Goal: Task Accomplishment & Management: Complete application form

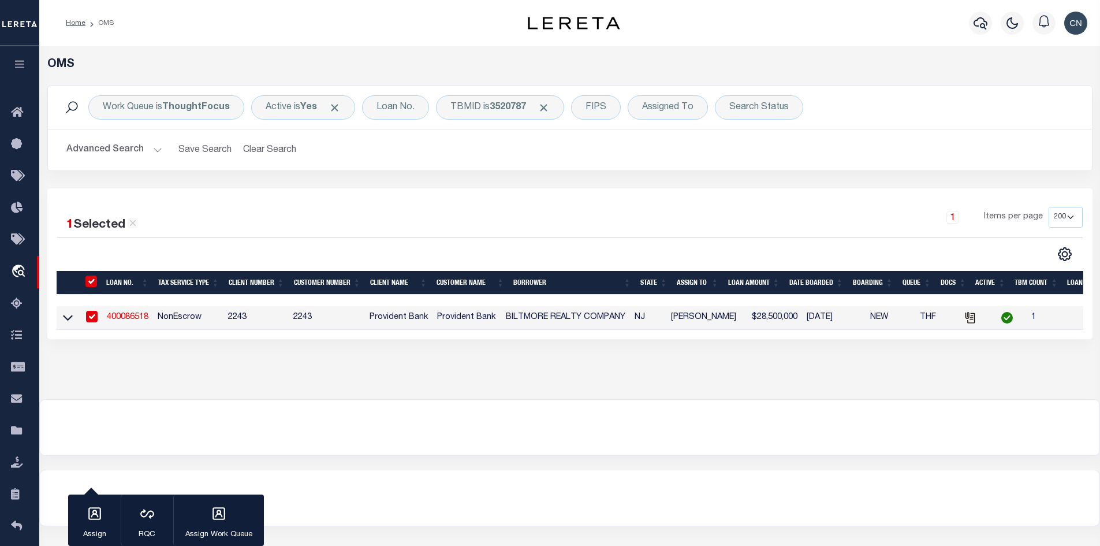
select select "200"
click at [480, 105] on div "TBMID is 3520787" at bounding box center [500, 107] width 128 height 24
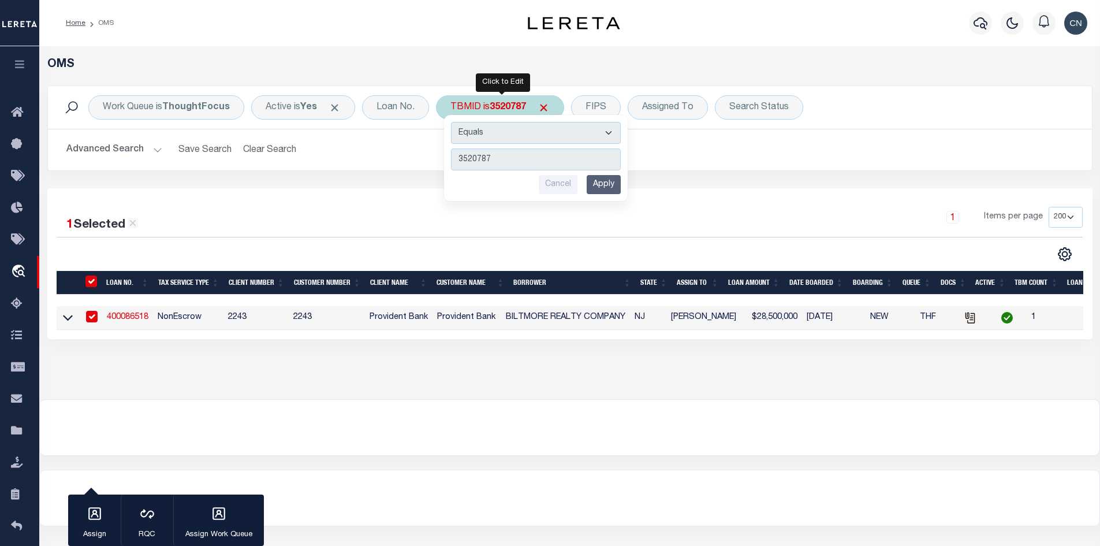
click at [506, 158] on input "3520787" at bounding box center [536, 159] width 170 height 22
type input "3515241"
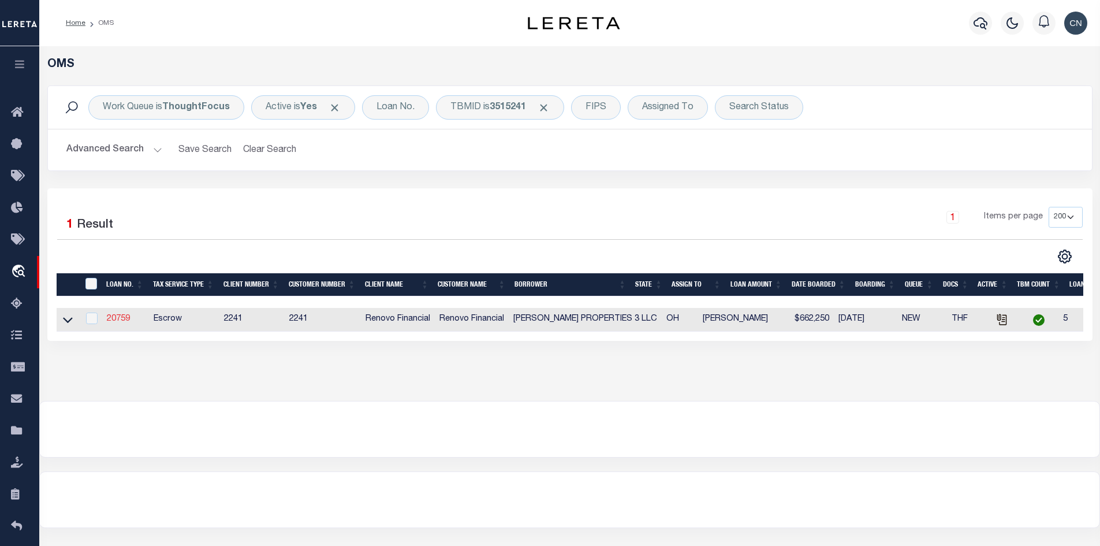
click at [121, 320] on link "20759" at bounding box center [118, 319] width 23 height 8
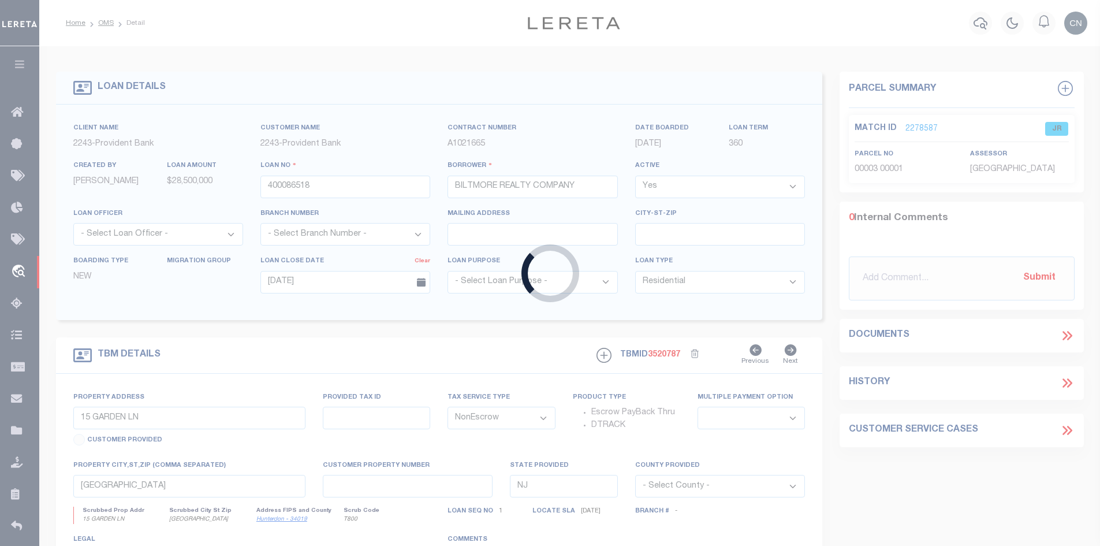
type input "20759"
type input "[PERSON_NAME] PROPERTIES 3 LLC"
select select
type input "[STREET_ADDRESS]"
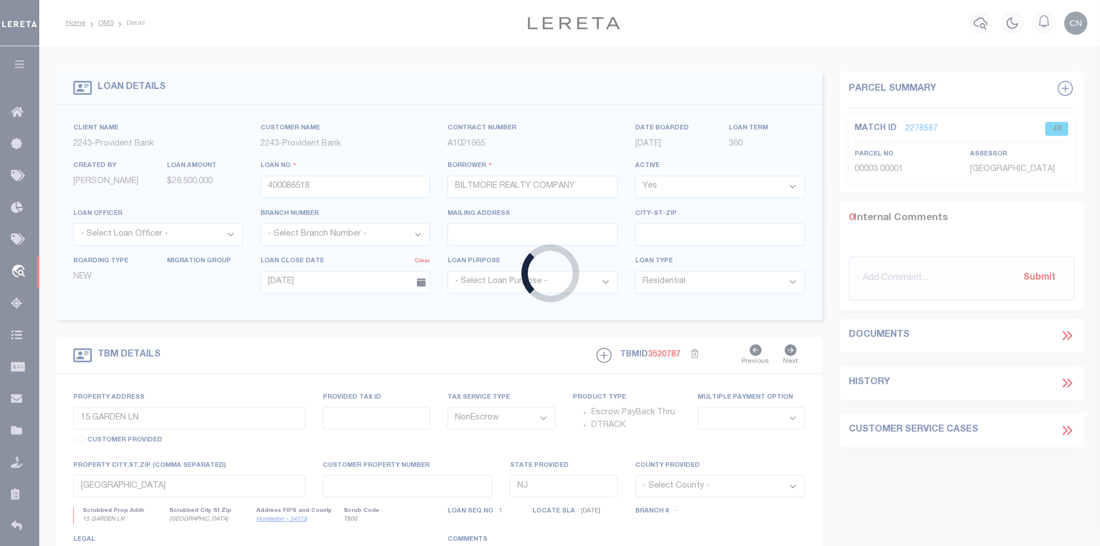
type input "Mentor OH 44060"
select select "400"
select select
select select "Escrow"
type input "[STREET_ADDRESS][PERSON_NAME]"
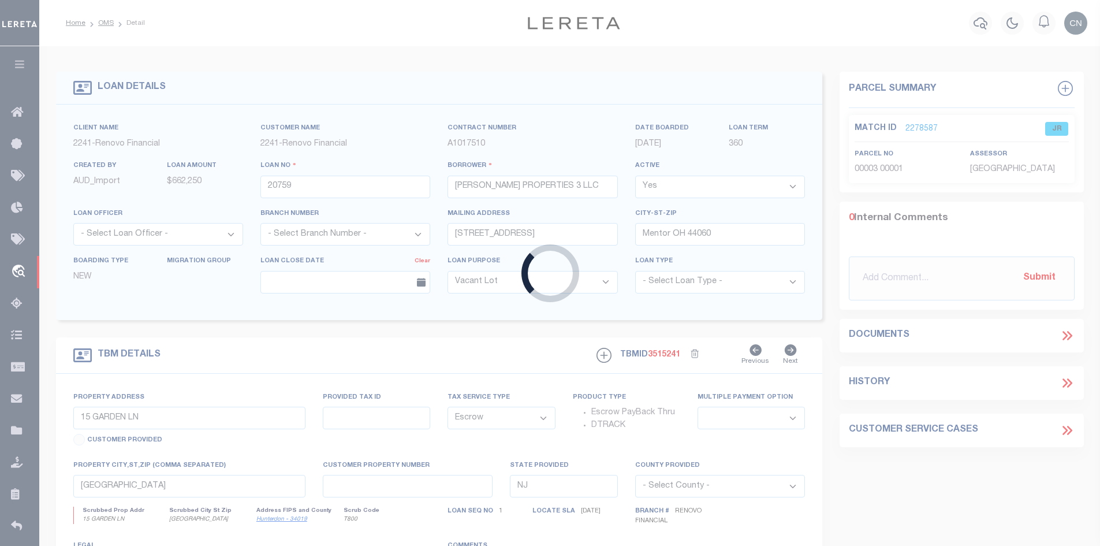
select select
type input "[GEOGRAPHIC_DATA]"
type input "a0kUS00000CiwSn"
type input "OH"
select select
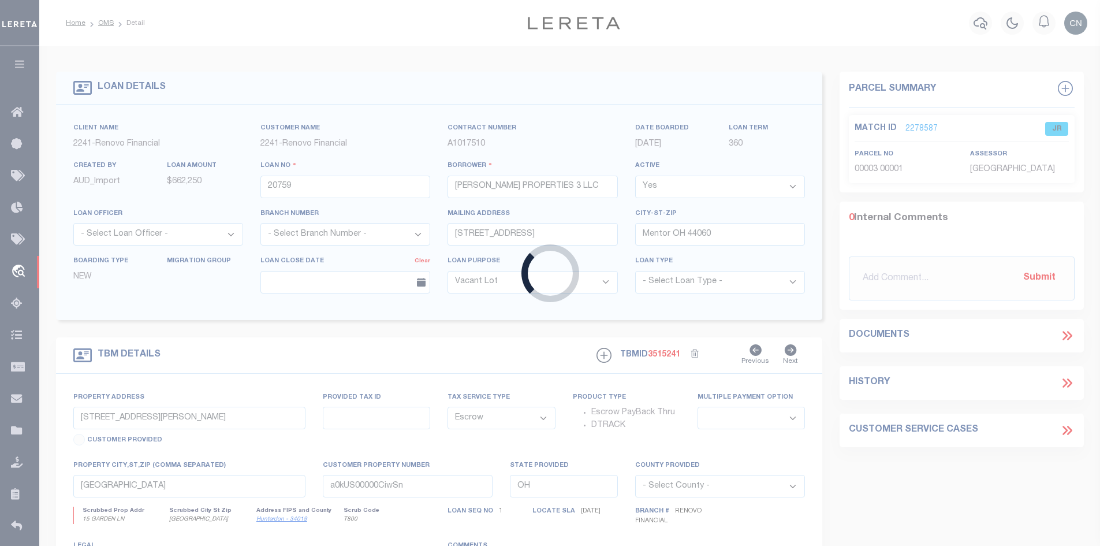
type textarea "LEGAL REQUIRED"
select select "164194"
select select "25066"
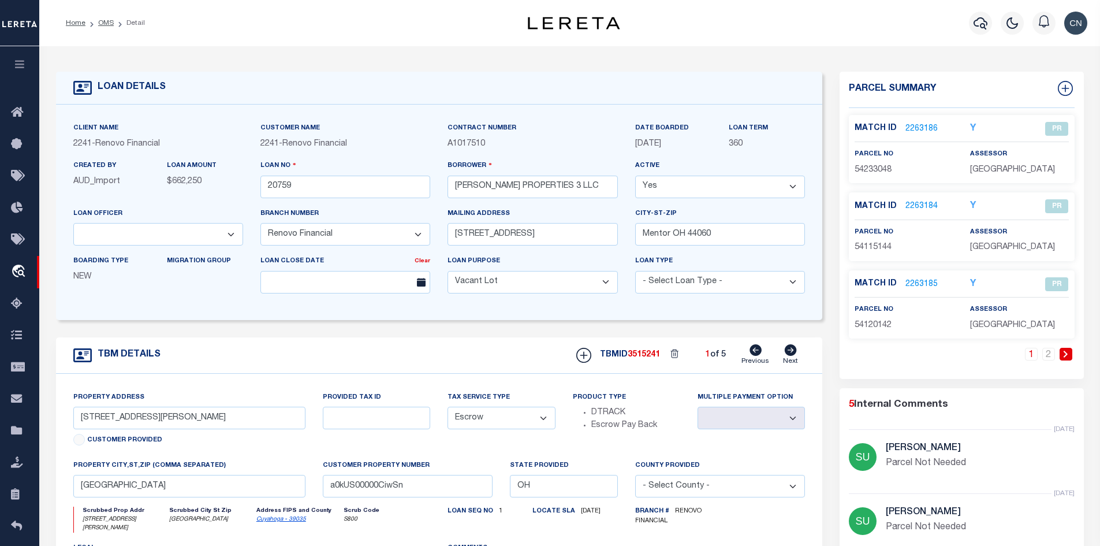
click at [1068, 355] on icon at bounding box center [1065, 354] width 5 height 7
click at [790, 352] on icon at bounding box center [790, 350] width 13 height 12
type input "[STREET_ADDRESS]"
select select
type input "a0kUS00000Ciqws"
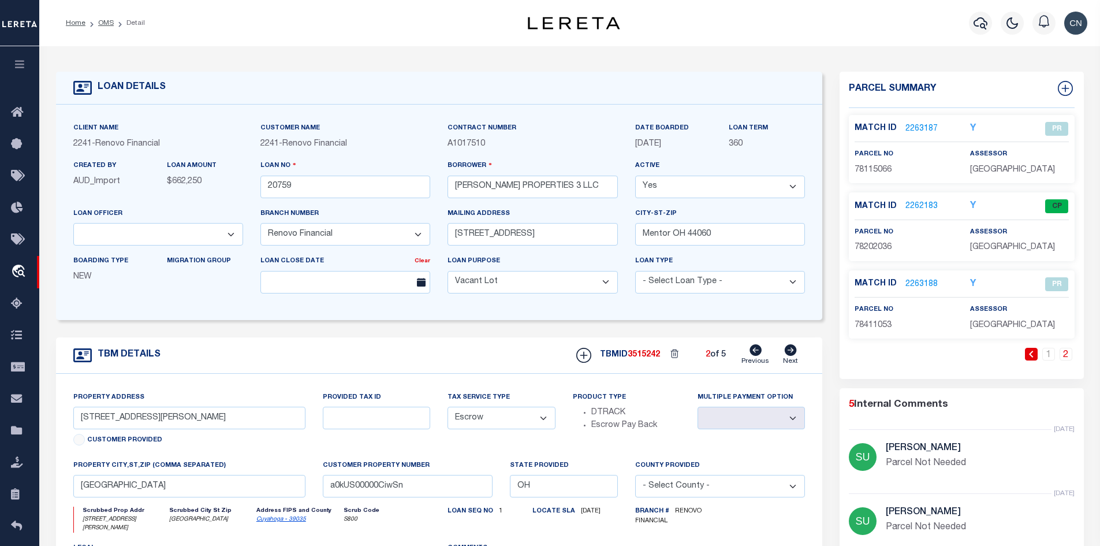
select select
click at [1032, 355] on link "2" at bounding box center [1031, 354] width 13 height 13
click at [1050, 355] on link "3" at bounding box center [1048, 354] width 13 height 13
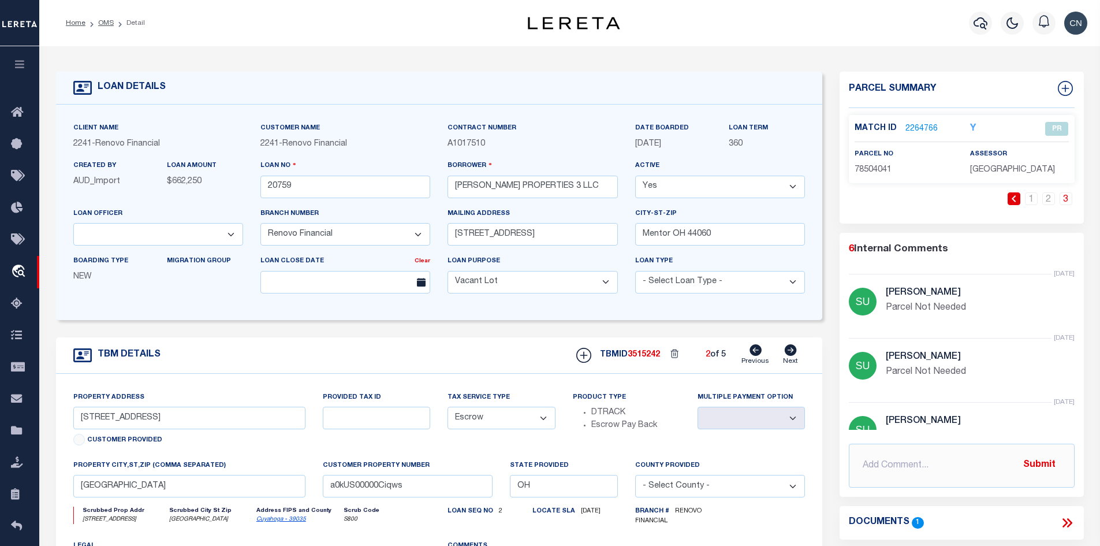
scroll to position [229, 0]
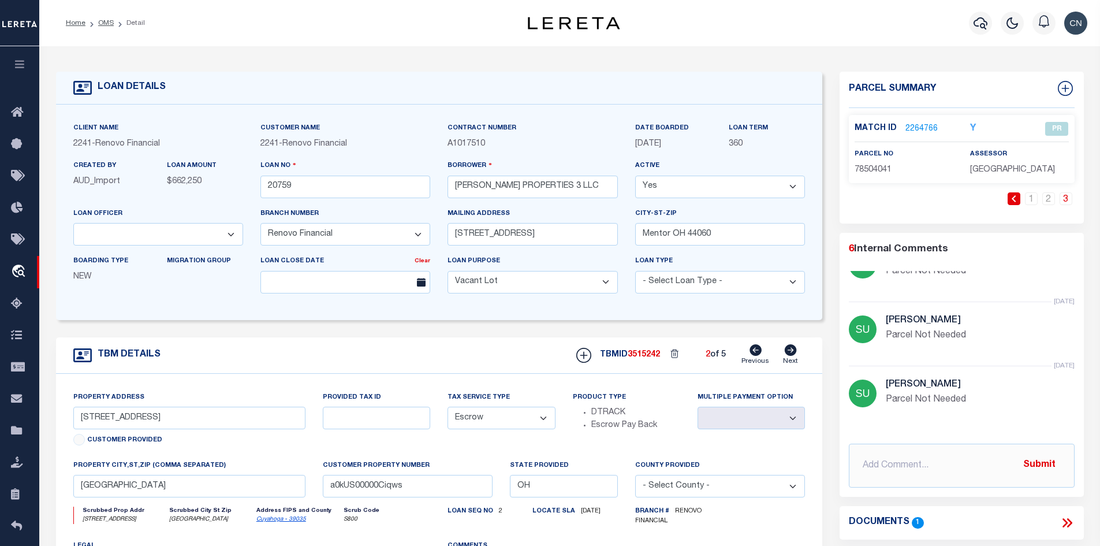
click at [756, 353] on icon at bounding box center [756, 350] width 12 height 12
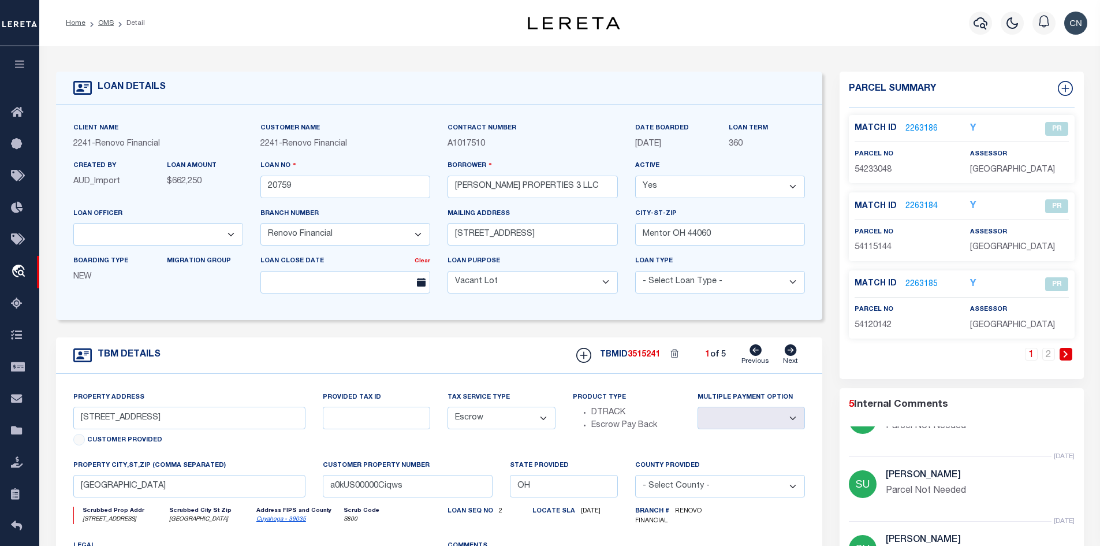
type input "[STREET_ADDRESS][PERSON_NAME]"
select select
type input "a0kUS00000CiwSn"
select select
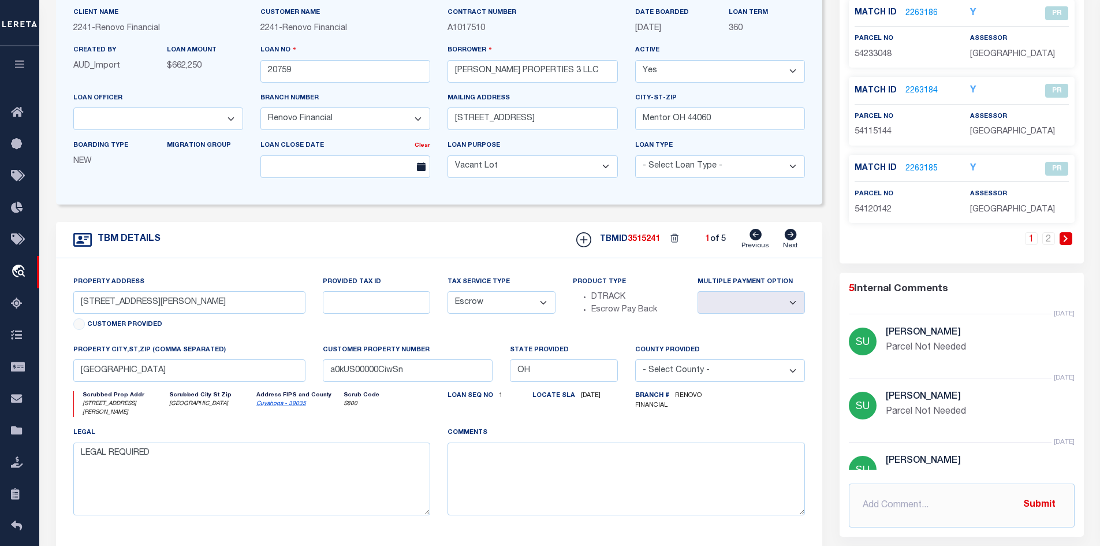
scroll to position [289, 0]
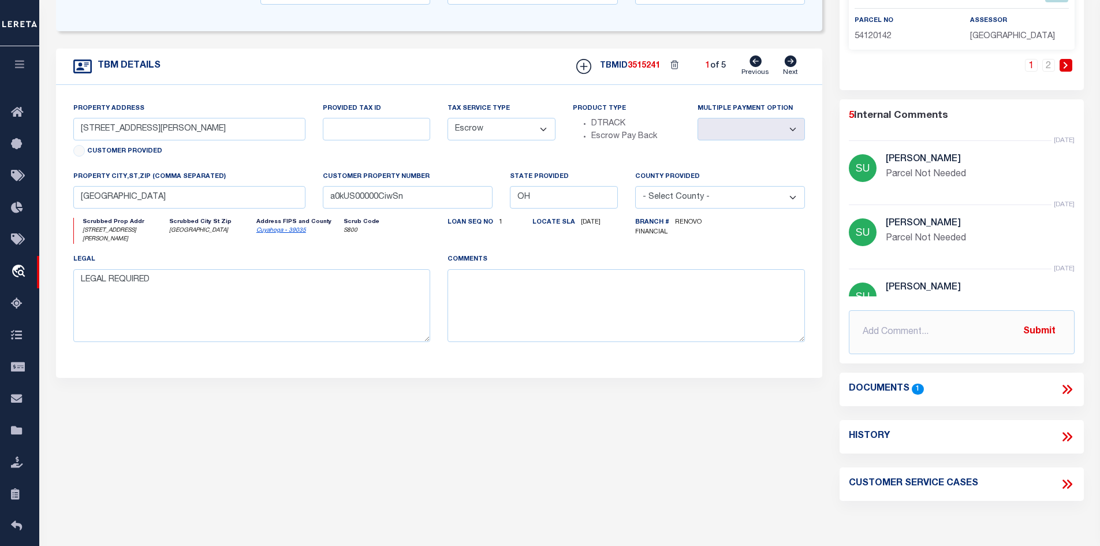
click at [788, 61] on icon at bounding box center [791, 61] width 12 height 12
type input "[STREET_ADDRESS]"
select select
type input "a0kUS00000Ciqws"
select select
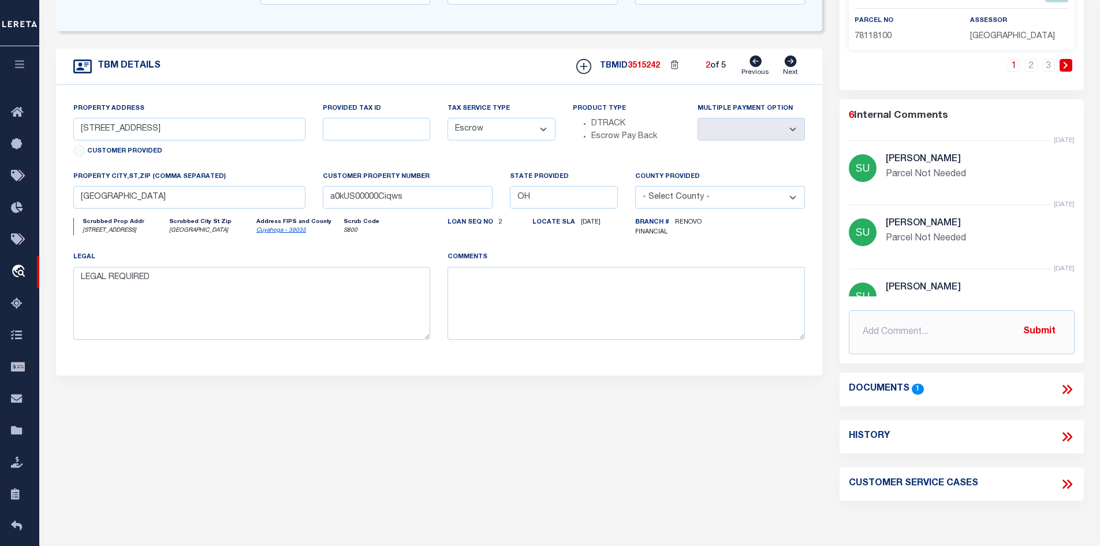
click at [1068, 393] on icon at bounding box center [1069, 389] width 5 height 9
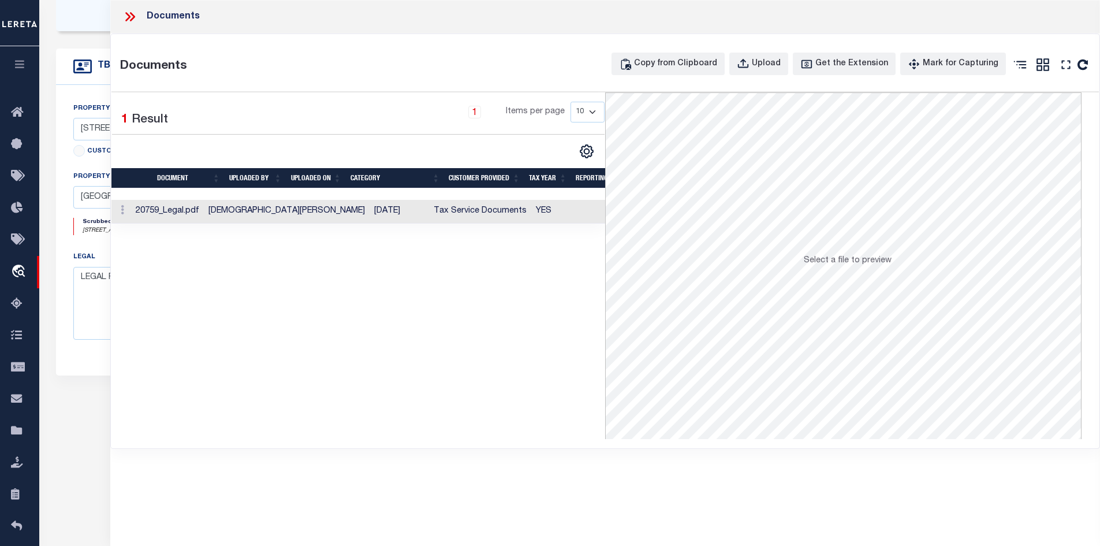
click at [129, 15] on icon at bounding box center [129, 16] width 15 height 15
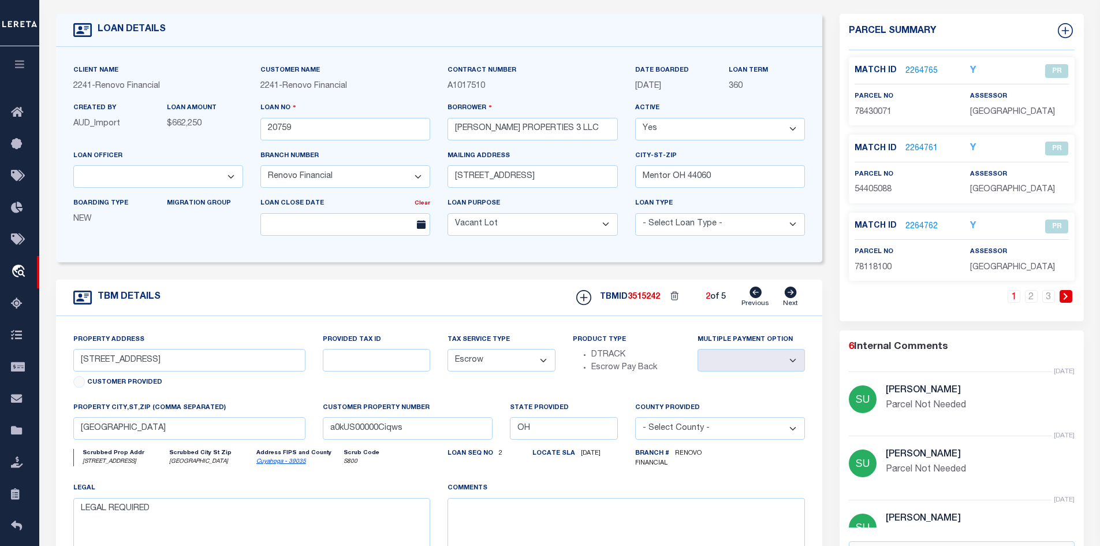
scroll to position [0, 0]
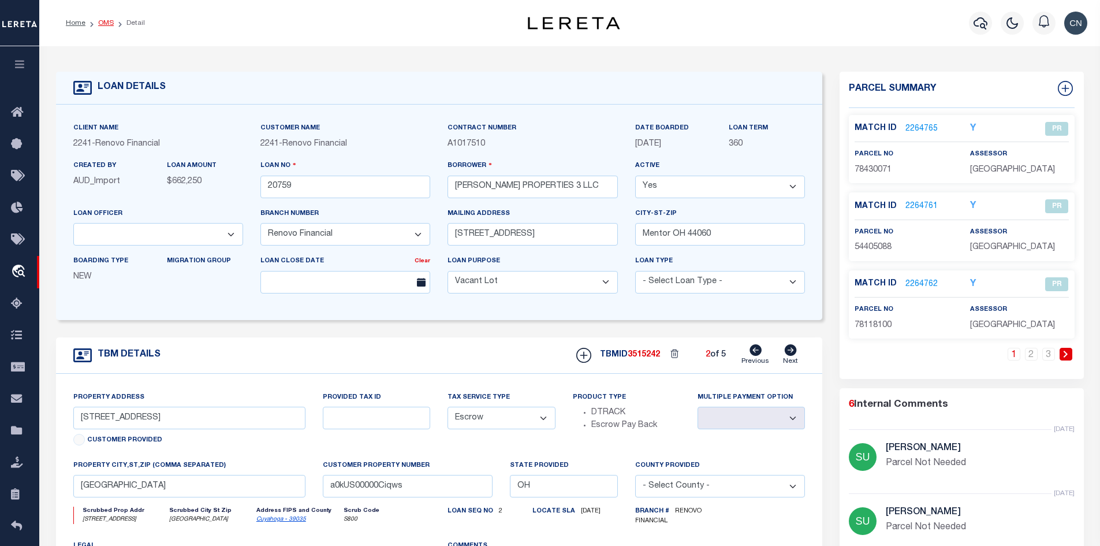
click at [106, 23] on link "OMS" at bounding box center [106, 23] width 16 height 7
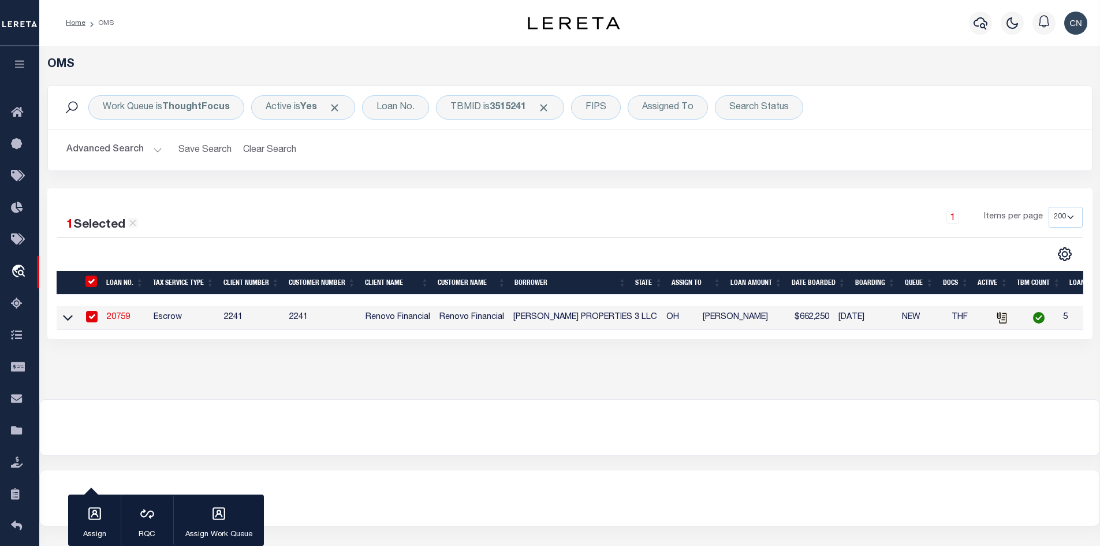
click at [126, 320] on link "20759" at bounding box center [118, 317] width 23 height 8
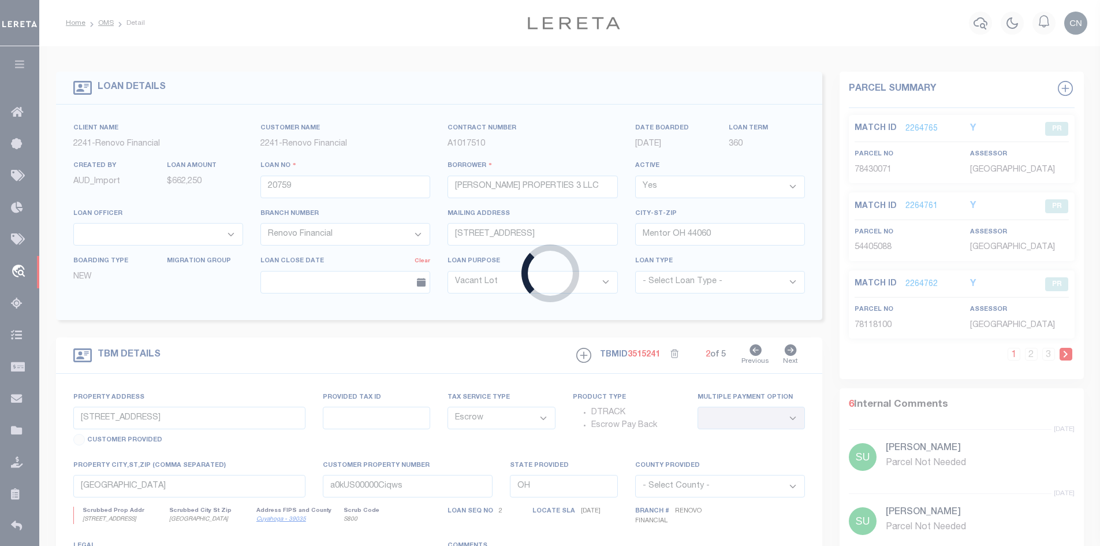
type input "[STREET_ADDRESS][PERSON_NAME]"
select select
type input "a0kUS00000CiwSn"
select select
select select "25066"
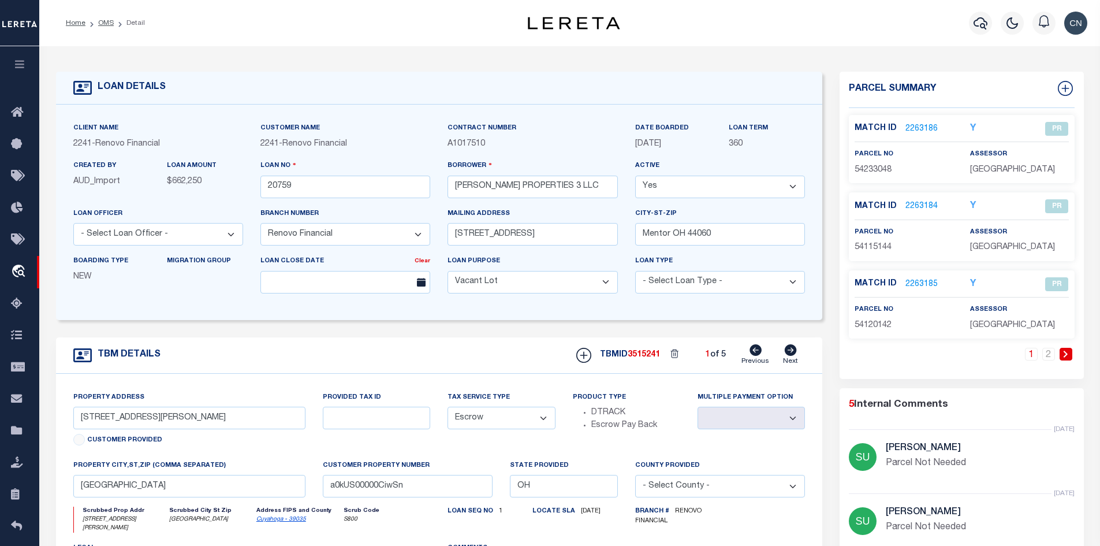
scroll to position [231, 0]
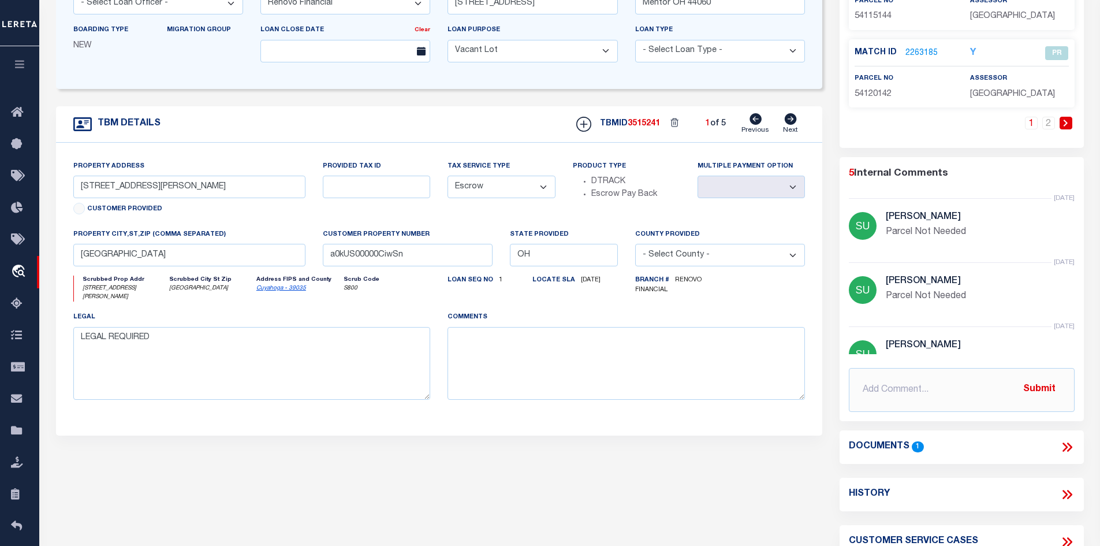
click at [1067, 446] on icon at bounding box center [1065, 446] width 5 height 9
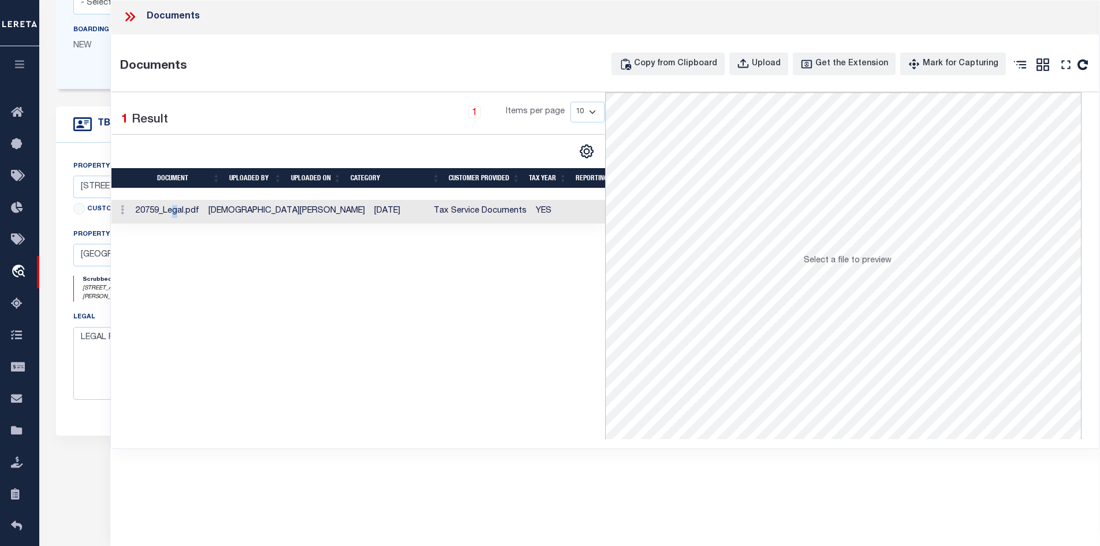
click at [197, 214] on td "20759_Legal.pdf" at bounding box center [167, 212] width 73 height 24
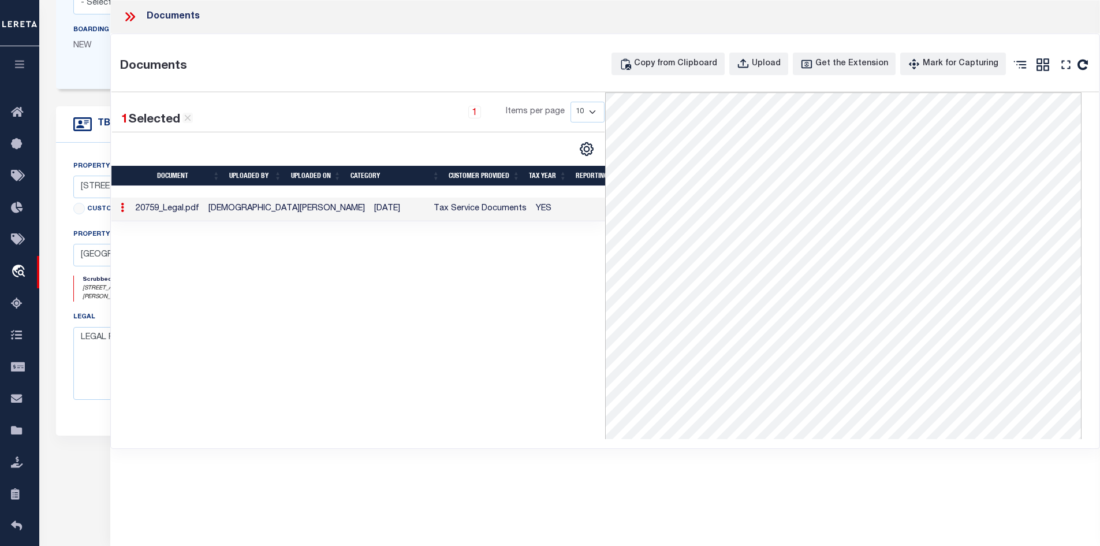
click at [131, 20] on icon at bounding box center [131, 16] width 5 height 9
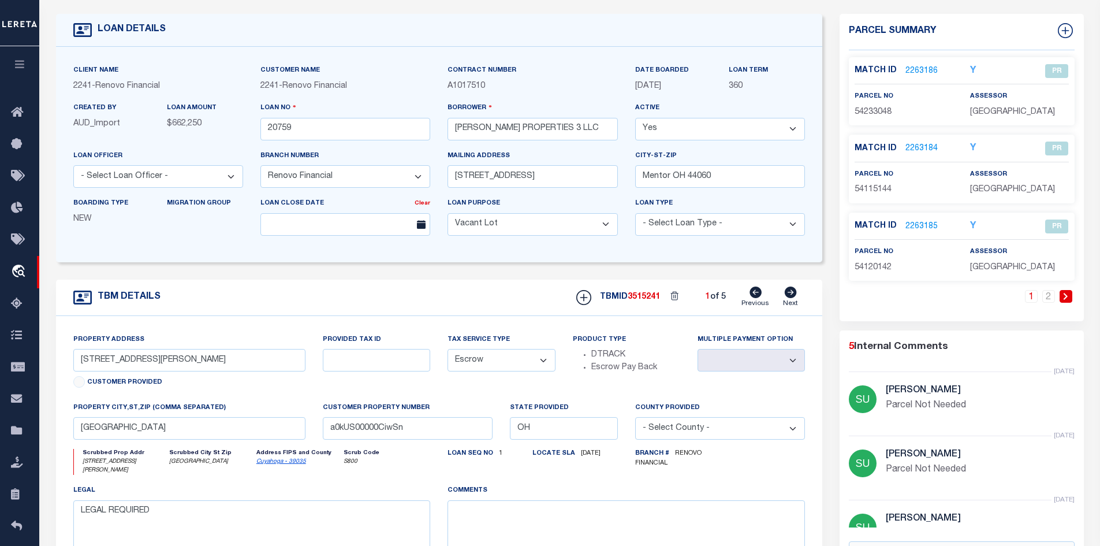
scroll to position [0, 0]
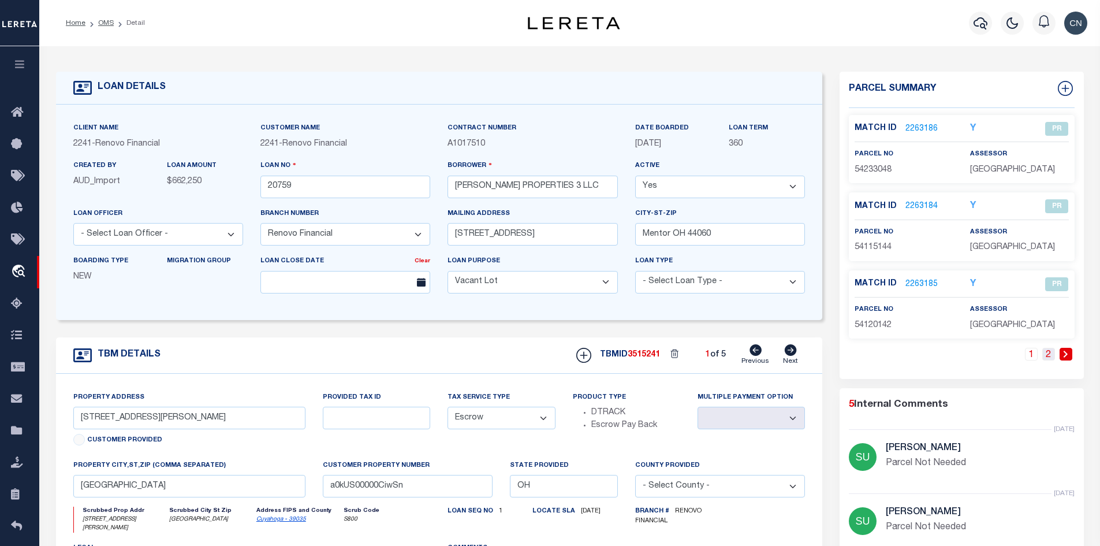
click at [1050, 356] on link "2" at bounding box center [1048, 354] width 13 height 13
click at [1058, 204] on span "CP" at bounding box center [1056, 206] width 23 height 14
click at [918, 203] on link "2262183" at bounding box center [921, 206] width 32 height 12
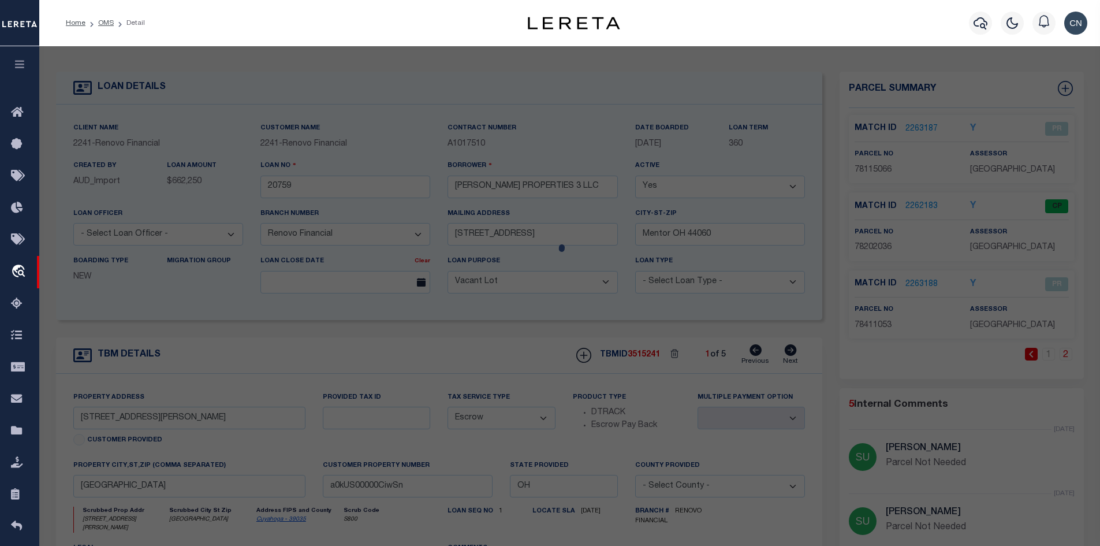
select select "AS"
select select
checkbox input "false"
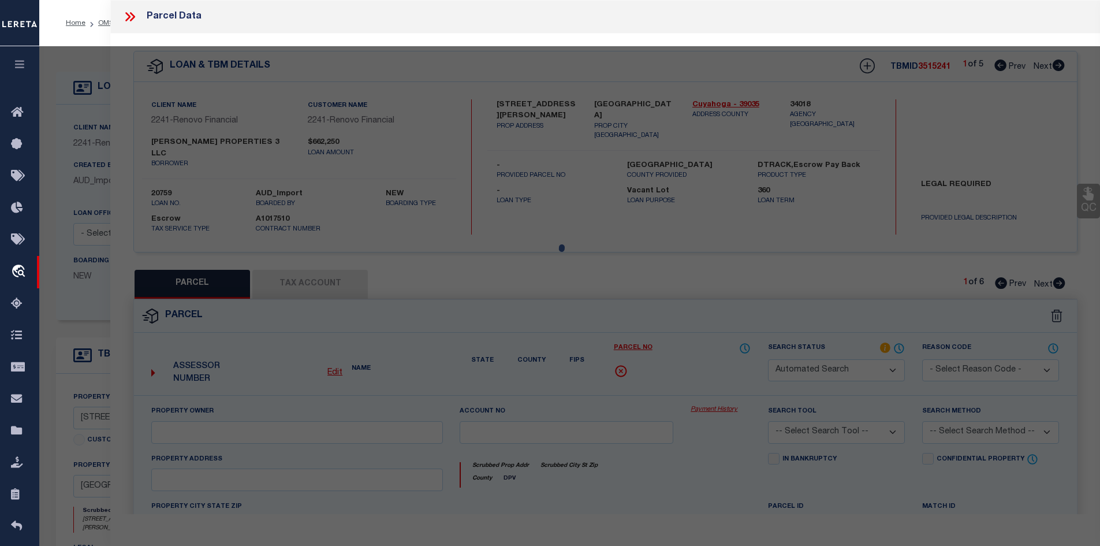
select select "CP"
type input "[PERSON_NAME] PROPERTIES 3 LLC"
select select "AGW"
select select "LEG"
type input "[STREET_ADDRESS][PERSON_NAME]"
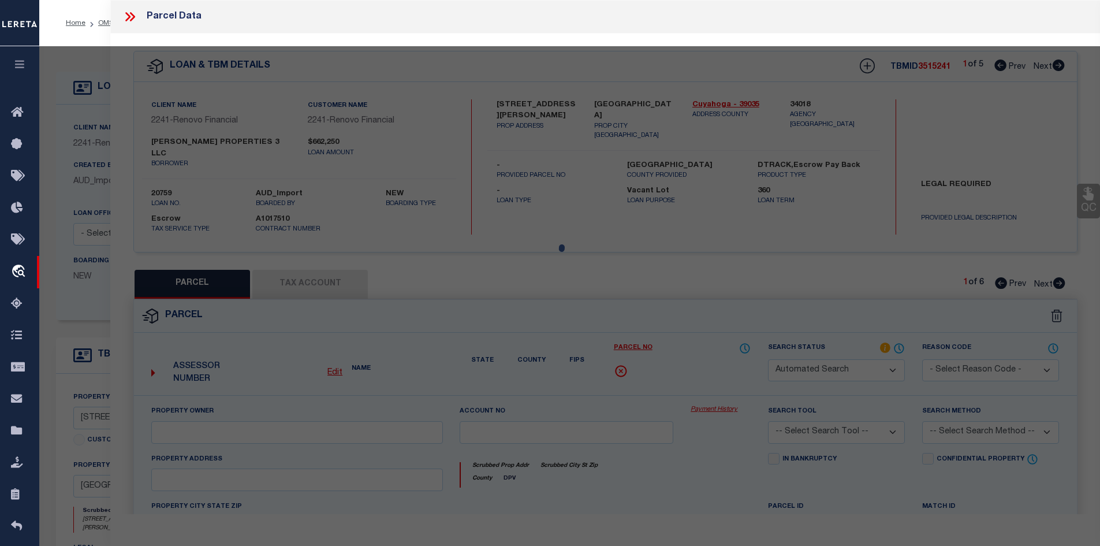
type input "[GEOGRAPHIC_DATA]"
type textarea "4 LIBGAR#2 0155 ALL"
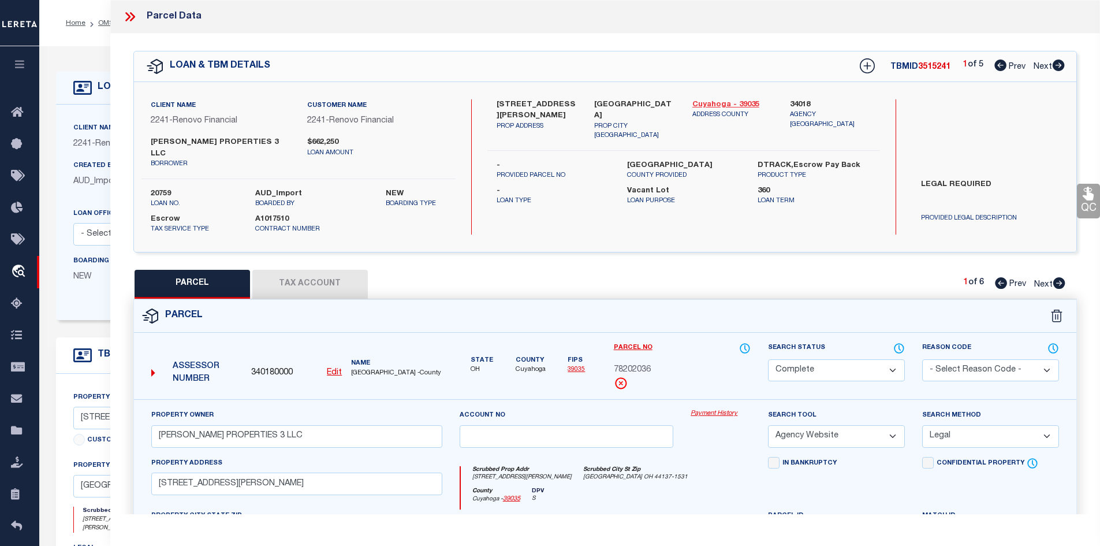
click at [714, 105] on link "Cuyahoga - 39035" at bounding box center [732, 105] width 81 height 12
drag, startPoint x: 494, startPoint y: 102, endPoint x: 537, endPoint y: 105, distance: 43.4
click at [537, 105] on div "[STREET_ADDRESS][PERSON_NAME] PROP ADDRESS" at bounding box center [537, 120] width 98 height 42
copy label "5127 [PERSON_NAME]"
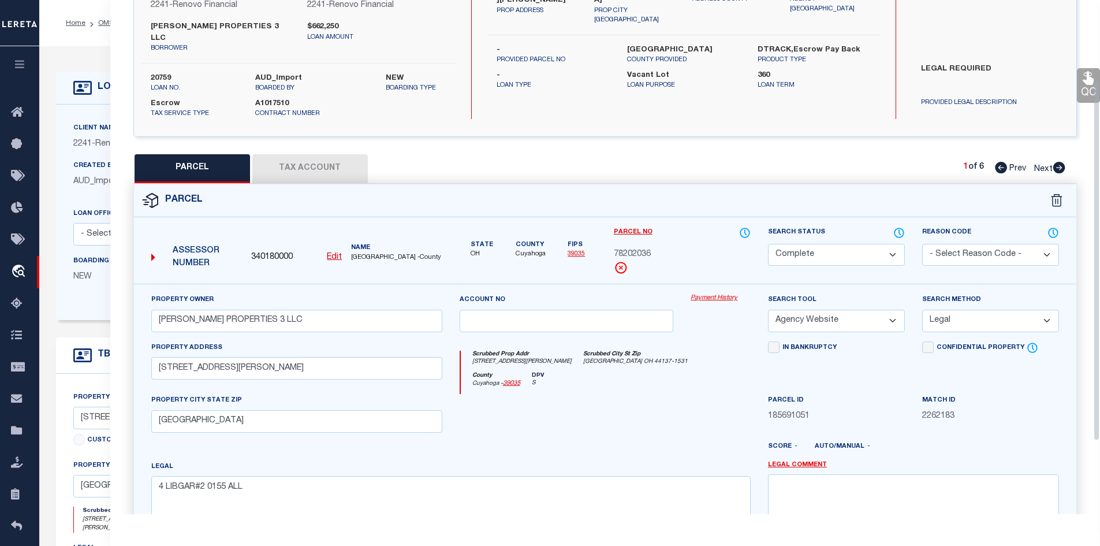
scroll to position [220, 0]
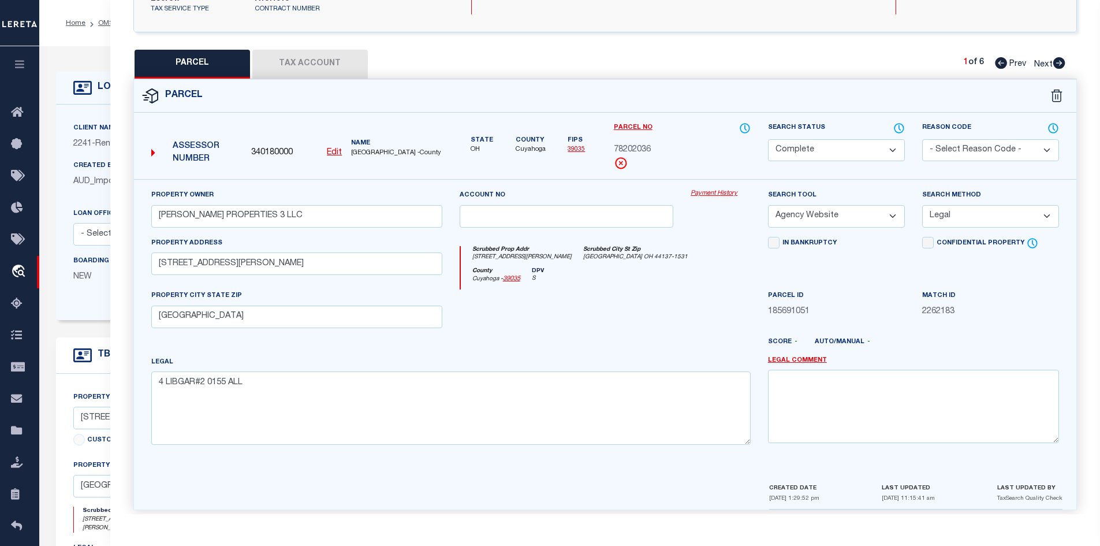
click at [301, 50] on button "Tax Account" at bounding box center [309, 64] width 115 height 29
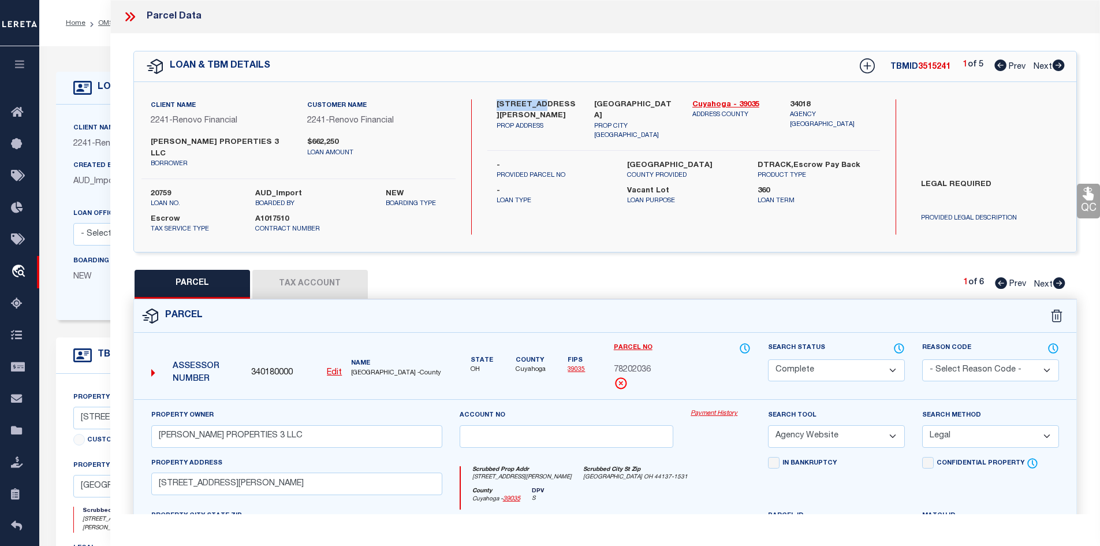
select select "100"
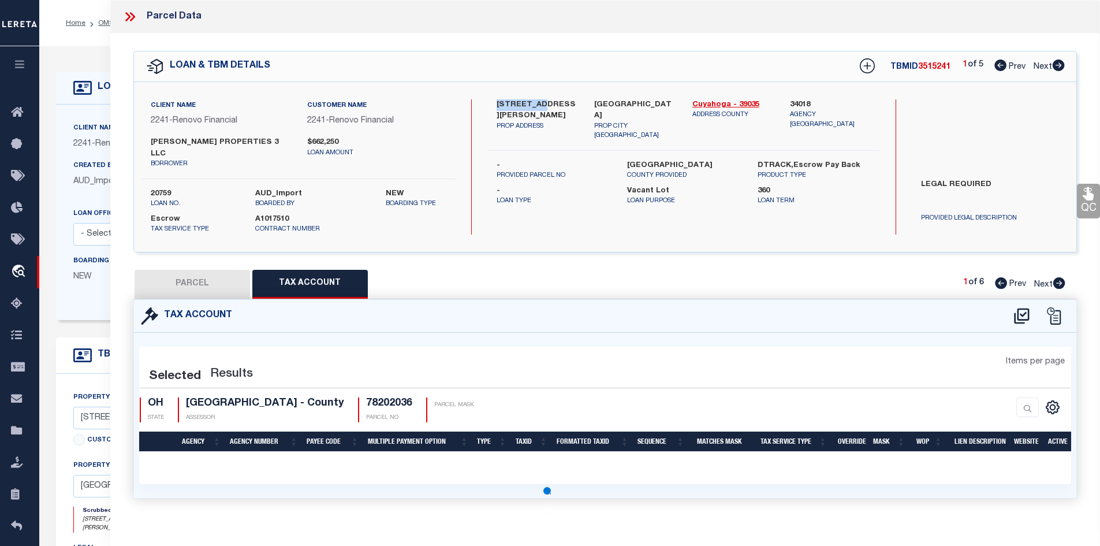
select select "100"
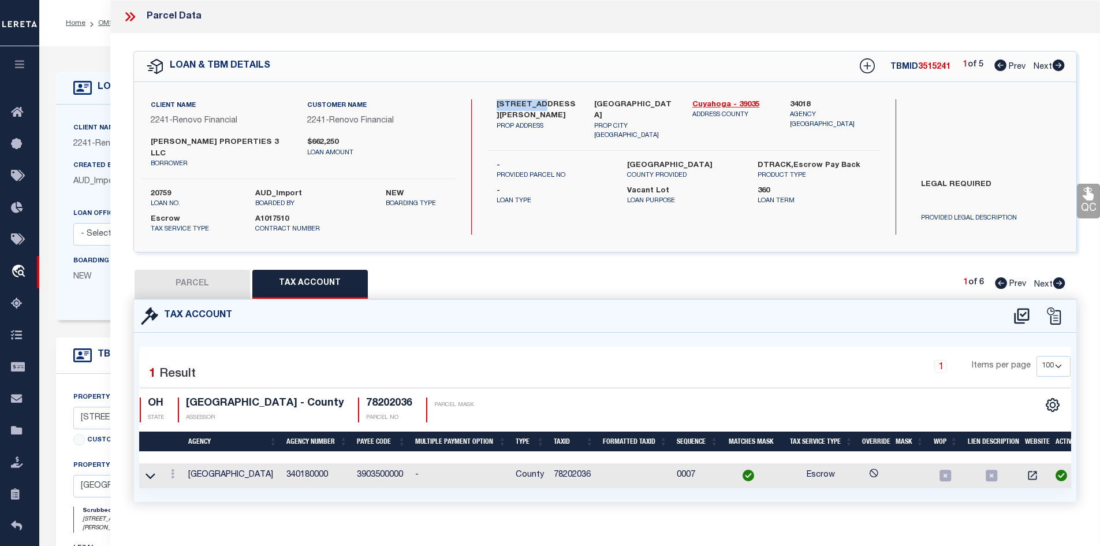
click at [196, 270] on button "PARCEL" at bounding box center [192, 284] width 115 height 29
select select "AS"
select select
checkbox input "false"
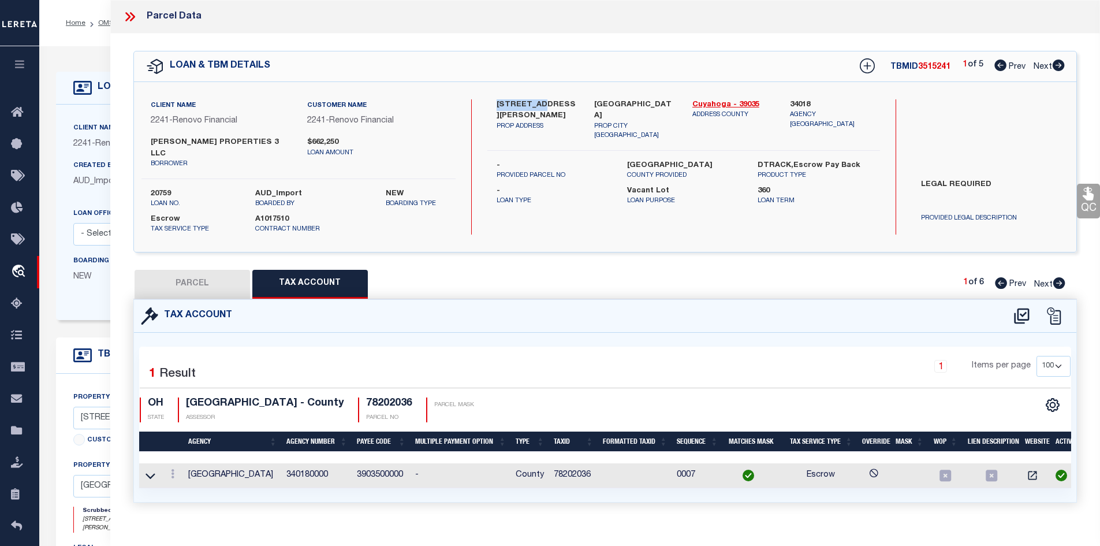
checkbox input "false"
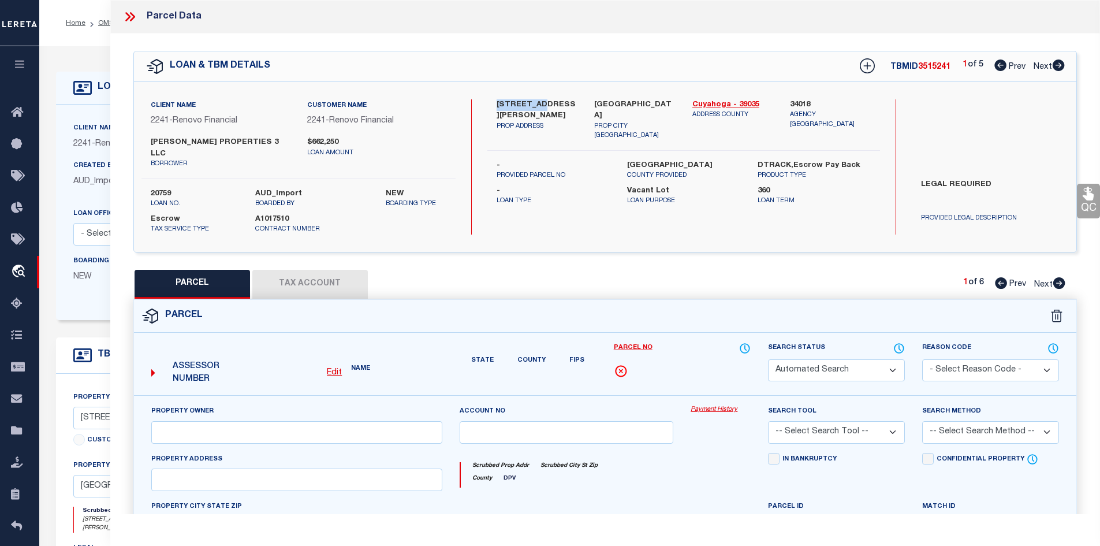
select select "CP"
type input "[PERSON_NAME] PROPERTIES 3 LLC"
select select "AGW"
select select "LEG"
type input "[STREET_ADDRESS][PERSON_NAME]"
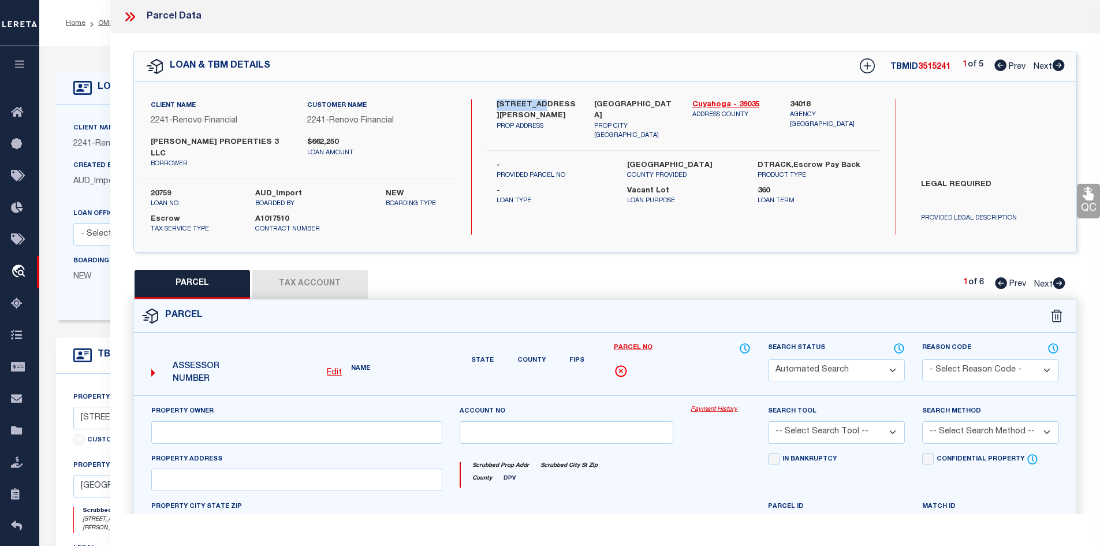
type input "[GEOGRAPHIC_DATA]"
type textarea "4 LIBGAR#2 0155 ALL"
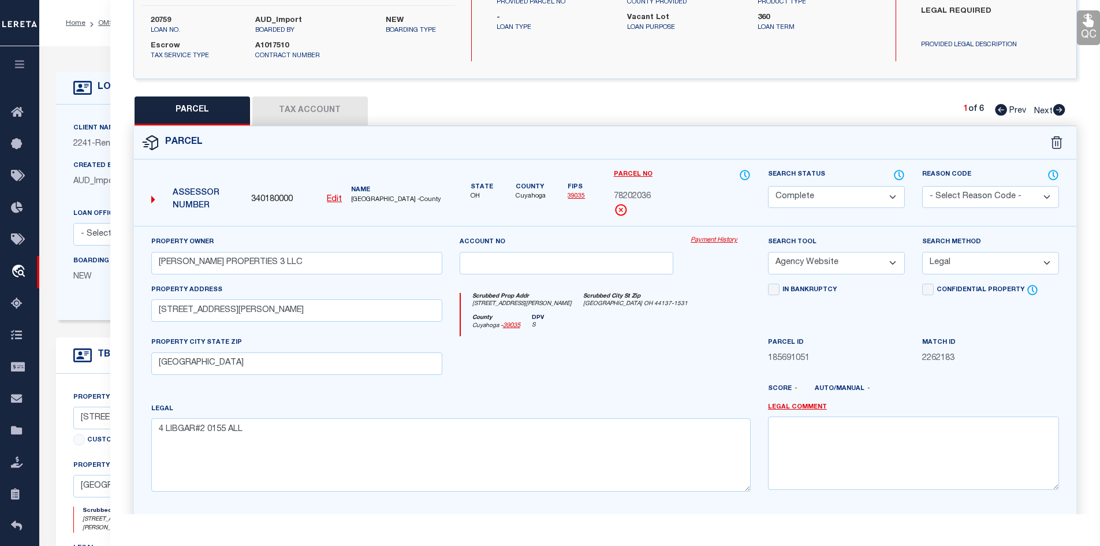
scroll to position [58, 0]
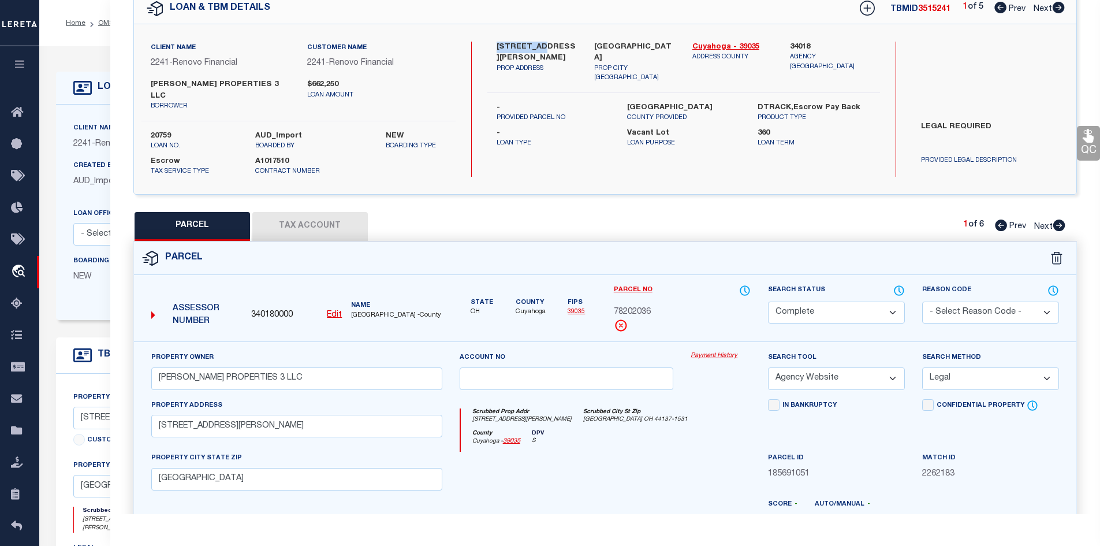
click at [1058, 219] on icon at bounding box center [1059, 225] width 12 height 12
select select "AS"
select select
checkbox input "false"
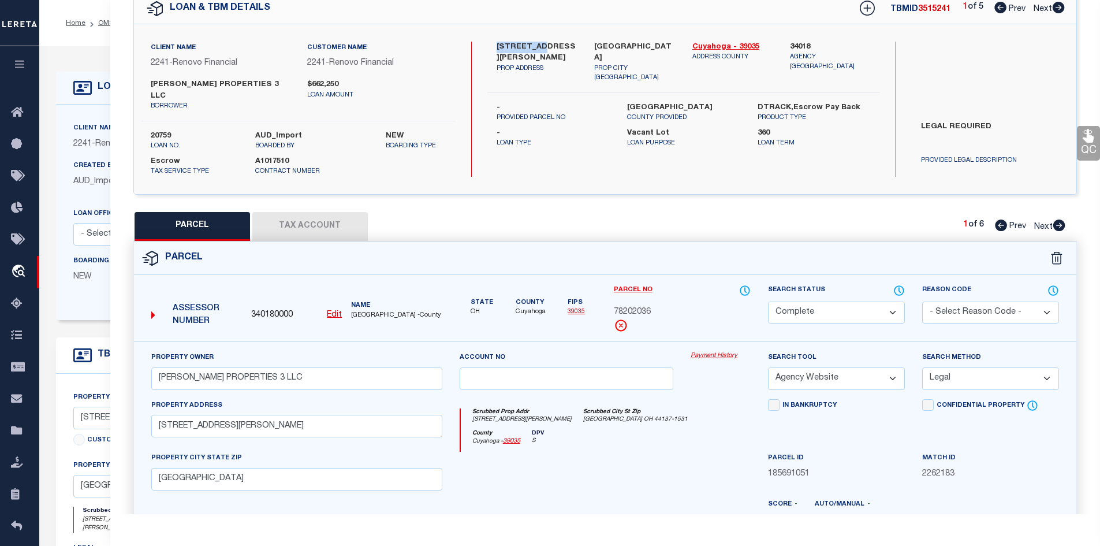
checkbox input "false"
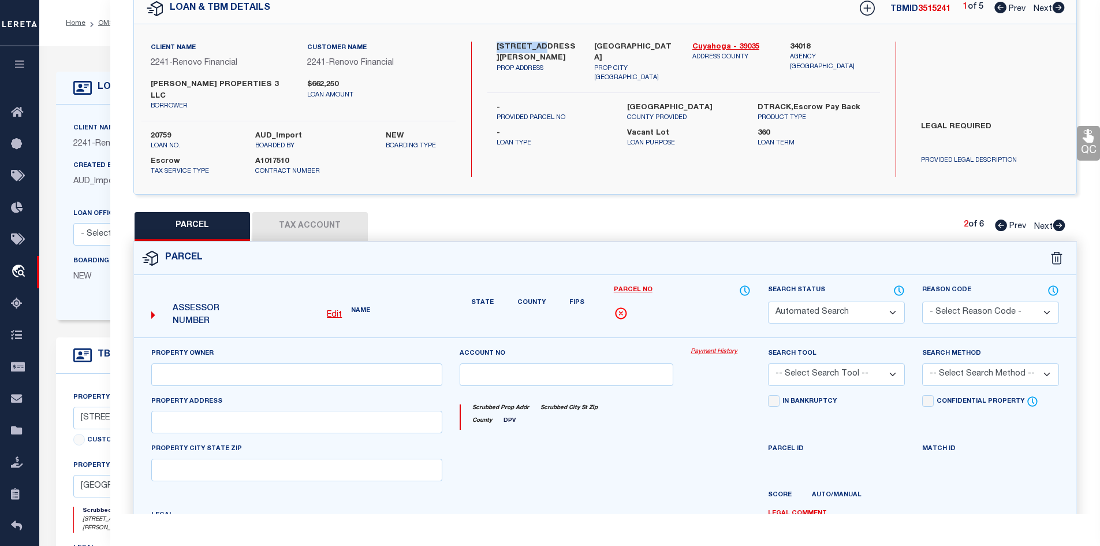
select select "PR"
select select "099"
select select "PRO"
select select "ADD"
type input "[STREET_ADDRESS][PERSON_NAME]"
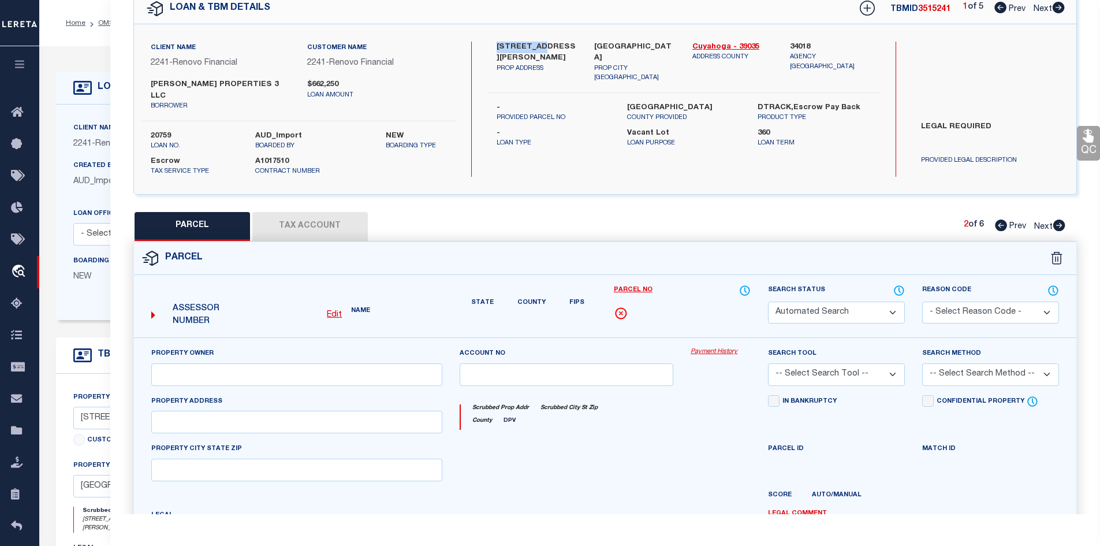
type textarea "Parcel Not Needed"
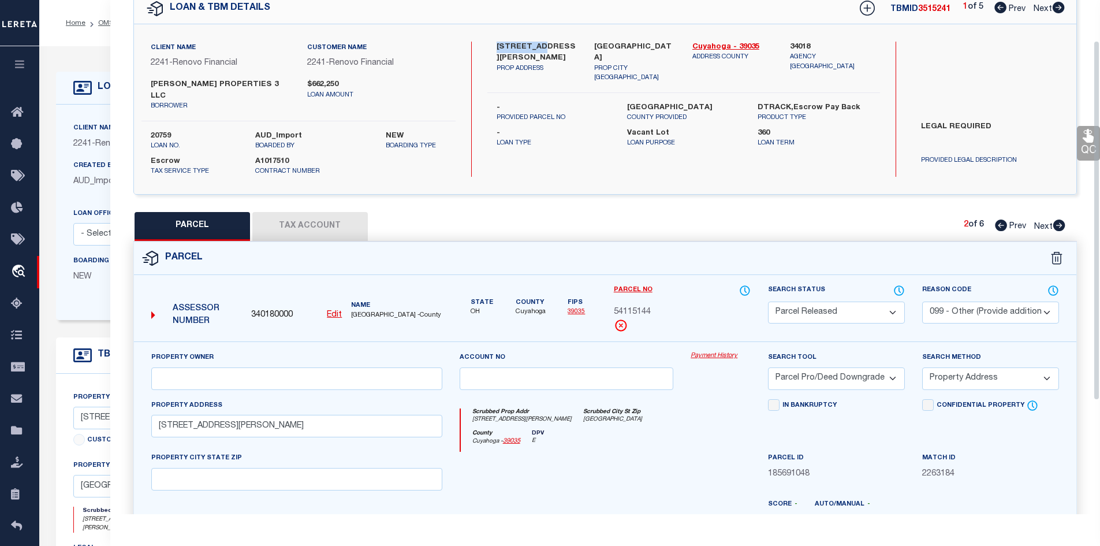
click at [1054, 219] on icon at bounding box center [1059, 225] width 12 height 12
select select "AS"
select select
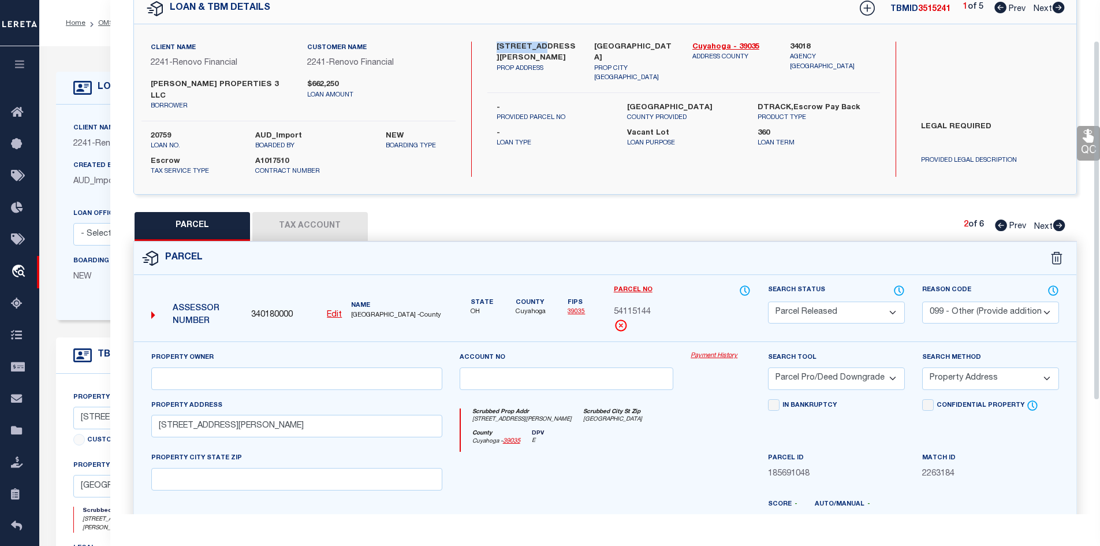
checkbox input "false"
select select "PR"
select select "099"
select select "PRO"
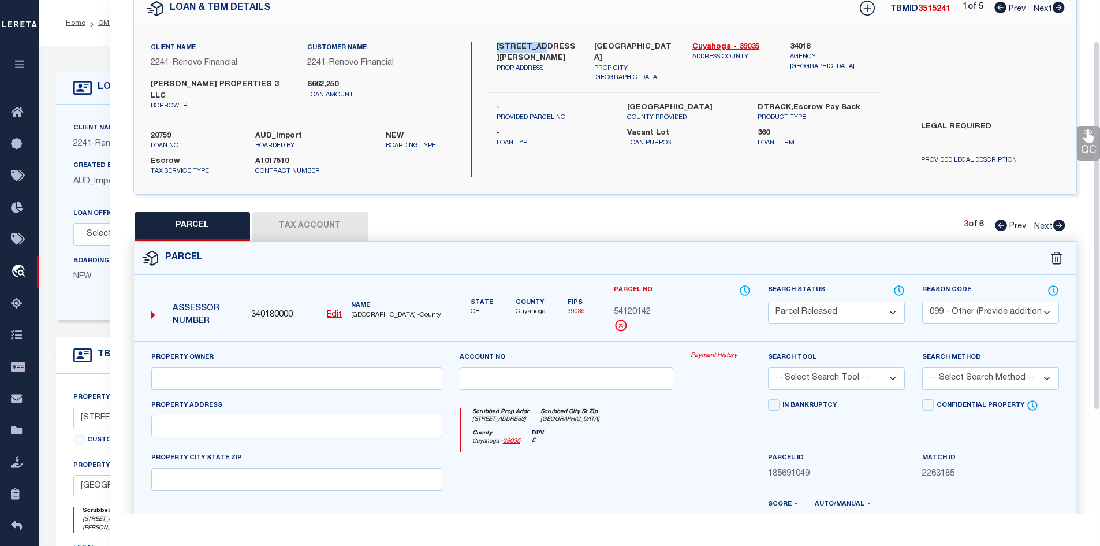
select select "ADD"
type input "[STREET_ADDRESS]"
type textarea "Parcel Not Needed"
click at [1057, 219] on icon at bounding box center [1059, 225] width 12 height 12
select select "AS"
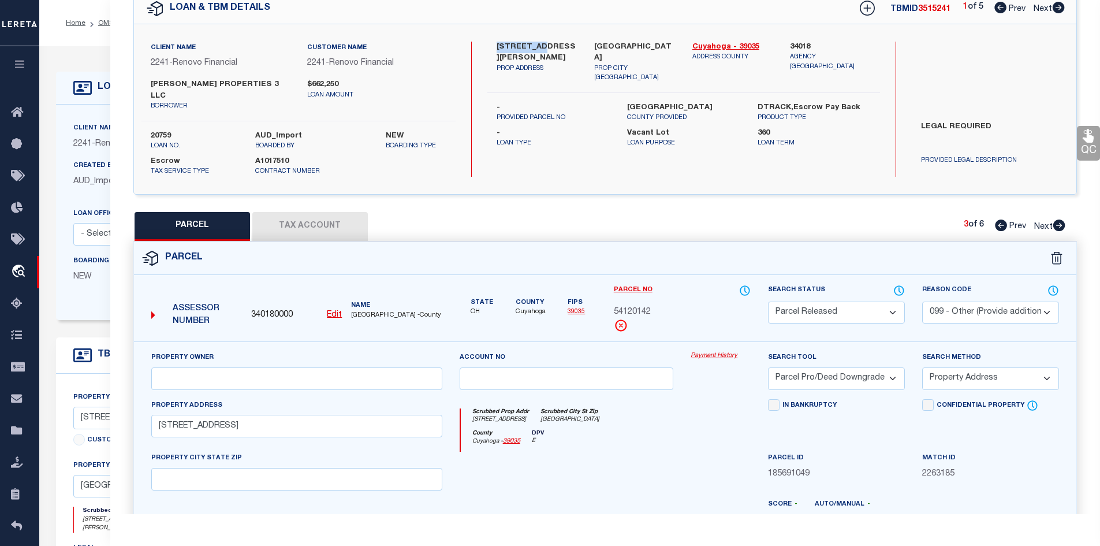
select select
checkbox input "false"
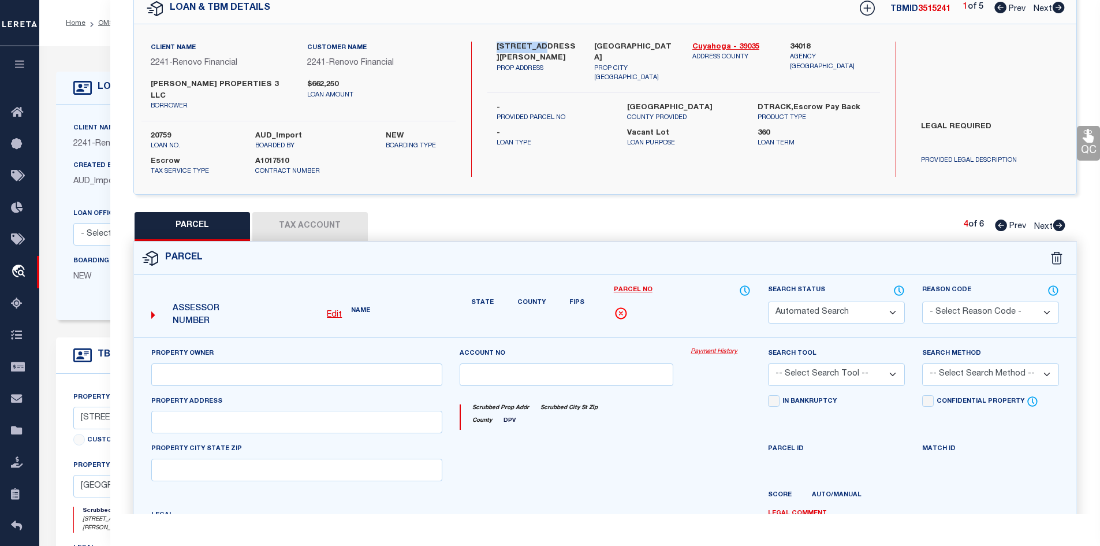
select select "PR"
select select "099"
select select "PRO"
select select "ADD"
type input "[STREET_ADDRESS][PERSON_NAME]"
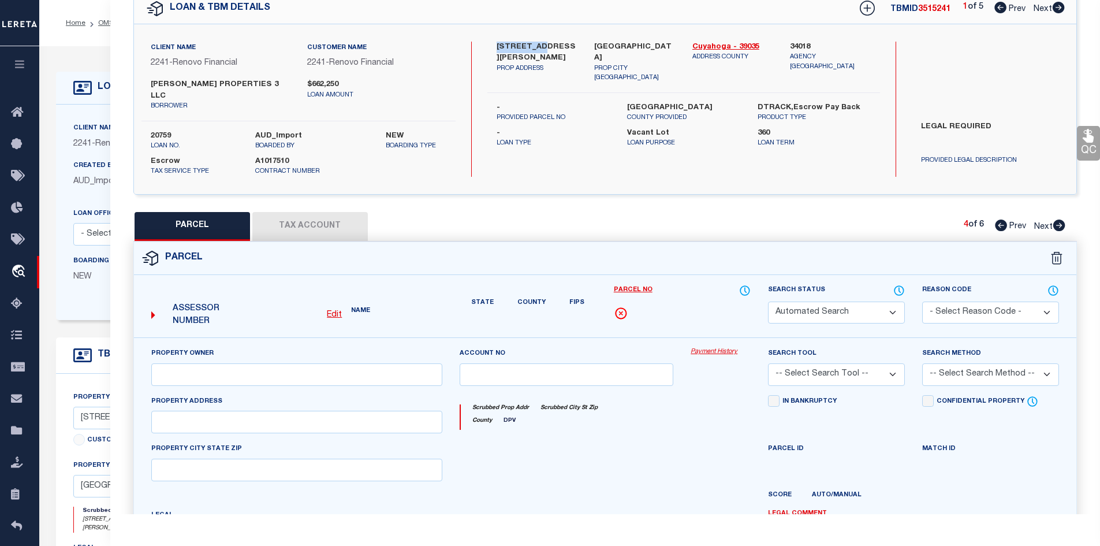
type textarea "Parcel Not Needed"
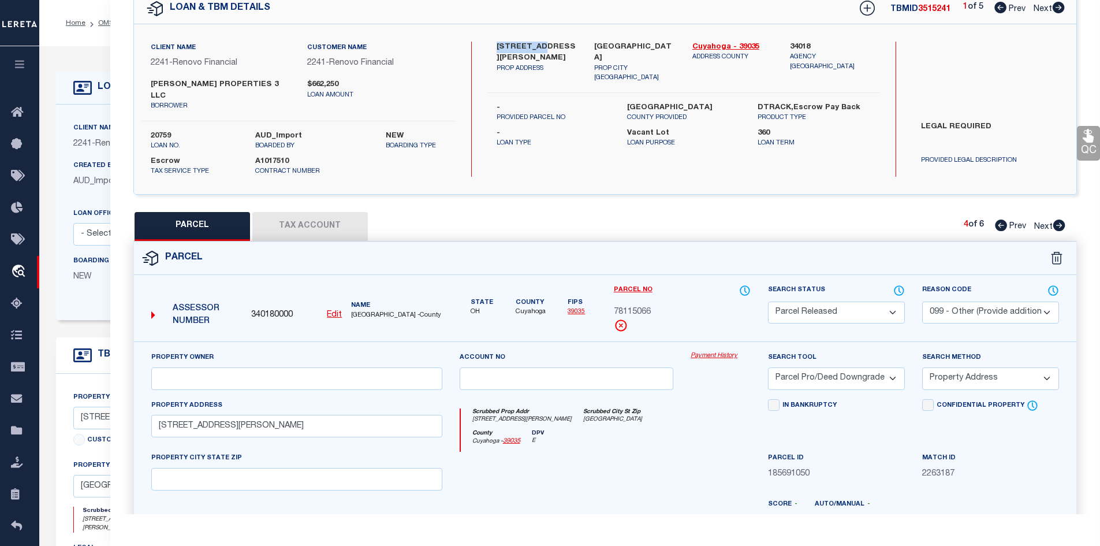
click at [1060, 219] on icon at bounding box center [1059, 225] width 12 height 12
select select "AS"
select select
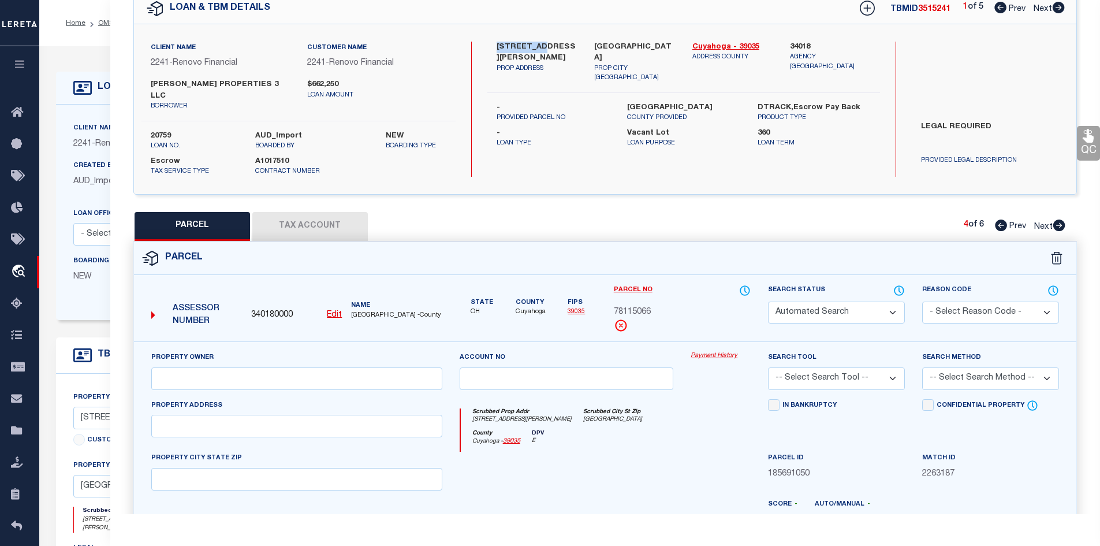
checkbox input "false"
select select "PR"
type input "[PERSON_NAME] PROPERTIES 3 LLC"
select select "PRO"
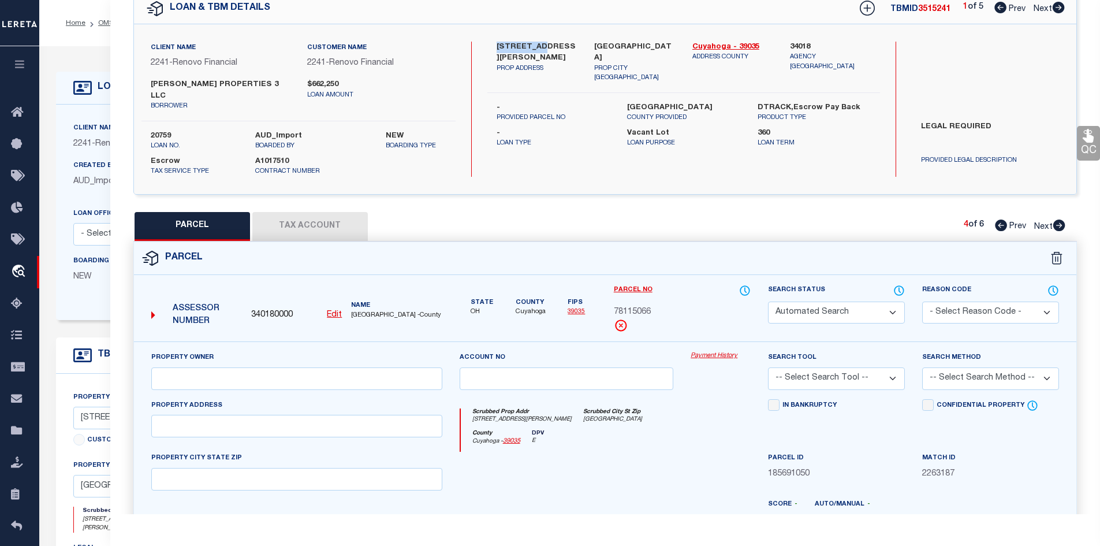
select select "ADD"
type input "[STREET_ADDRESS]"
type input "[GEOGRAPHIC_DATA]"
type textarea "2 CROFTOVL 0381 ALL"
type textarea "Parcel Not Needed"
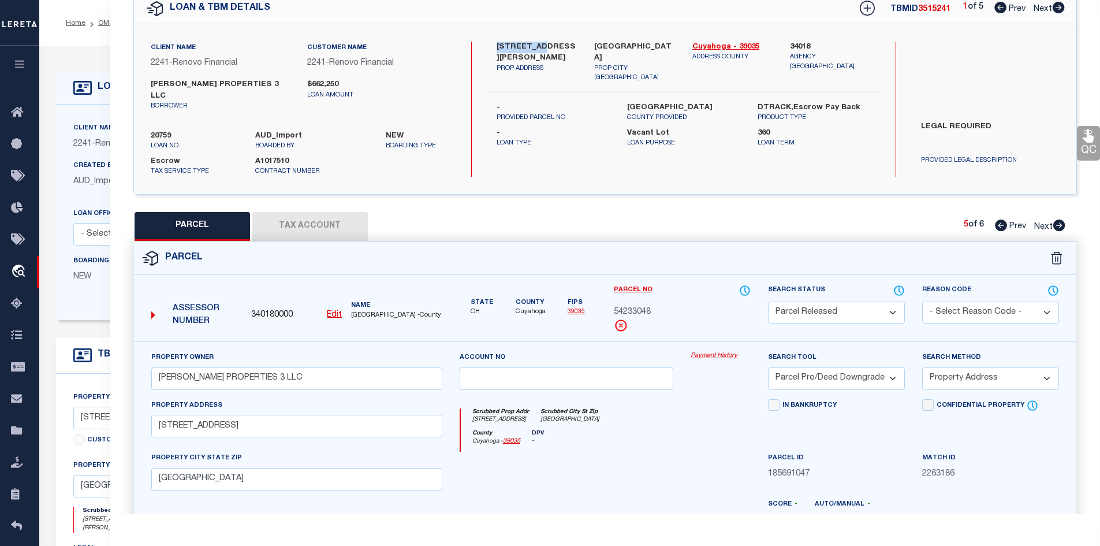
click at [1060, 219] on icon at bounding box center [1059, 225] width 13 height 12
select select "AS"
select select
checkbox input "false"
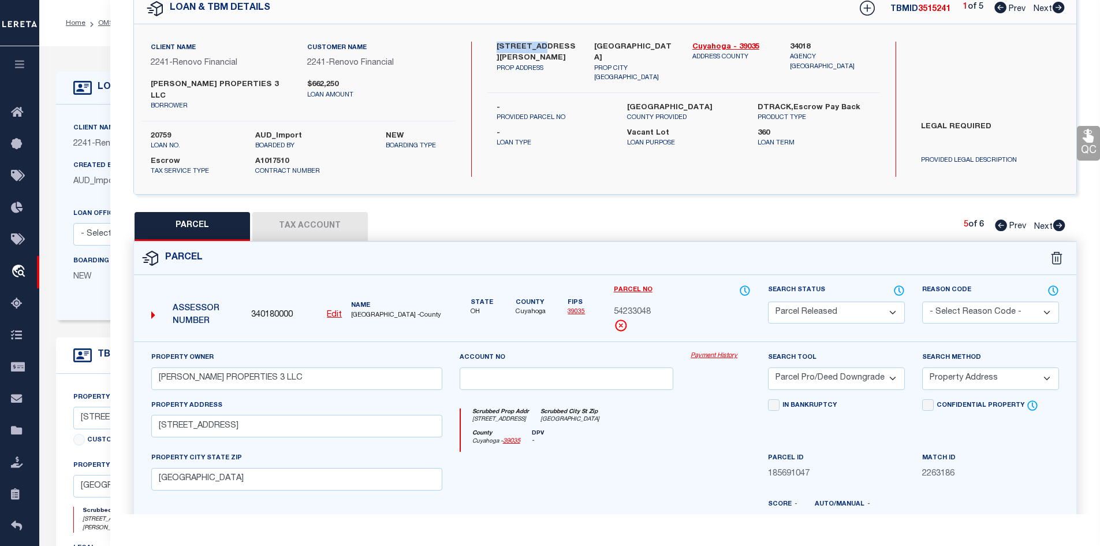
checkbox input "false"
select select "PR"
select select "099"
select select "PRO"
select select "ADD"
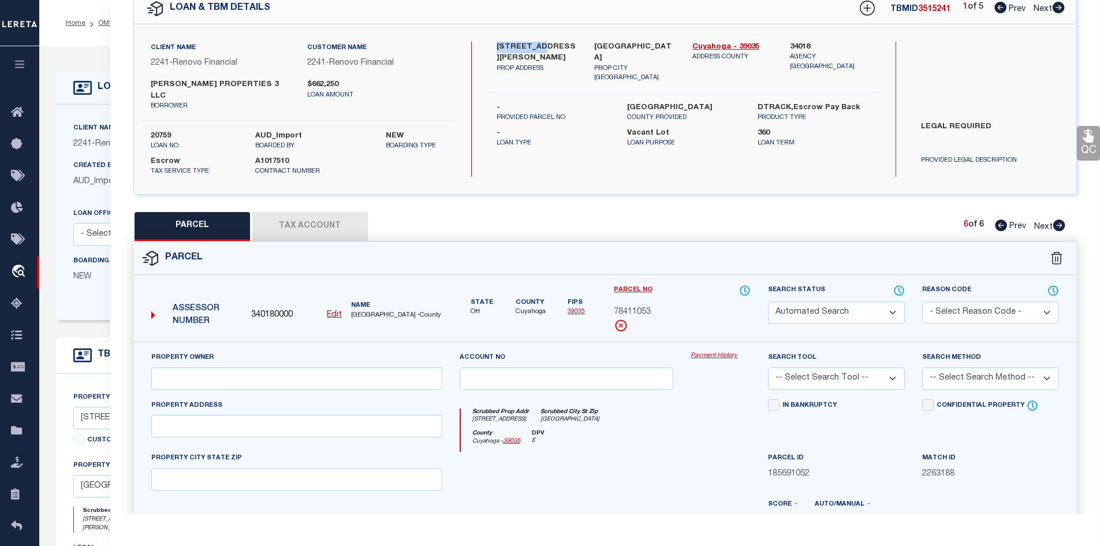
type input "[STREET_ADDRESS]"
type textarea "Parcel Not Needed"
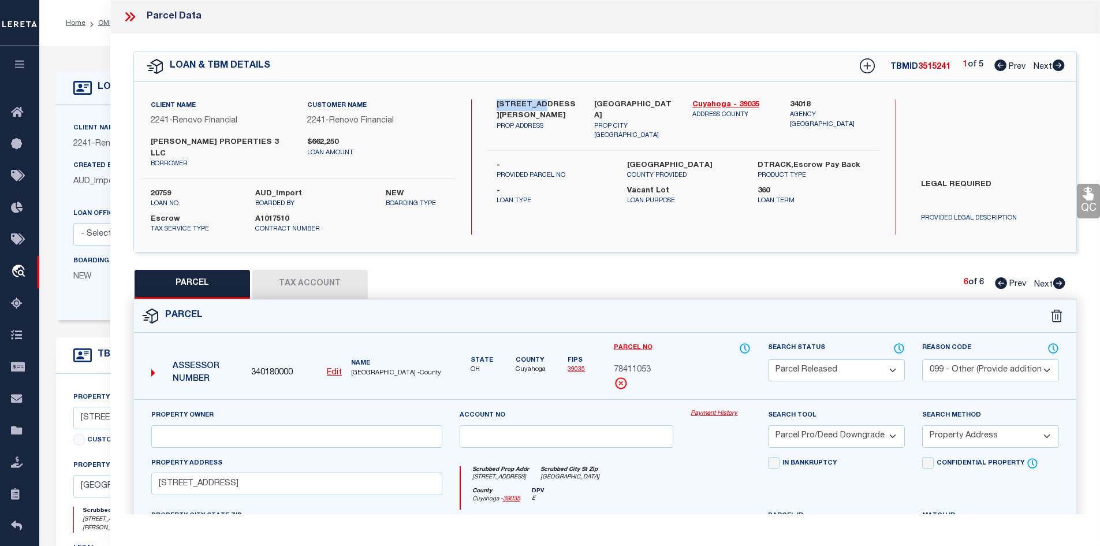
click at [1059, 68] on icon at bounding box center [1058, 65] width 13 height 12
select select "AS"
select select
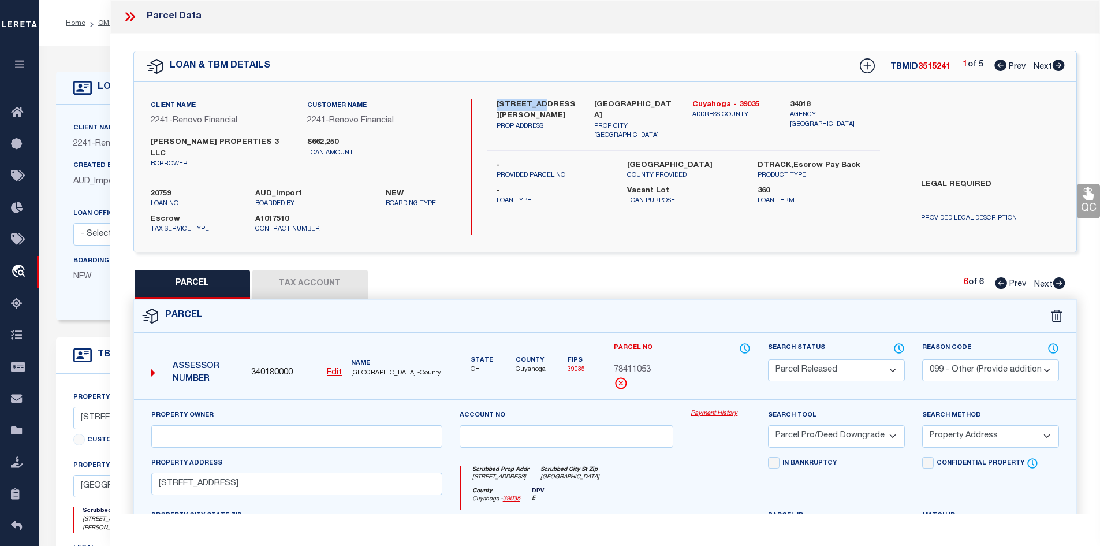
checkbox input "false"
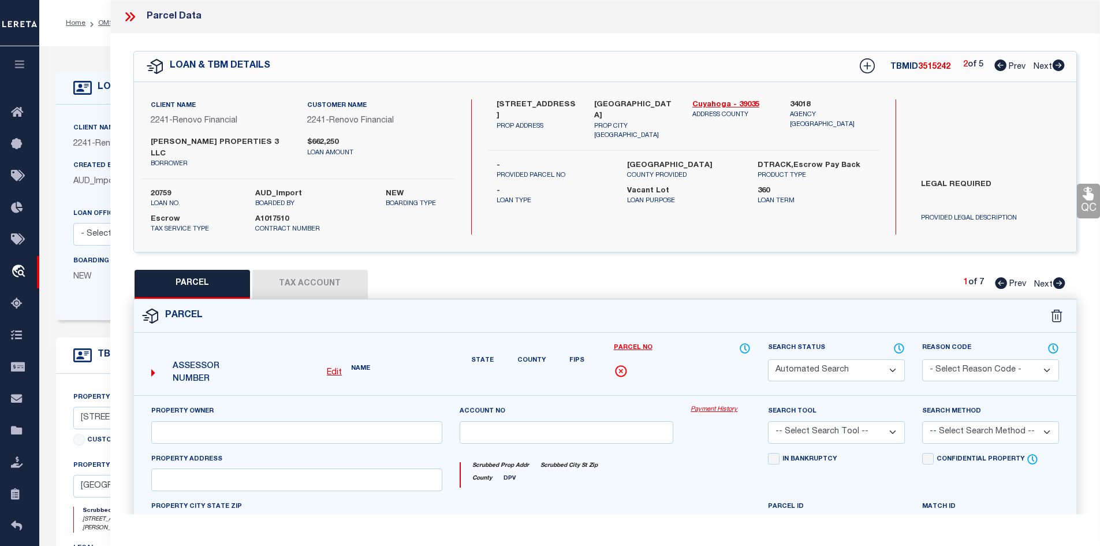
select select "PR"
type input "[PERSON_NAME] PROPERTIES 3 LLC"
select select "PRO"
select select "ADD"
type input "[STREET_ADDRESS][PERSON_NAME]"
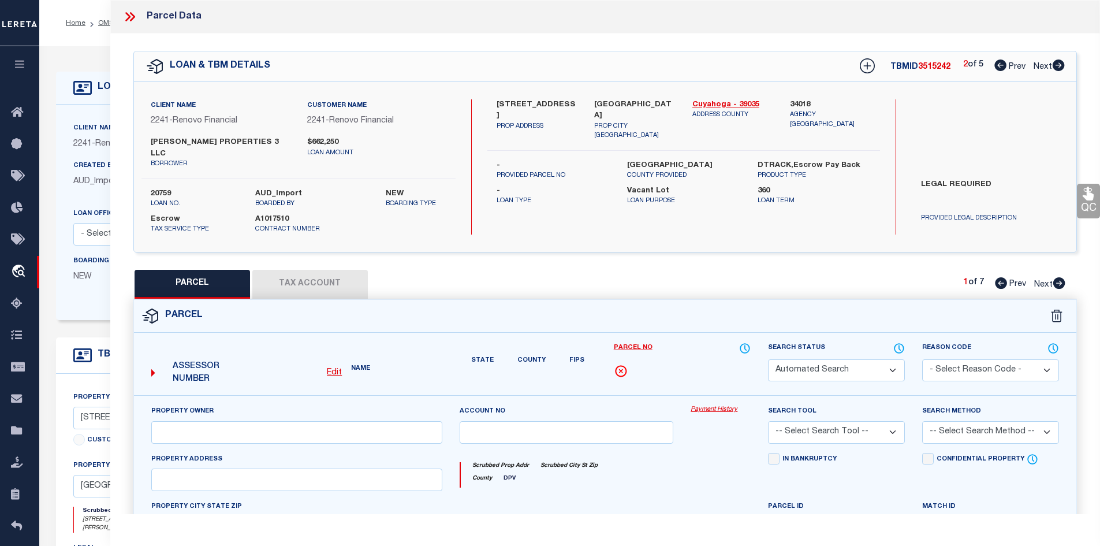
type input "[GEOGRAPHIC_DATA]"
type textarea "11 [PERSON_NAME] 0019 ALL"
type textarea "Parcel Not Needed"
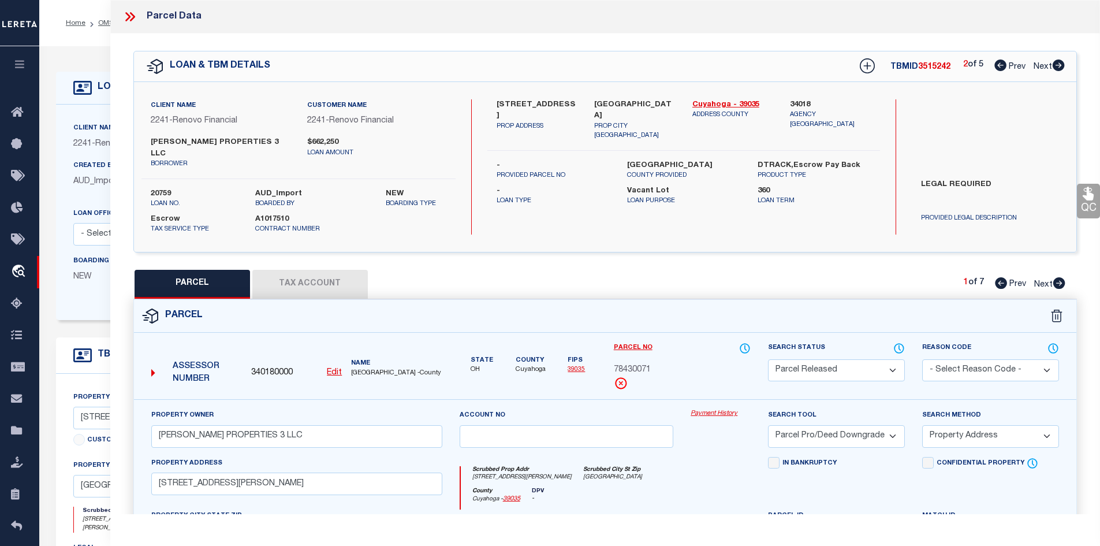
click at [1057, 277] on icon at bounding box center [1059, 283] width 12 height 12
select select "AS"
select select
checkbox input "false"
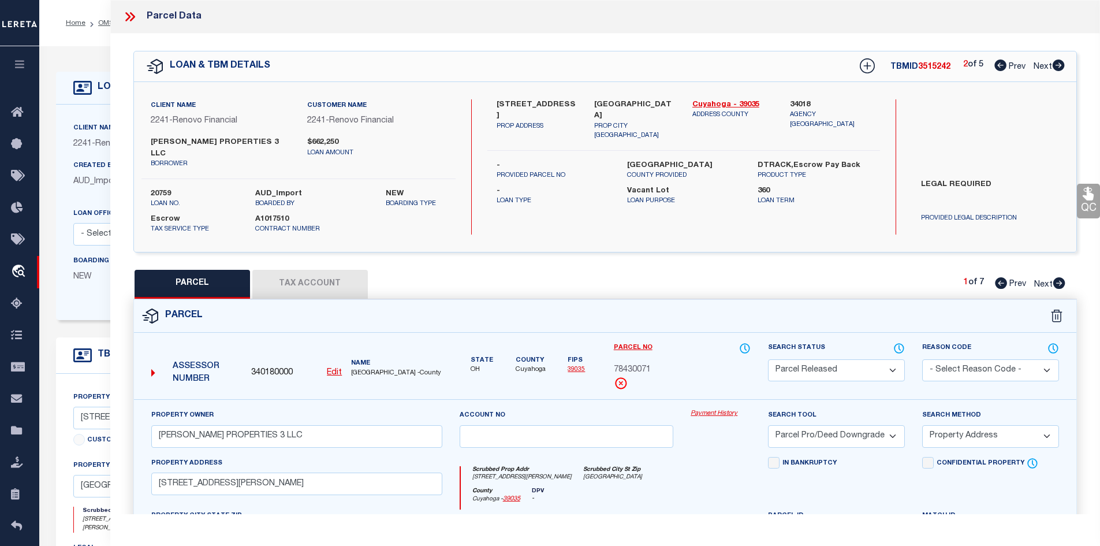
checkbox input "false"
select select "PR"
select select "099"
select select "PRO"
select select "ADD"
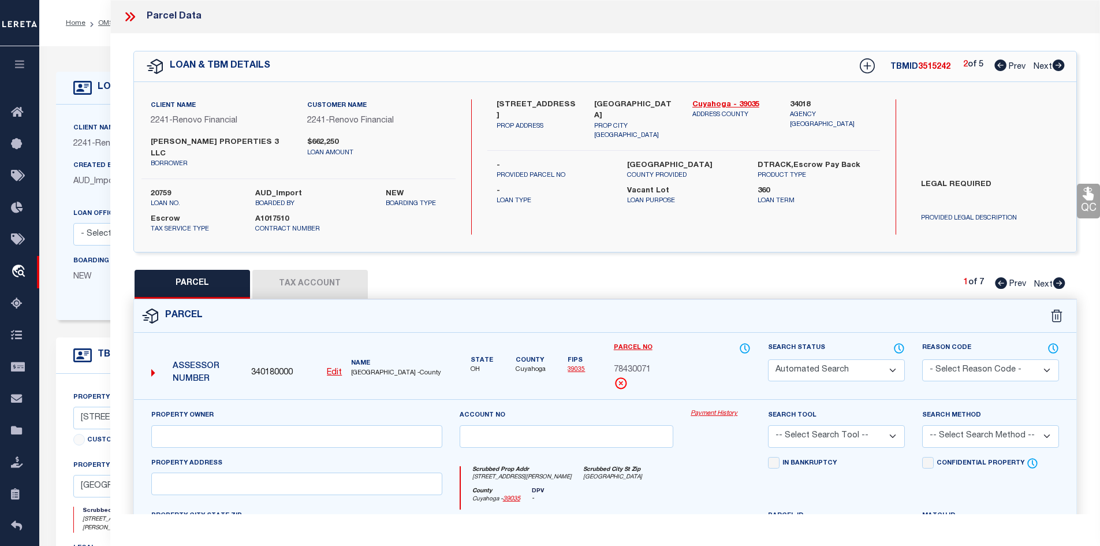
type input "[STREET_ADDRESS][PERSON_NAME]"
type textarea "Parcel Not Needed"
click at [1057, 277] on icon at bounding box center [1059, 283] width 12 height 12
select select "AS"
select select
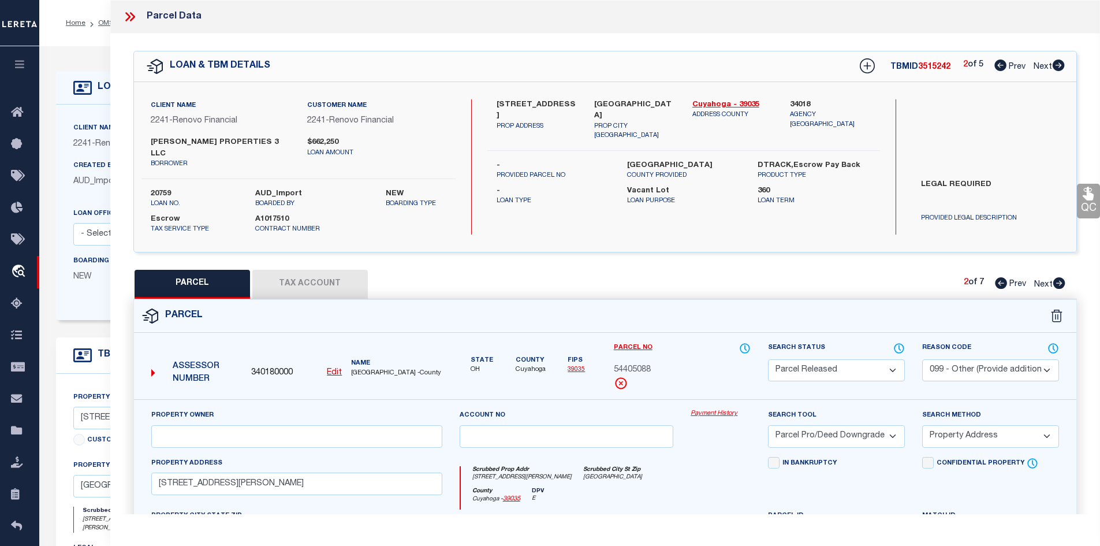
select select
checkbox input "false"
select select "PR"
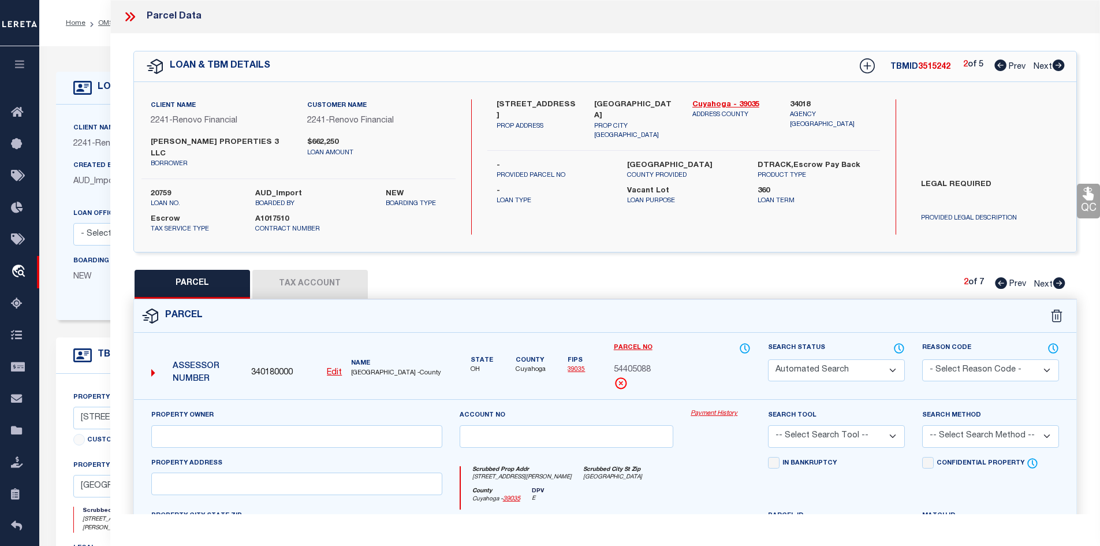
type input "[PERSON_NAME] PROPERTIES 3 LLC"
select select "PRO"
select select "ADD"
type input "[STREET_ADDRESS]"
type input "[GEOGRAPHIC_DATA]"
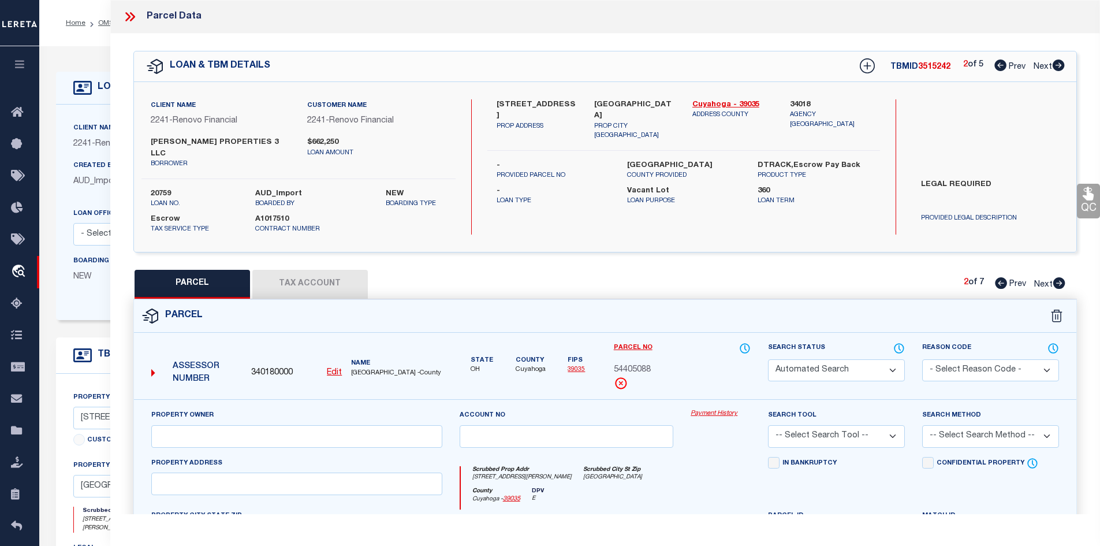
type textarea "13 MAPLEBORO 0113 ALL"
type textarea "Parcel Not Needed"
click at [1057, 277] on icon at bounding box center [1059, 283] width 12 height 12
select select "AS"
select select
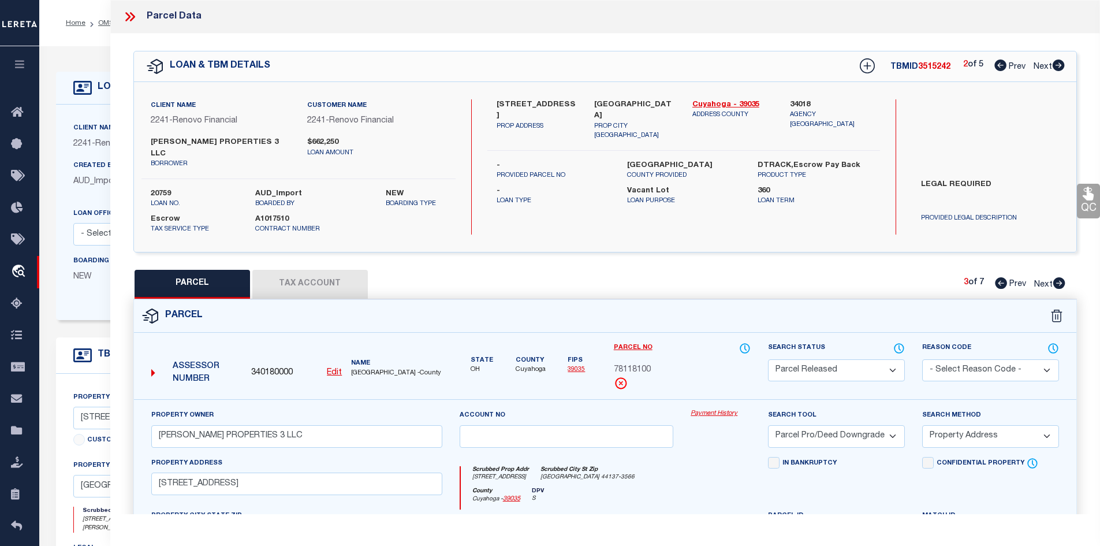
select select
checkbox input "false"
click at [1057, 277] on icon at bounding box center [1059, 283] width 12 height 12
drag, startPoint x: 550, startPoint y: 104, endPoint x: 571, endPoint y: 106, distance: 20.9
click at [571, 106] on label "[STREET_ADDRESS]" at bounding box center [537, 110] width 81 height 23
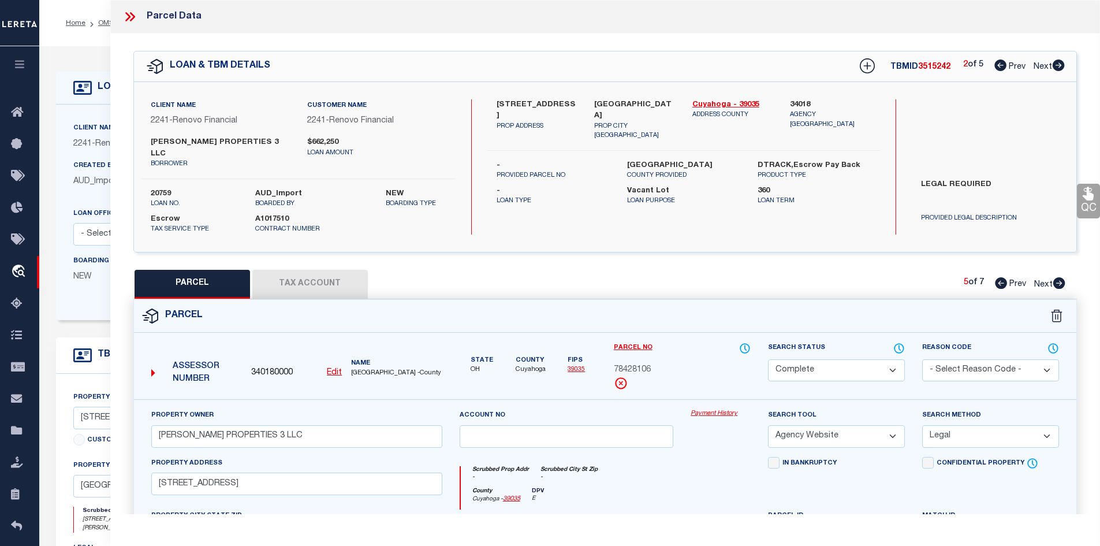
copy label "[STREET_ADDRESS]"
drag, startPoint x: 915, startPoint y: 65, endPoint x: 949, endPoint y: 68, distance: 33.6
click at [949, 68] on div "TBMID 3515242 2 of 5 Prev Next" at bounding box center [954, 66] width 221 height 21
copy span "3515242"
drag, startPoint x: 933, startPoint y: 102, endPoint x: 901, endPoint y: 89, distance: 34.7
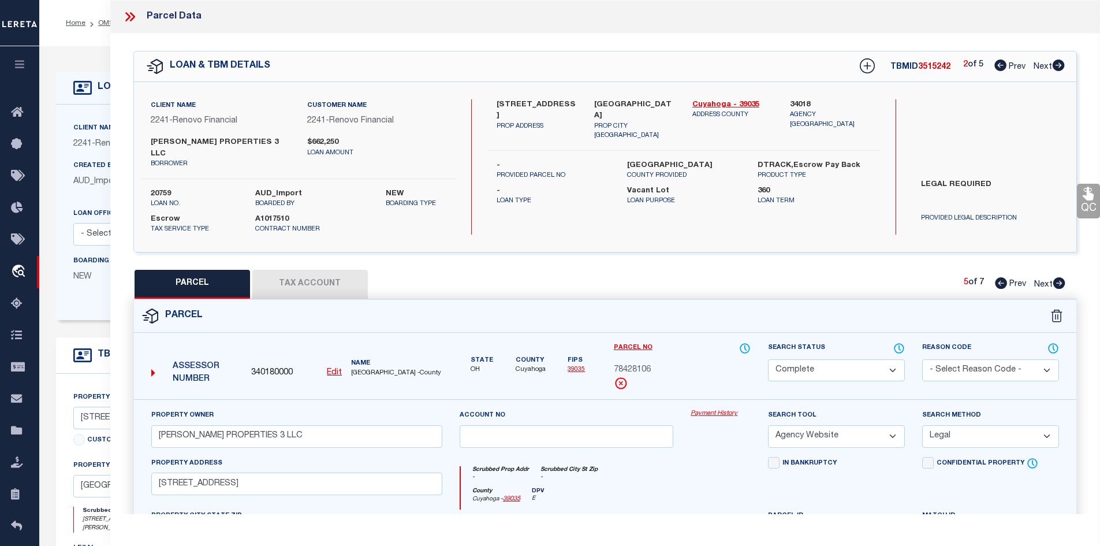
click at [933, 102] on div "Search by Legal Customer" at bounding box center [990, 137] width 157 height 76
drag, startPoint x: 888, startPoint y: 62, endPoint x: 950, endPoint y: 66, distance: 62.5
click at [950, 66] on div "TBMID 3515242 2 of 5 Prev Next" at bounding box center [954, 66] width 221 height 21
copy h5 "TBMID 3515242"
click at [161, 188] on label "20759" at bounding box center [194, 194] width 87 height 12
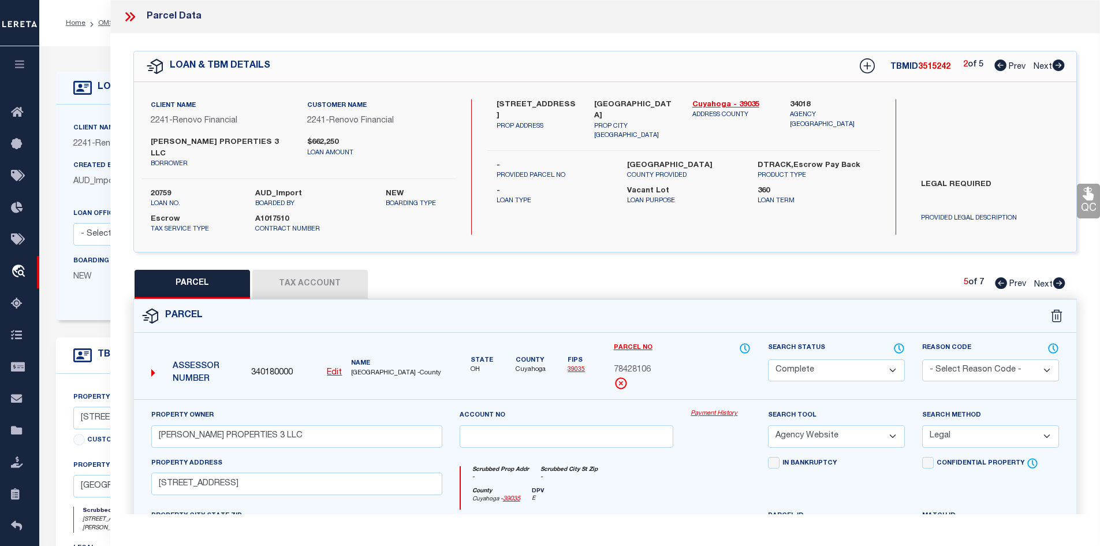
click at [161, 188] on label "20759" at bounding box center [194, 194] width 87 height 12
copy label "20759"
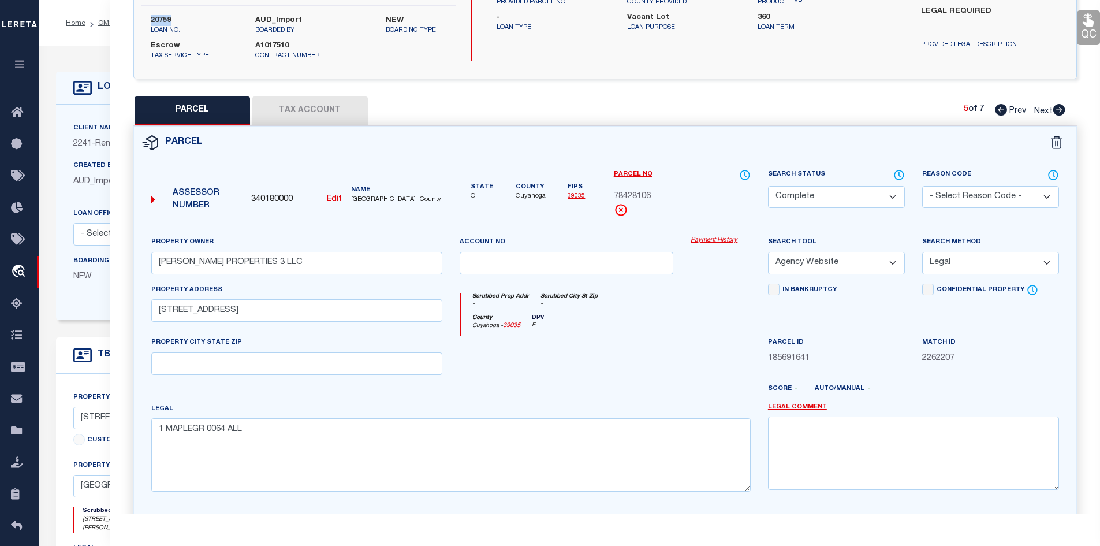
drag, startPoint x: 146, startPoint y: 330, endPoint x: 244, endPoint y: 333, distance: 97.7
click at [244, 336] on div "PROPERTY CITY STATE ZIP" at bounding box center [297, 355] width 308 height 38
copy label "PROPERTY CITY STATE ZIP"
click at [289, 98] on button "Tax Account" at bounding box center [309, 110] width 115 height 29
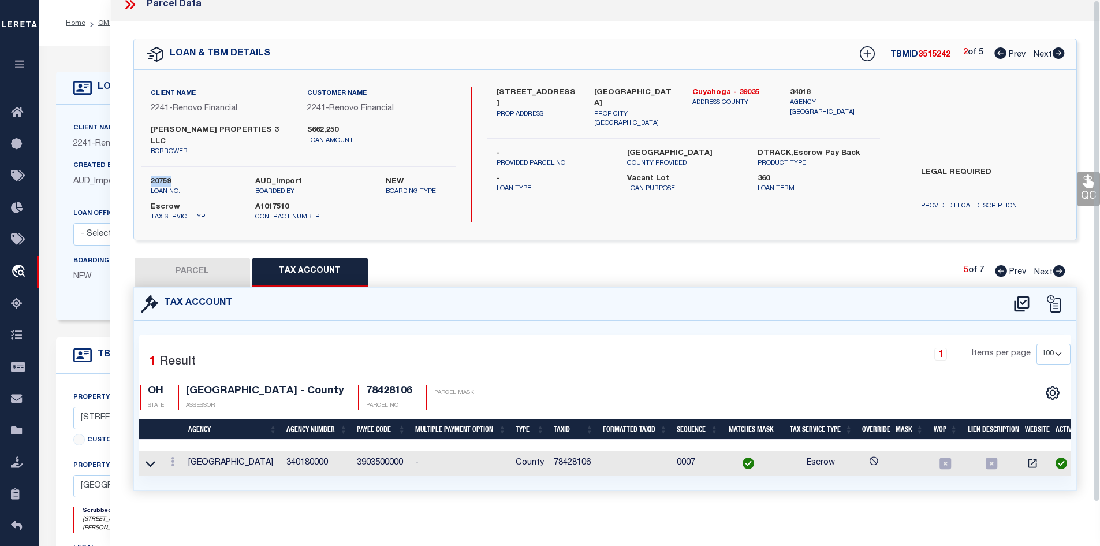
scroll to position [0, 0]
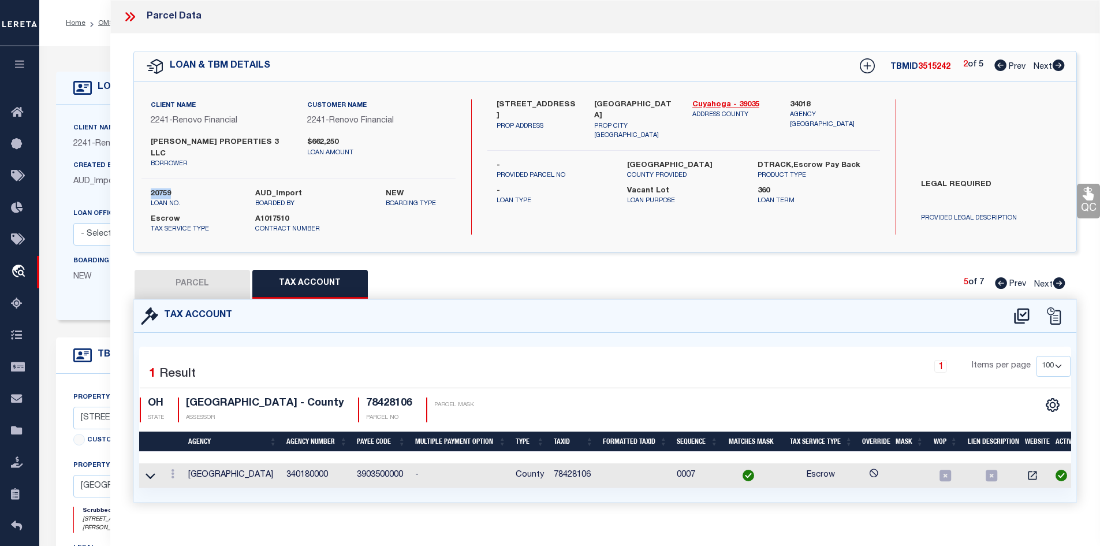
click at [193, 270] on button "PARCEL" at bounding box center [192, 284] width 115 height 29
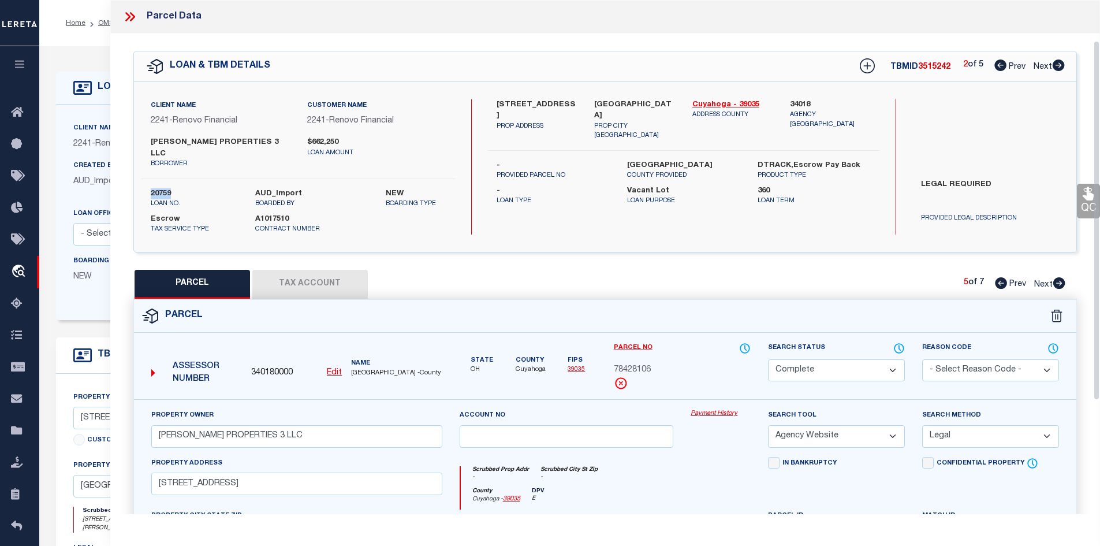
scroll to position [115, 0]
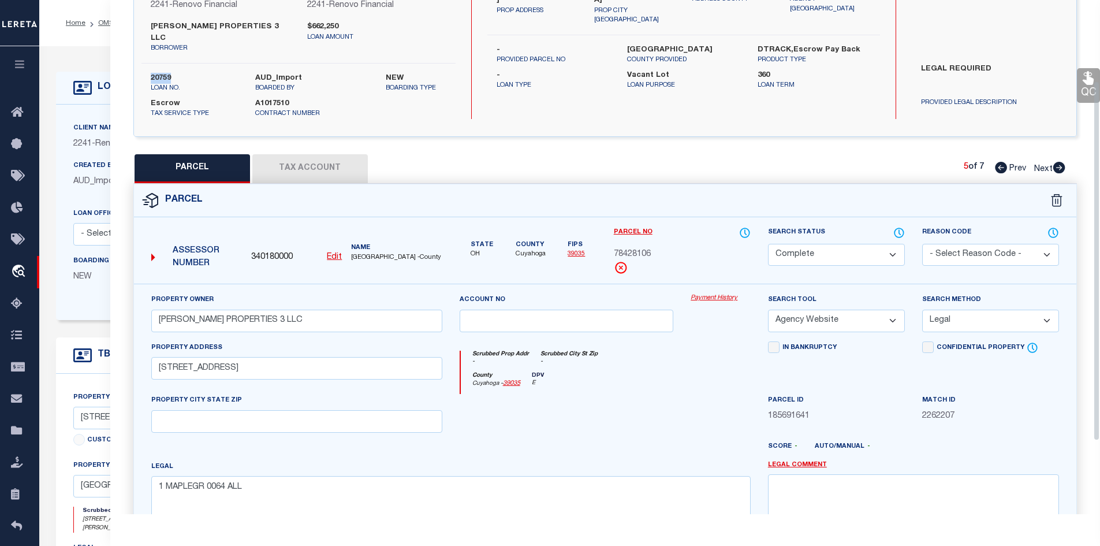
click at [1060, 162] on icon at bounding box center [1059, 168] width 13 height 12
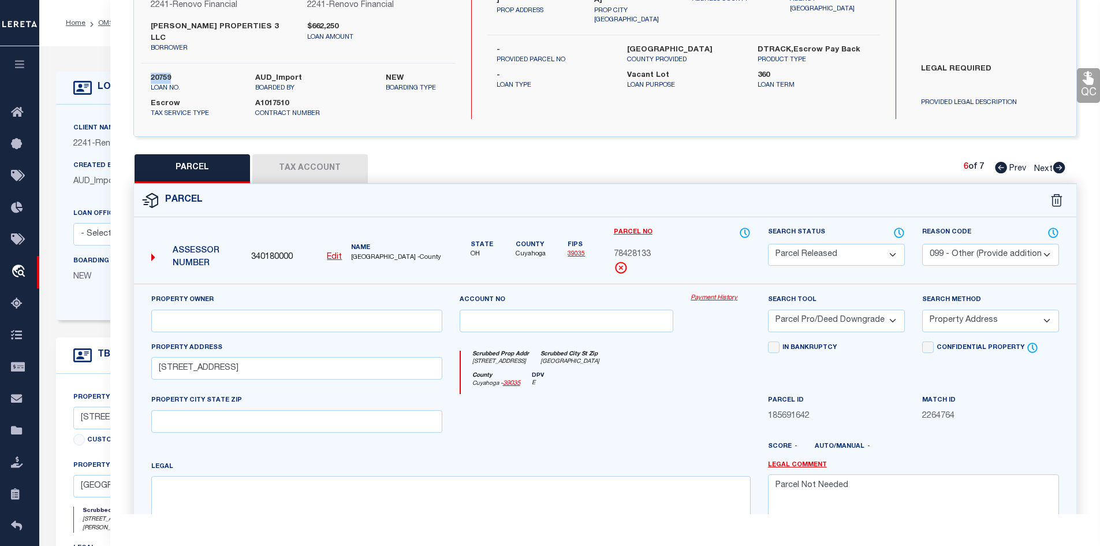
click at [1057, 162] on icon at bounding box center [1059, 168] width 12 height 12
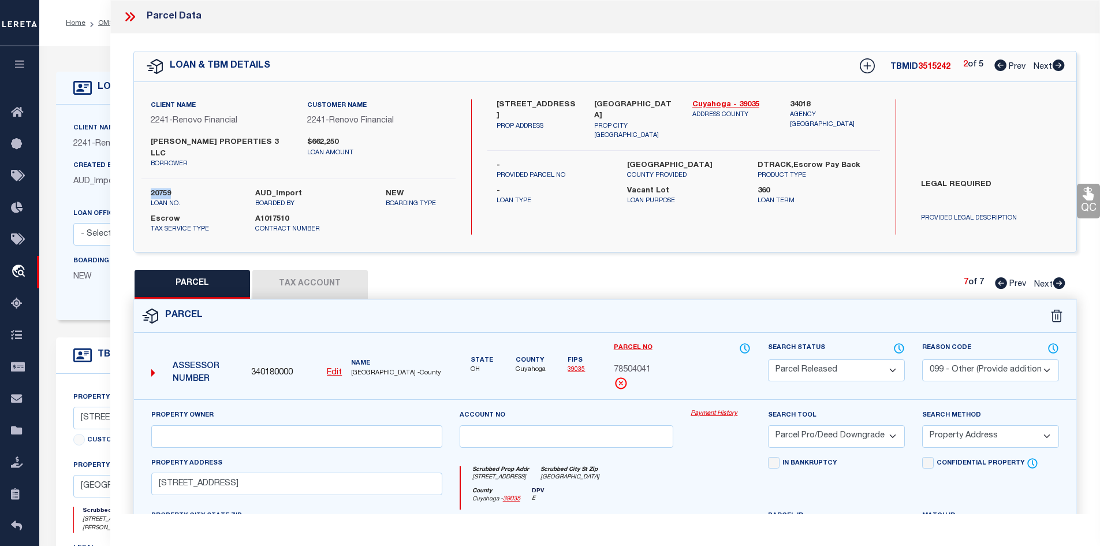
click at [1058, 68] on icon at bounding box center [1059, 65] width 12 height 12
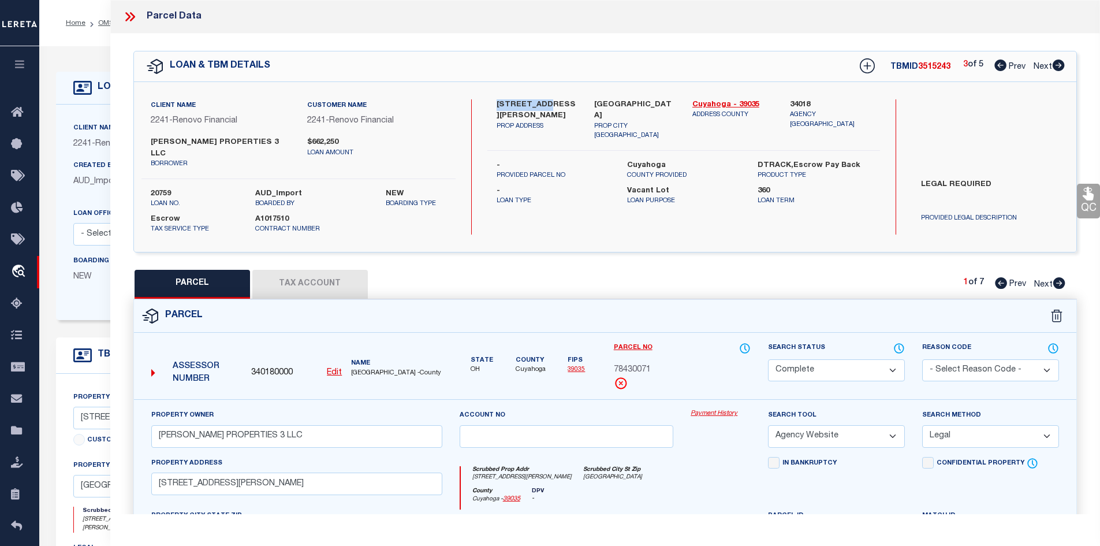
drag, startPoint x: 497, startPoint y: 97, endPoint x: 542, endPoint y: 102, distance: 45.3
click at [542, 102] on label "[STREET_ADDRESS][PERSON_NAME]" at bounding box center [537, 110] width 81 height 23
copy label "5303 [GEOGRAPHIC_DATA]"
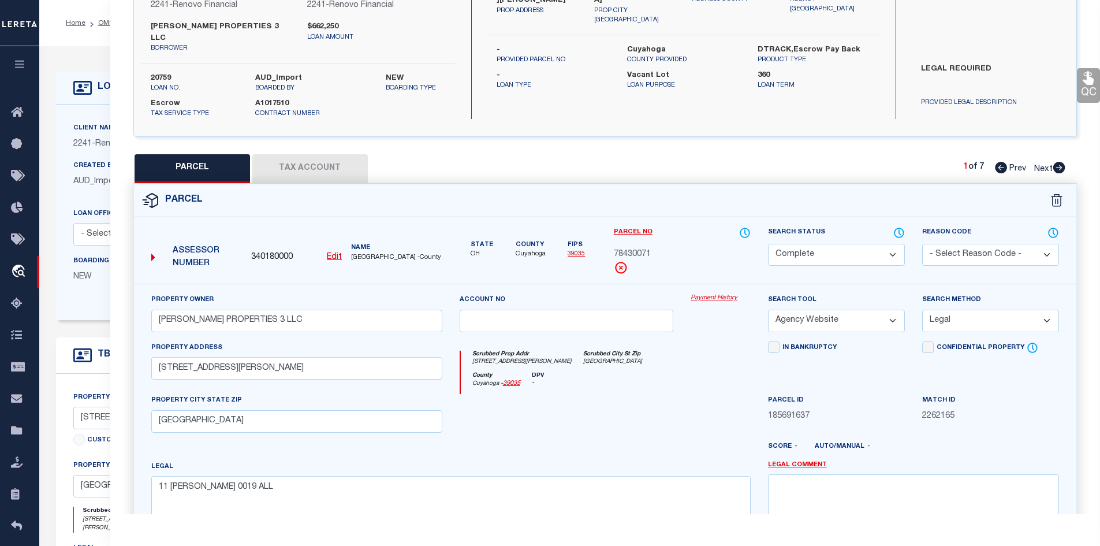
click at [299, 159] on button "Tax Account" at bounding box center [309, 168] width 115 height 29
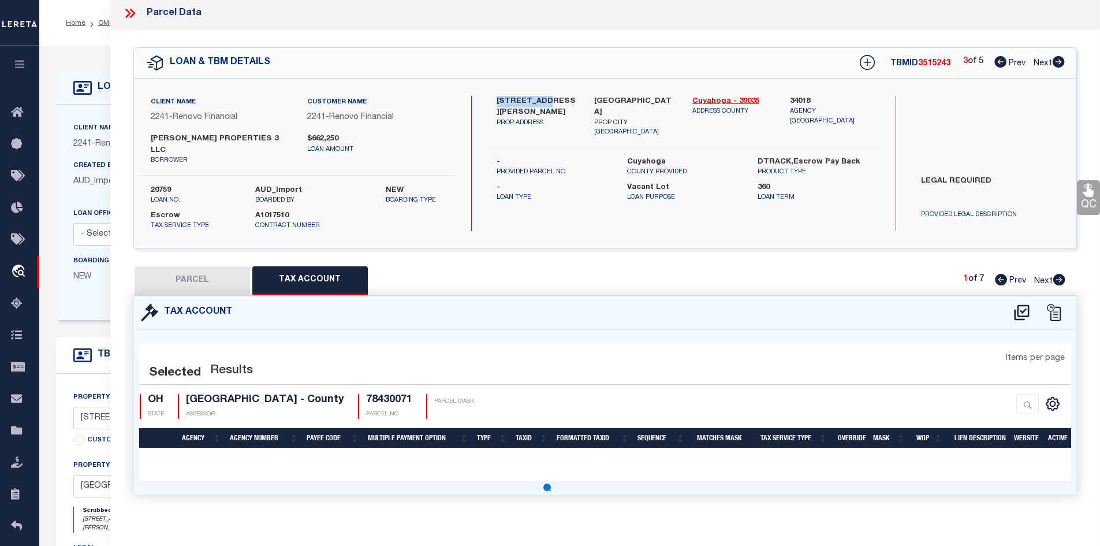
scroll to position [0, 0]
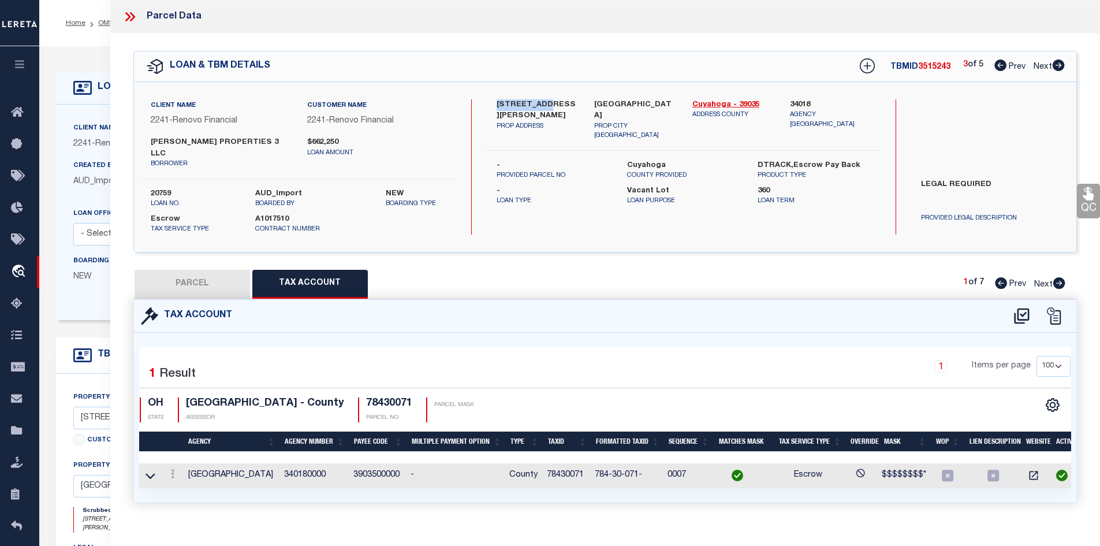
click at [183, 278] on button "PARCEL" at bounding box center [192, 284] width 115 height 29
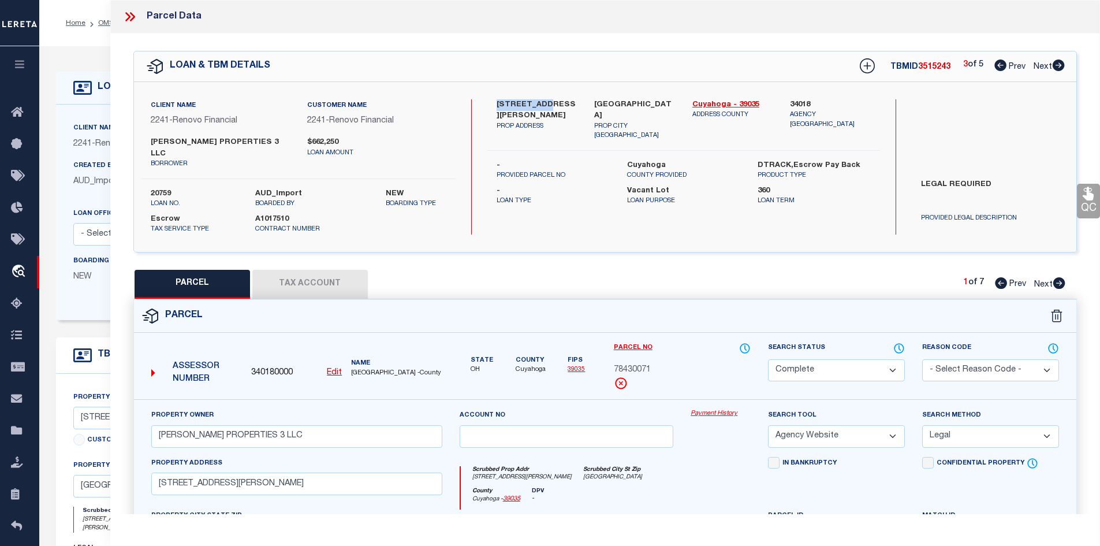
click at [1054, 277] on icon at bounding box center [1059, 283] width 12 height 12
click at [1063, 277] on icon at bounding box center [1059, 283] width 12 height 12
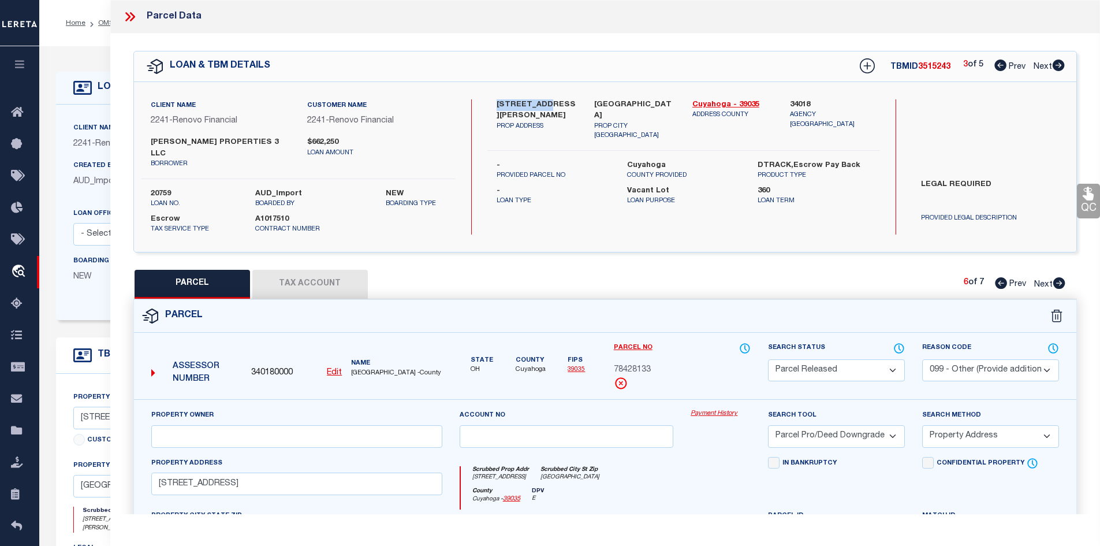
click at [1058, 277] on icon at bounding box center [1059, 283] width 12 height 12
click at [1002, 277] on icon at bounding box center [1001, 283] width 12 height 12
click at [1059, 68] on icon at bounding box center [1059, 65] width 12 height 12
click at [1058, 277] on icon at bounding box center [1059, 283] width 12 height 12
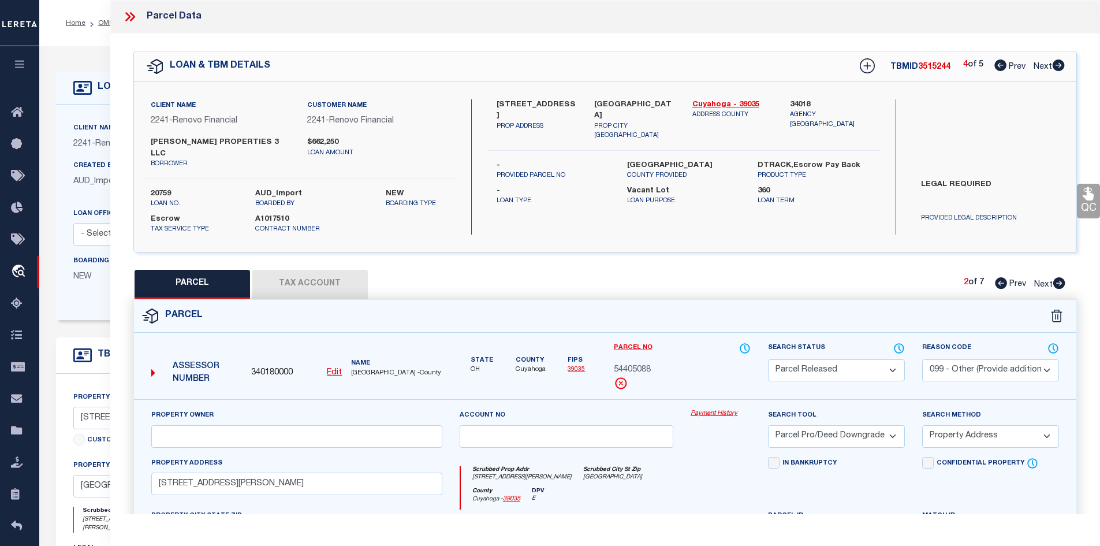
click at [1058, 277] on icon at bounding box center [1059, 283] width 12 height 12
click at [529, 103] on label "[STREET_ADDRESS]" at bounding box center [537, 110] width 81 height 23
copy label "5520 Gra"
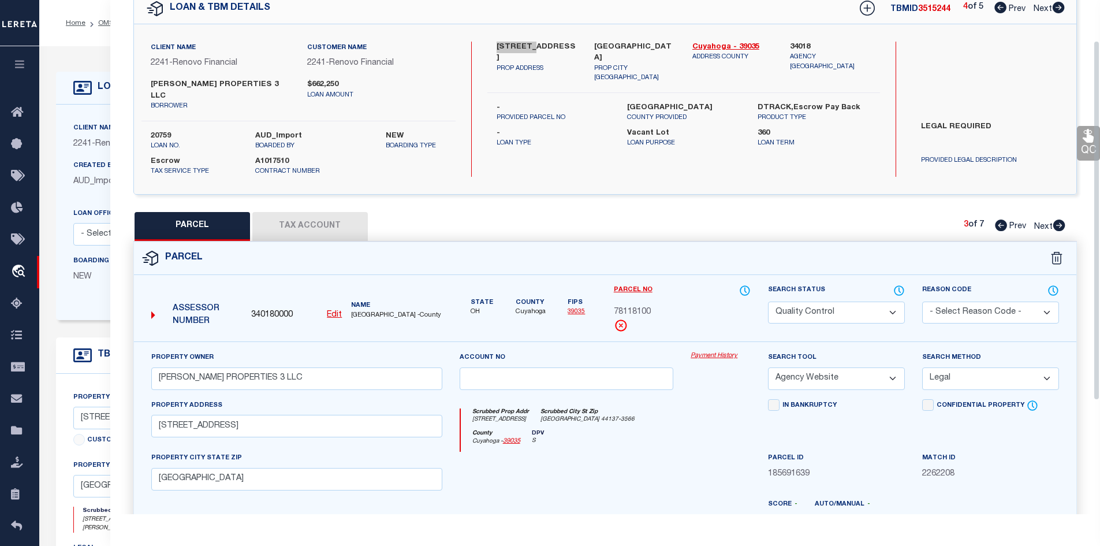
scroll to position [115, 0]
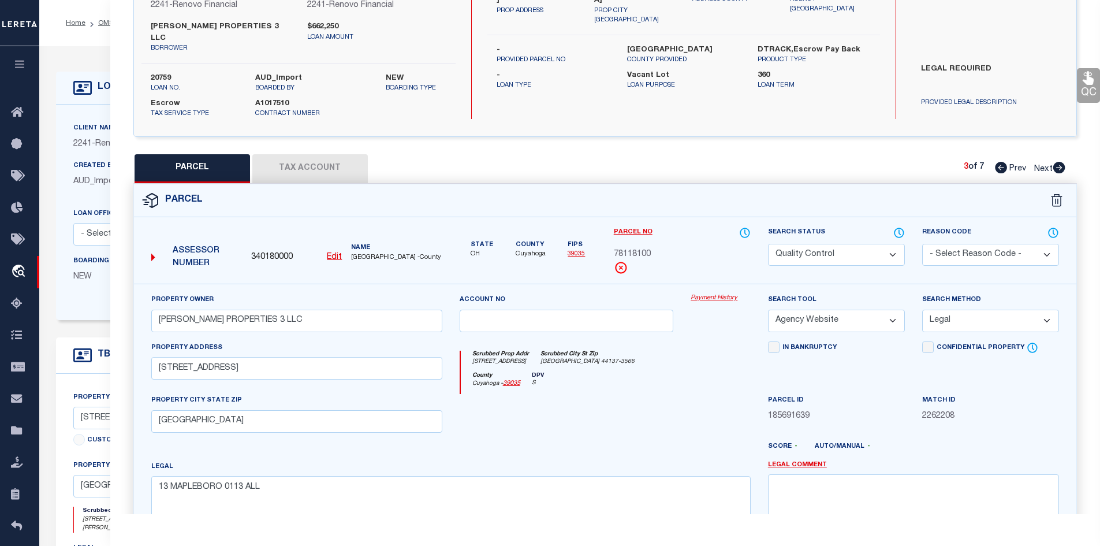
click at [318, 154] on button "Tax Account" at bounding box center [309, 168] width 115 height 29
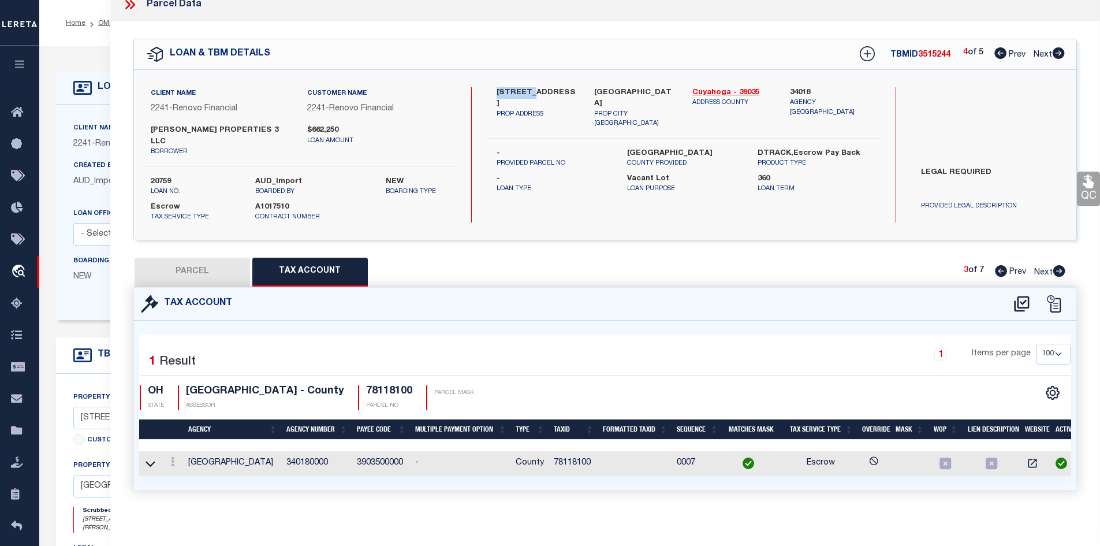
scroll to position [0, 0]
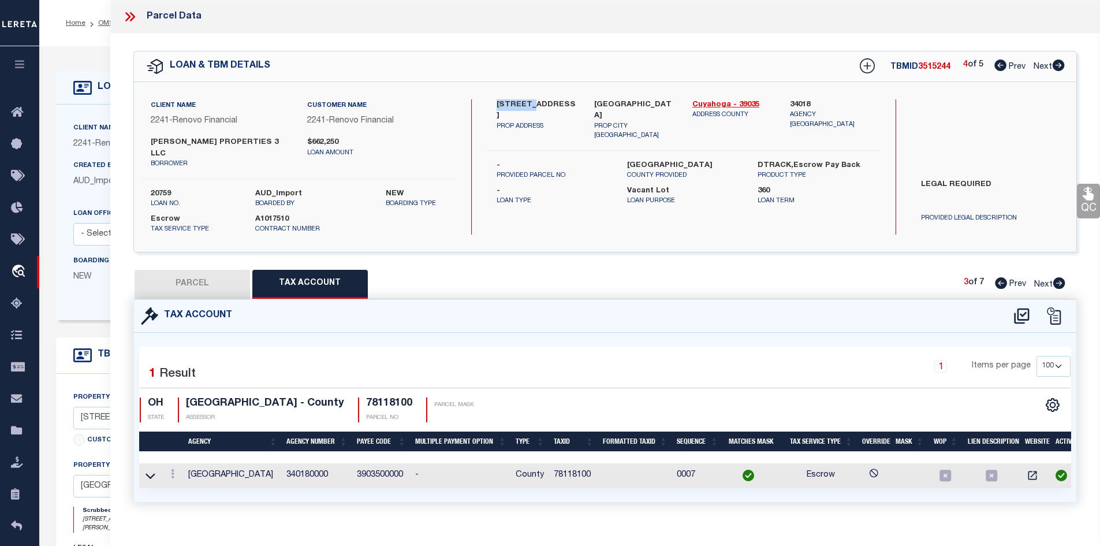
click at [196, 278] on button "PARCEL" at bounding box center [192, 284] width 115 height 29
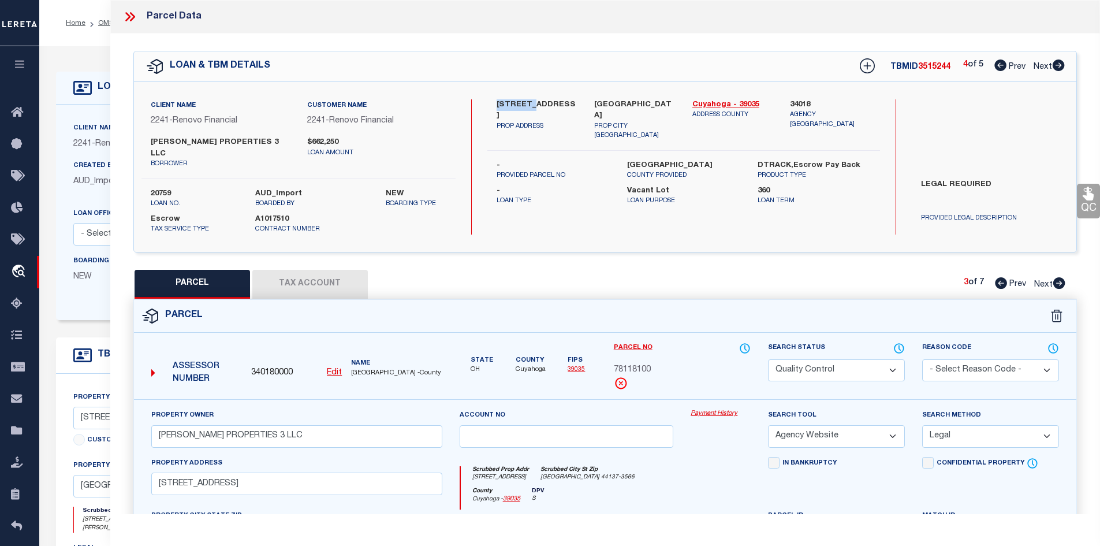
scroll to position [115, 0]
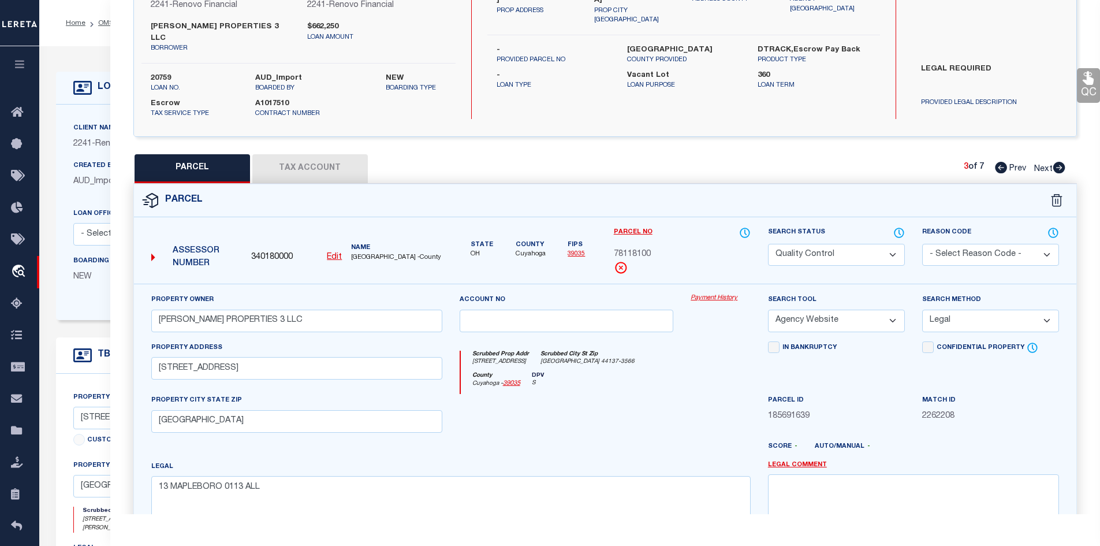
click at [1058, 162] on icon at bounding box center [1059, 168] width 12 height 12
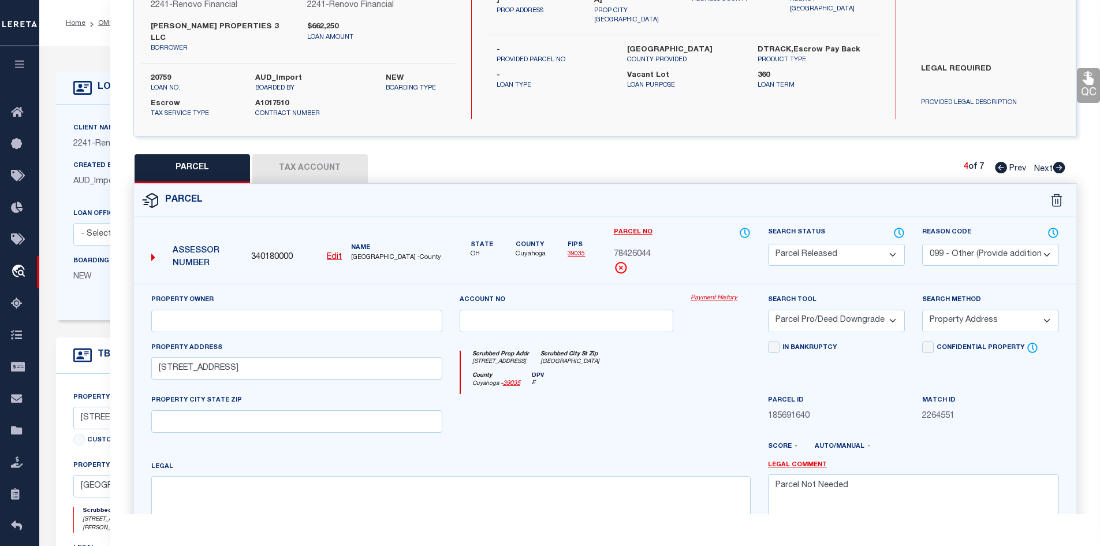
click at [1057, 162] on icon at bounding box center [1059, 168] width 12 height 12
click at [995, 162] on icon at bounding box center [1001, 168] width 12 height 12
click at [1056, 162] on icon at bounding box center [1059, 168] width 12 height 12
click at [1001, 162] on icon at bounding box center [1001, 168] width 12 height 12
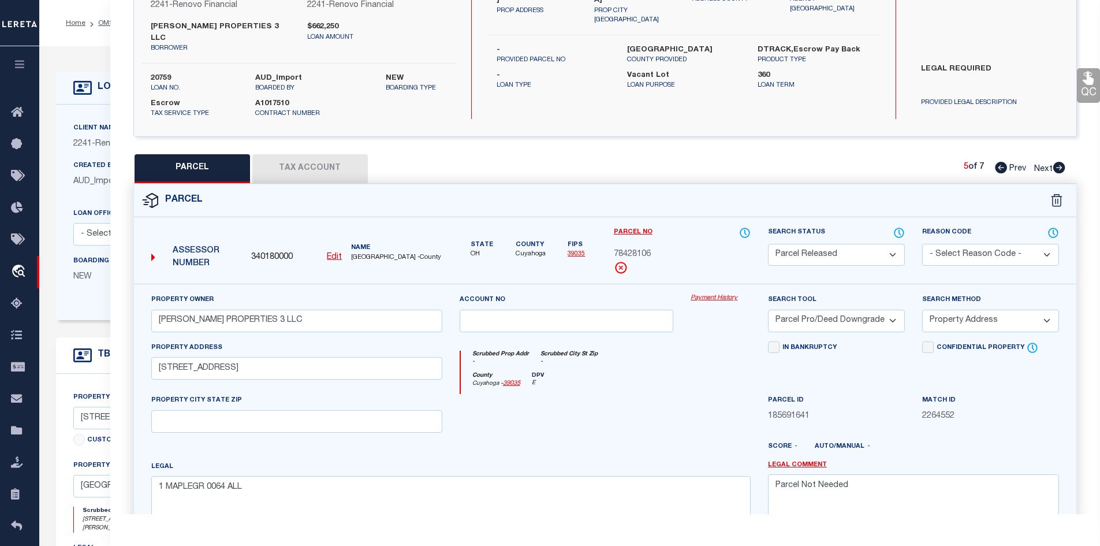
click at [1061, 162] on icon at bounding box center [1059, 168] width 13 height 12
click at [1058, 162] on icon at bounding box center [1059, 168] width 12 height 12
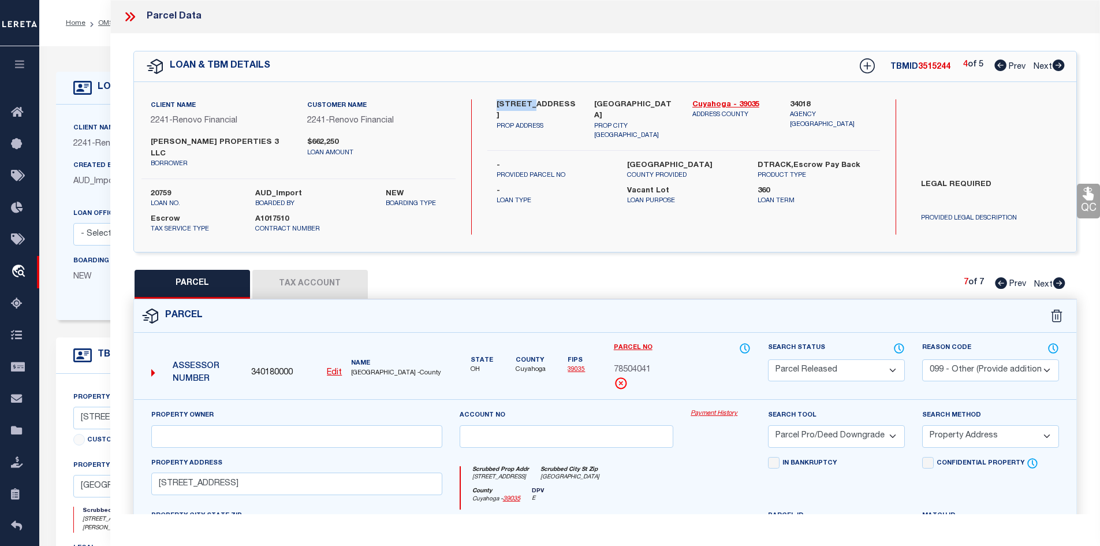
click at [1053, 65] on icon at bounding box center [1059, 65] width 12 height 12
drag, startPoint x: 497, startPoint y: 99, endPoint x: 533, endPoint y: 103, distance: 36.0
click at [533, 103] on label "[STREET_ADDRESS]" at bounding box center [537, 110] width 81 height 23
copy label "5618 Cum"
drag, startPoint x: 1058, startPoint y: 273, endPoint x: 1064, endPoint y: 279, distance: 9.0
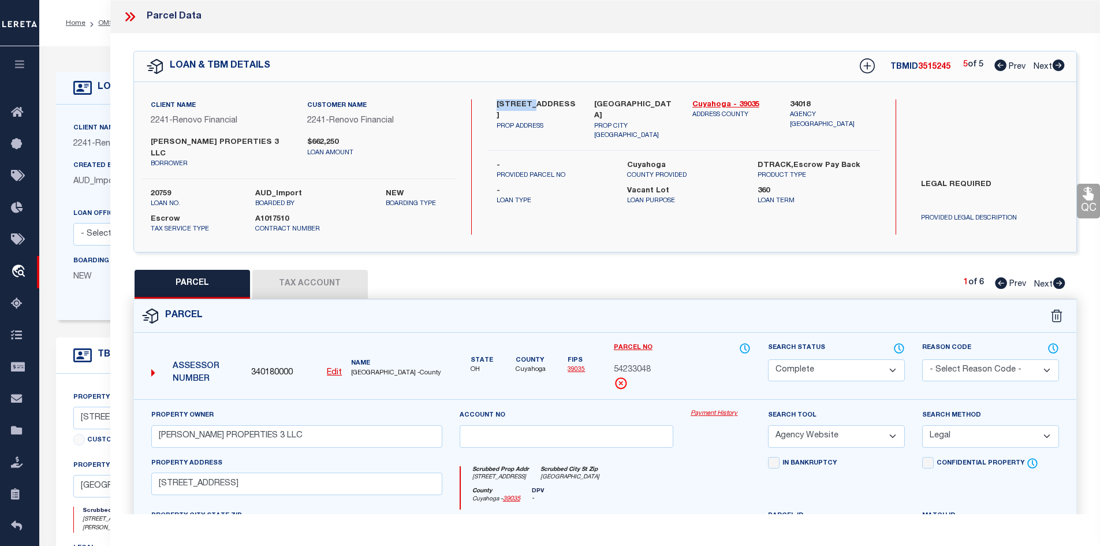
click at [1058, 277] on icon at bounding box center [1059, 283] width 12 height 12
click at [1060, 277] on icon at bounding box center [1059, 283] width 12 height 12
click at [1056, 277] on icon at bounding box center [1059, 283] width 12 height 12
click at [1060, 277] on icon at bounding box center [1059, 283] width 12 height 12
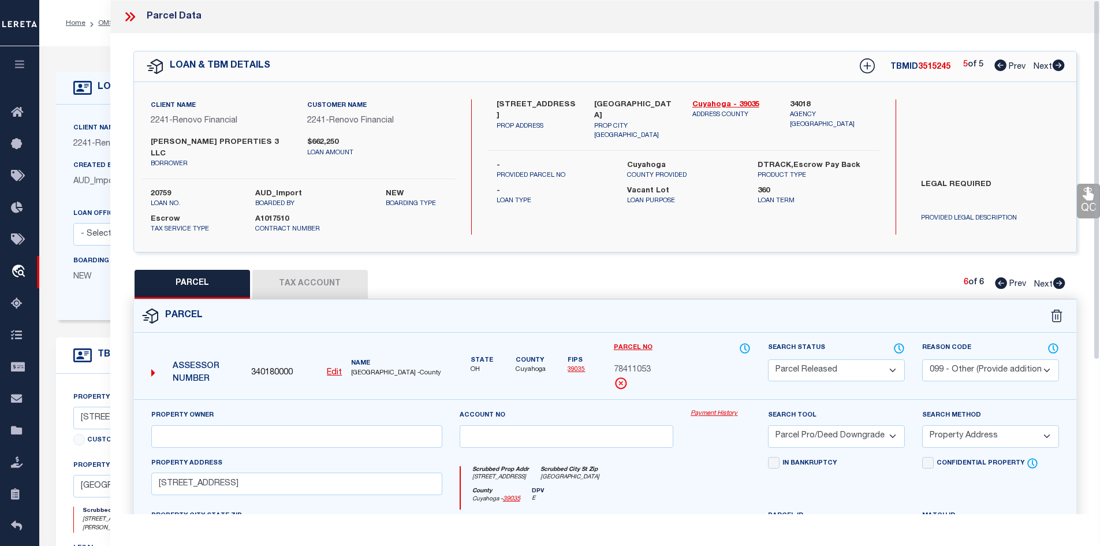
click at [891, 317] on div "Parcel" at bounding box center [605, 316] width 943 height 33
click at [904, 342] on icon at bounding box center [899, 348] width 12 height 13
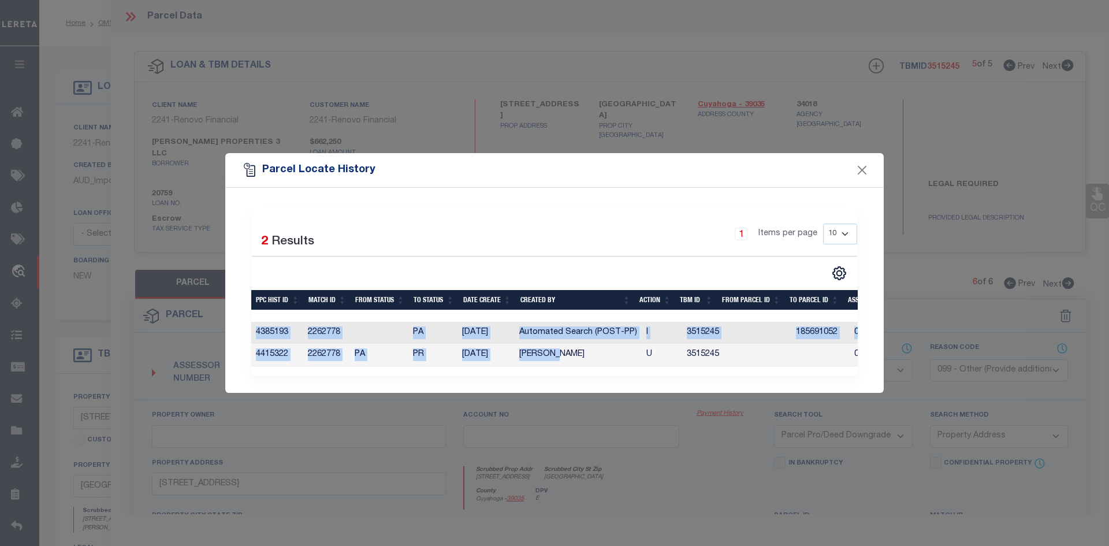
drag, startPoint x: 556, startPoint y: 361, endPoint x: 613, endPoint y: 361, distance: 57.2
click at [613, 363] on div "PPC Hist Id Match Id From Status To Status Date Create Created By Action TBM ID…" at bounding box center [554, 344] width 606 height 45
click at [863, 167] on button "Close" at bounding box center [862, 169] width 15 height 15
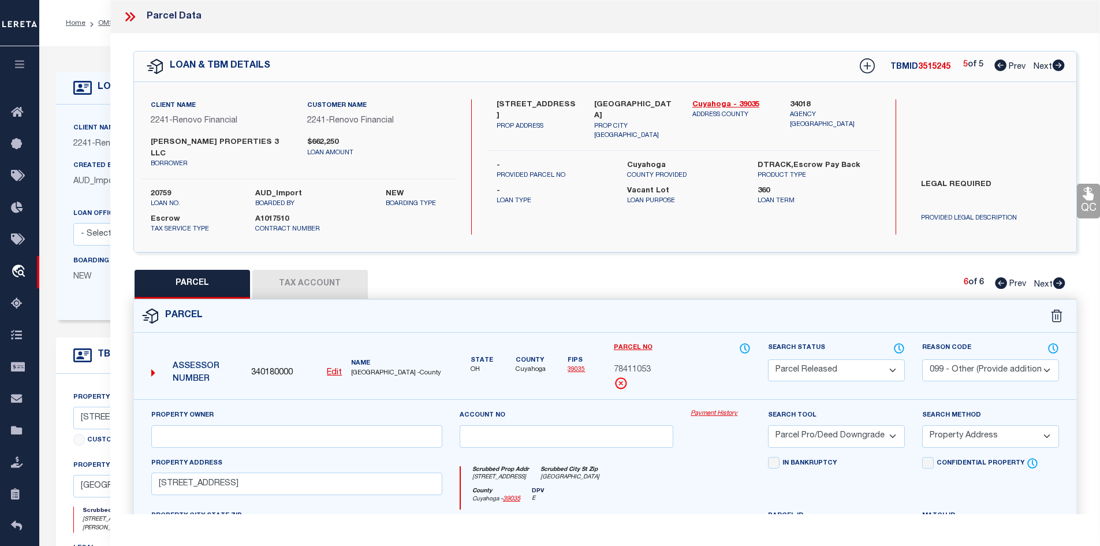
click at [295, 276] on button "Tax Account" at bounding box center [309, 284] width 115 height 29
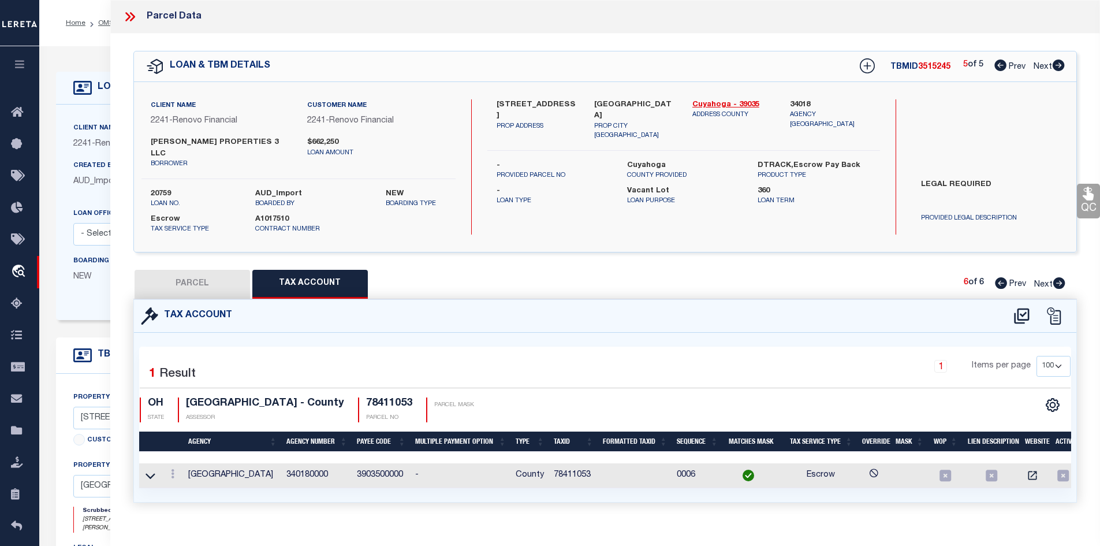
click at [194, 270] on button "PARCEL" at bounding box center [192, 284] width 115 height 29
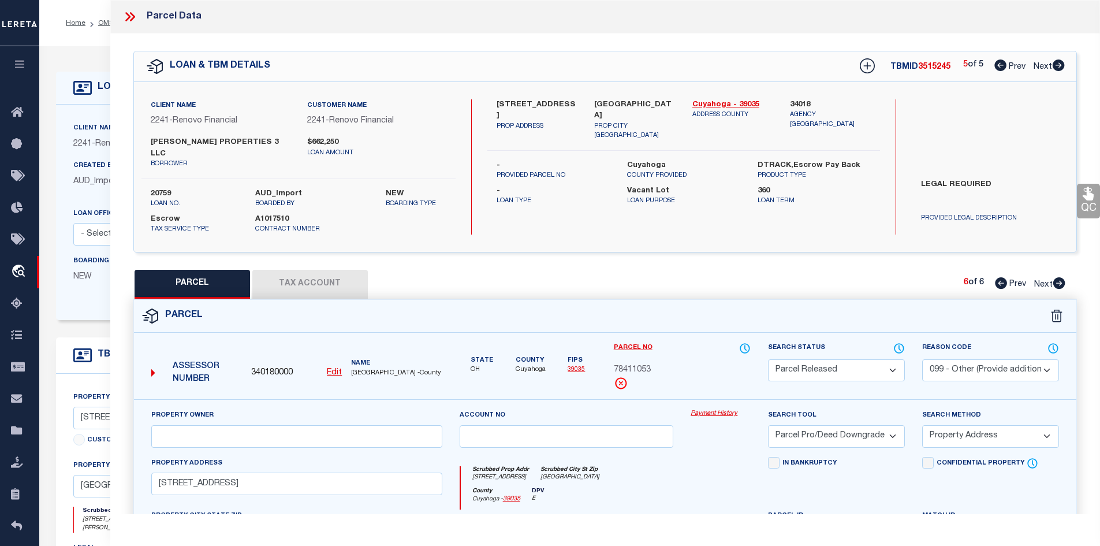
click at [892, 65] on h5 "TBMID 3515245" at bounding box center [920, 67] width 60 height 10
copy h5 "TBMID"
click at [131, 18] on icon at bounding box center [129, 16] width 15 height 15
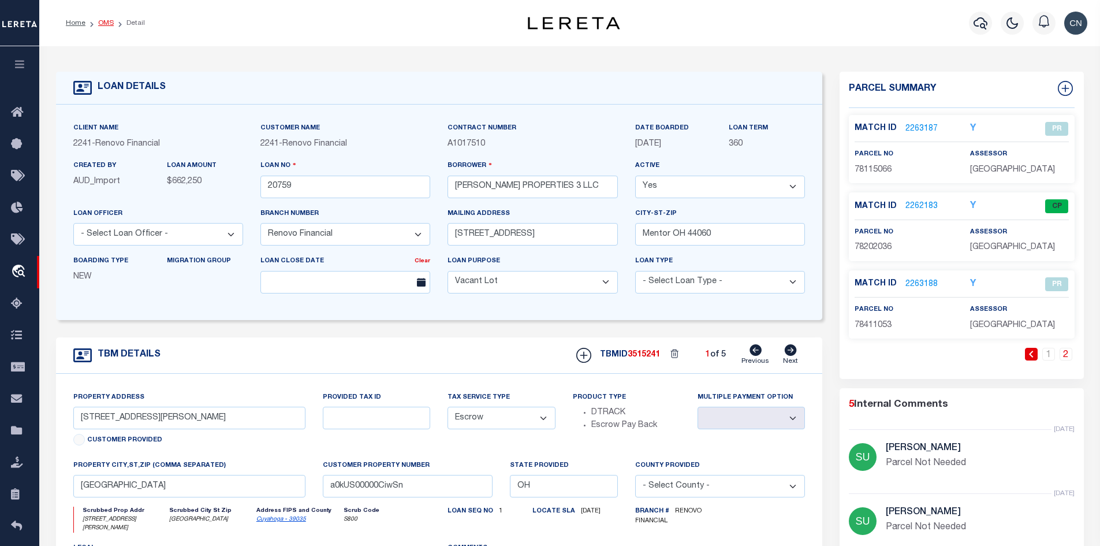
click at [103, 24] on link "OMS" at bounding box center [106, 23] width 16 height 7
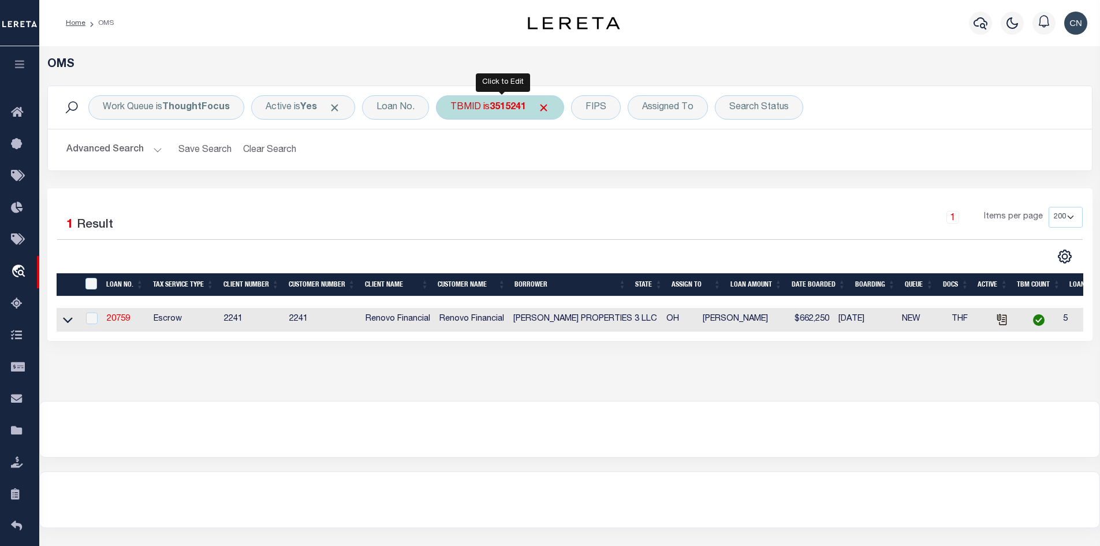
click at [487, 103] on div "TBMID is 3515241" at bounding box center [500, 107] width 128 height 24
click at [117, 319] on link "20759" at bounding box center [118, 319] width 23 height 8
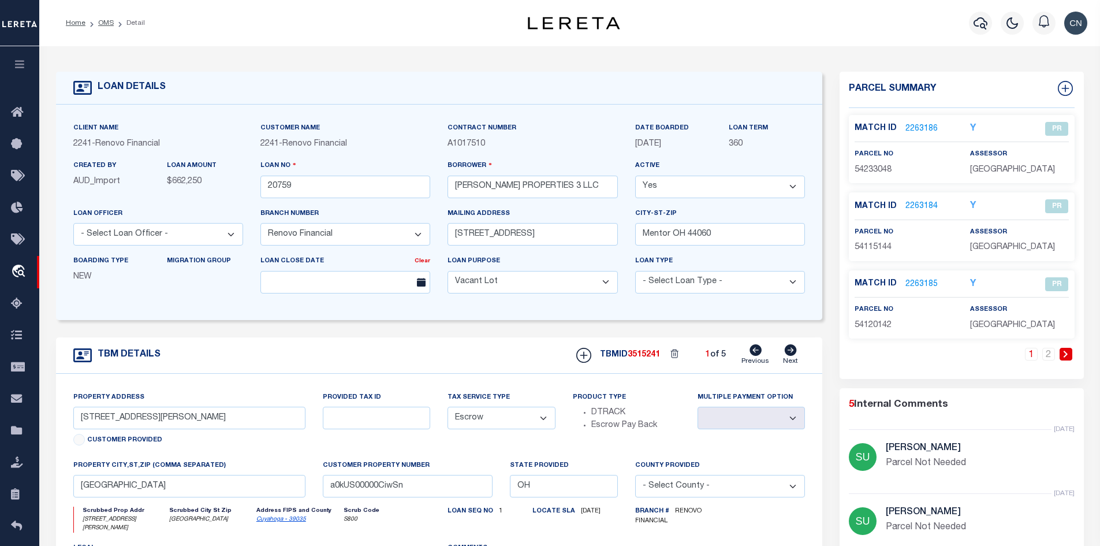
scroll to position [231, 0]
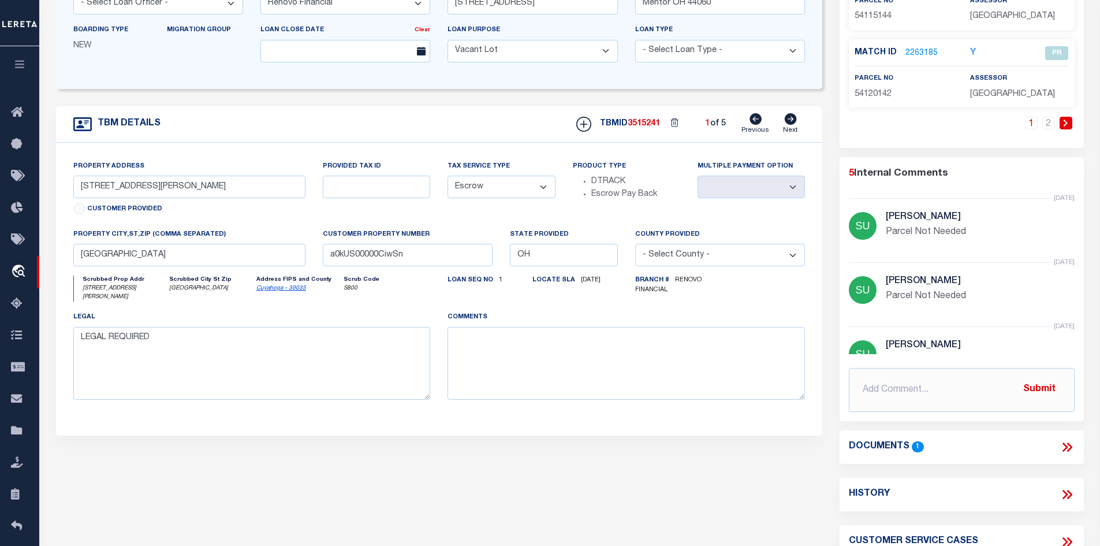
click at [1066, 448] on icon at bounding box center [1065, 446] width 5 height 9
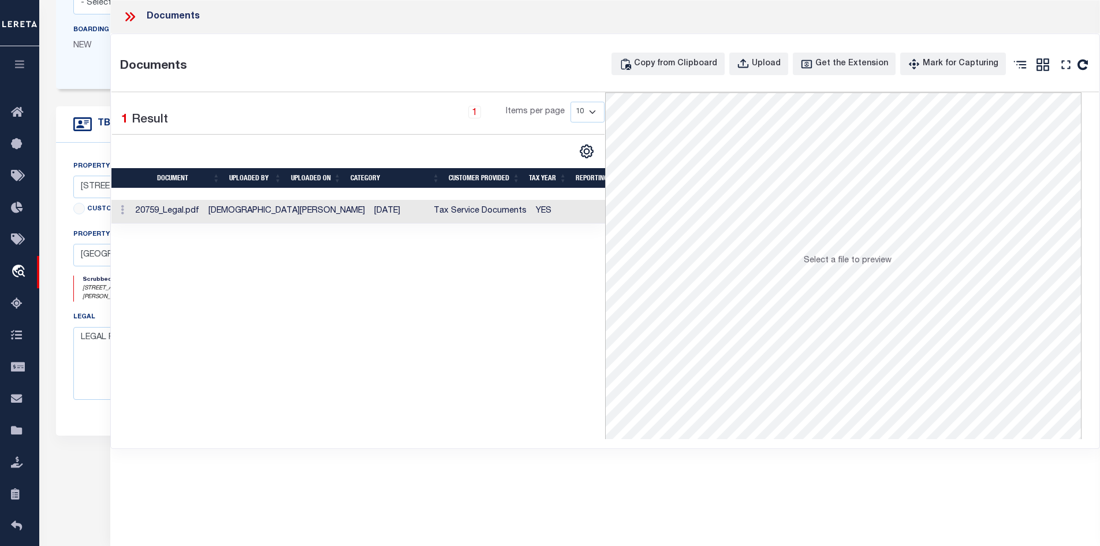
click at [238, 212] on td "[DEMOGRAPHIC_DATA][PERSON_NAME]" at bounding box center [287, 212] width 166 height 24
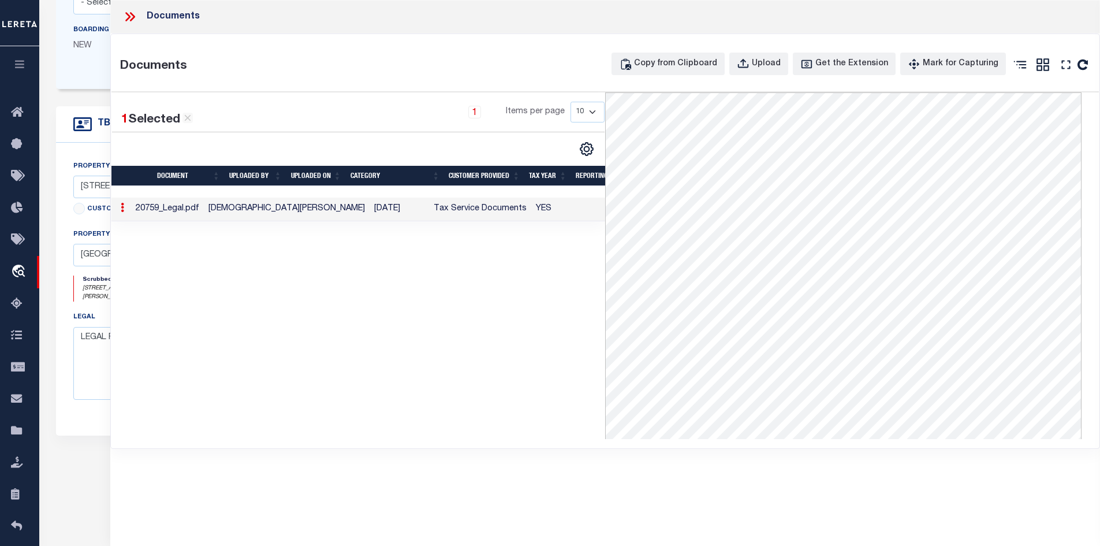
click at [129, 17] on icon at bounding box center [127, 16] width 5 height 9
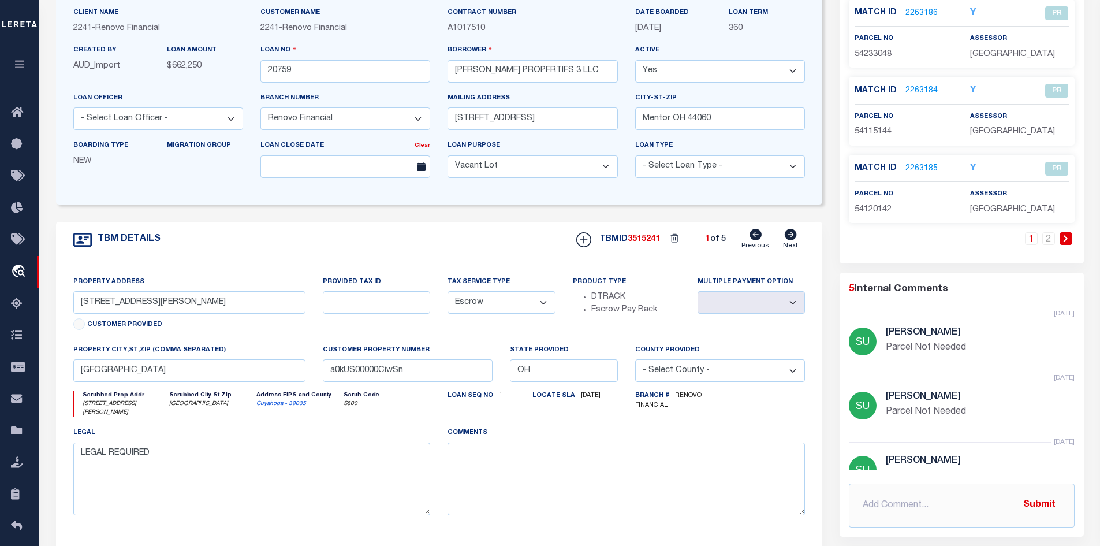
scroll to position [0, 0]
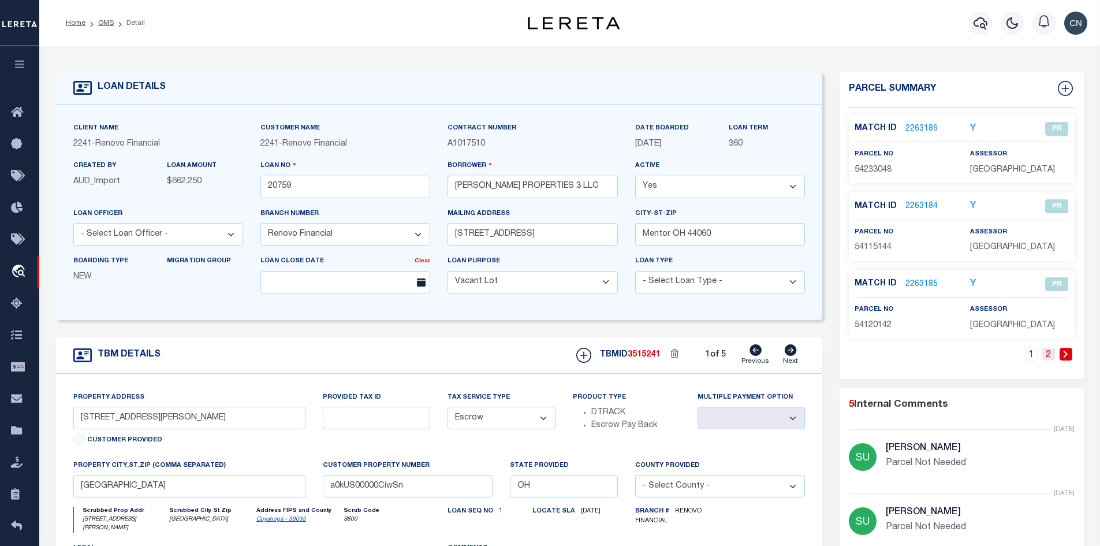
click at [1050, 356] on link "2" at bounding box center [1048, 354] width 13 height 13
click at [913, 205] on link "2262183" at bounding box center [921, 206] width 32 height 12
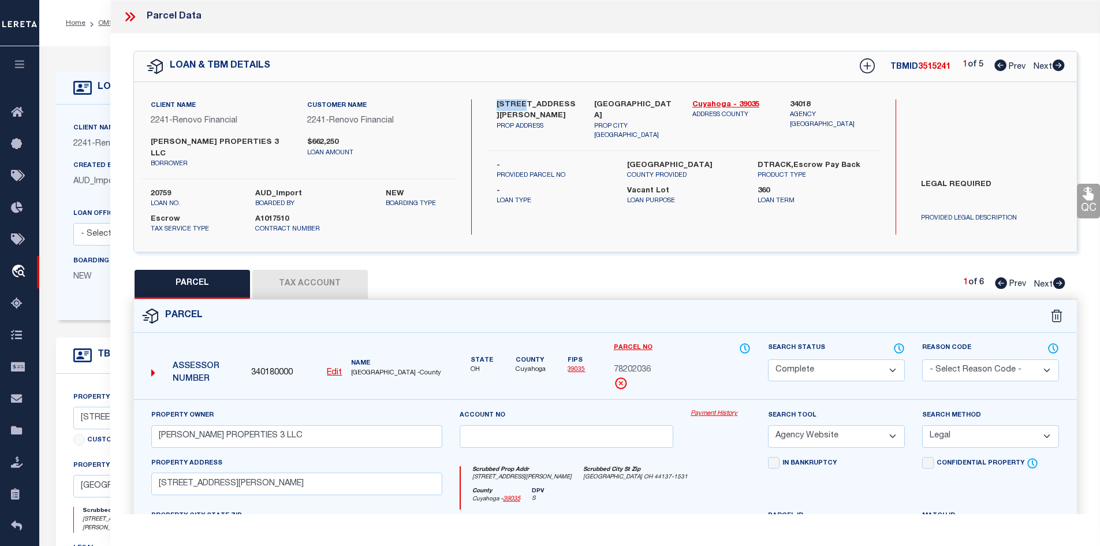
drag, startPoint x: 494, startPoint y: 102, endPoint x: 521, endPoint y: 103, distance: 27.2
click at [521, 103] on div "[STREET_ADDRESS][PERSON_NAME] PROP ADDRESS" at bounding box center [537, 120] width 98 height 42
click at [1058, 69] on icon at bounding box center [1059, 65] width 12 height 12
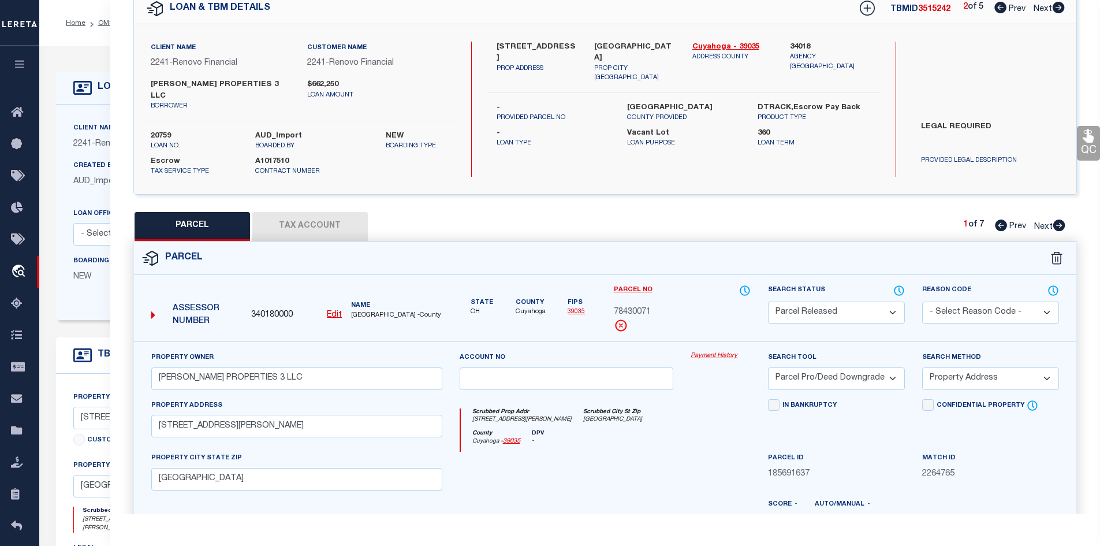
click at [1061, 219] on icon at bounding box center [1059, 225] width 12 height 12
click at [1059, 219] on icon at bounding box center [1059, 225] width 12 height 12
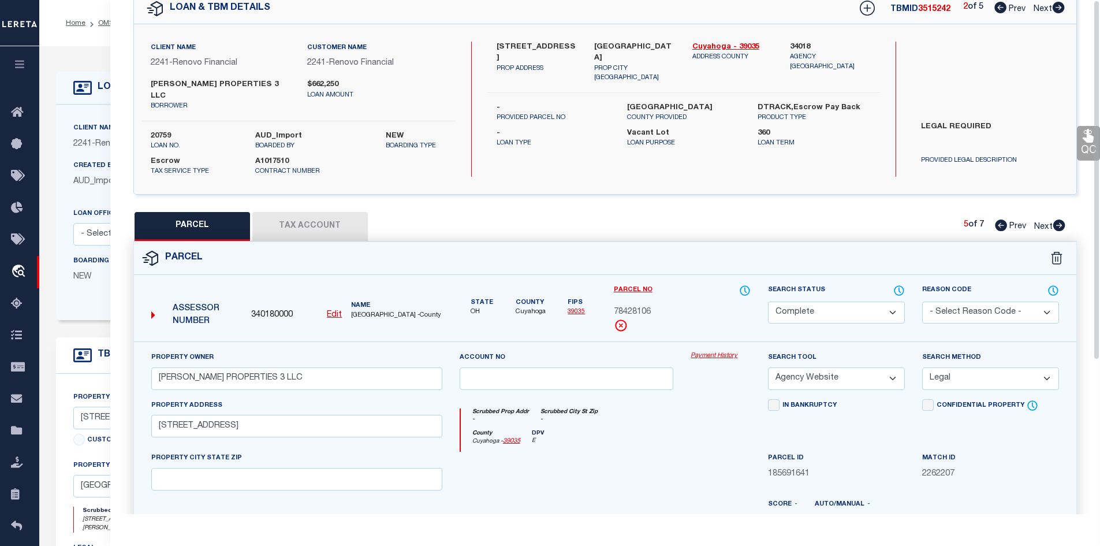
scroll to position [0, 0]
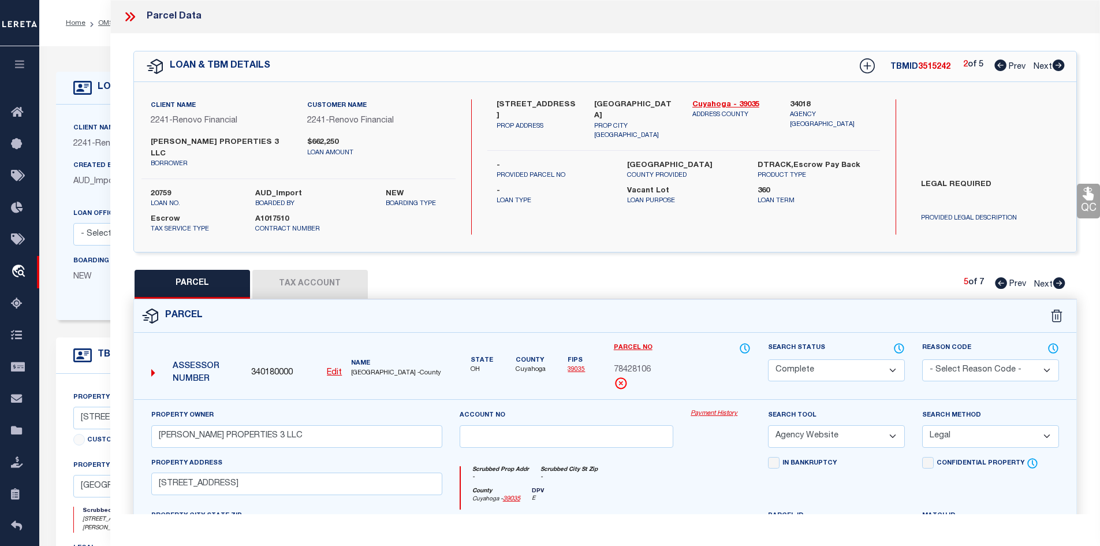
click at [1064, 66] on icon at bounding box center [1059, 65] width 12 height 12
click at [1063, 66] on icon at bounding box center [1059, 65] width 12 height 12
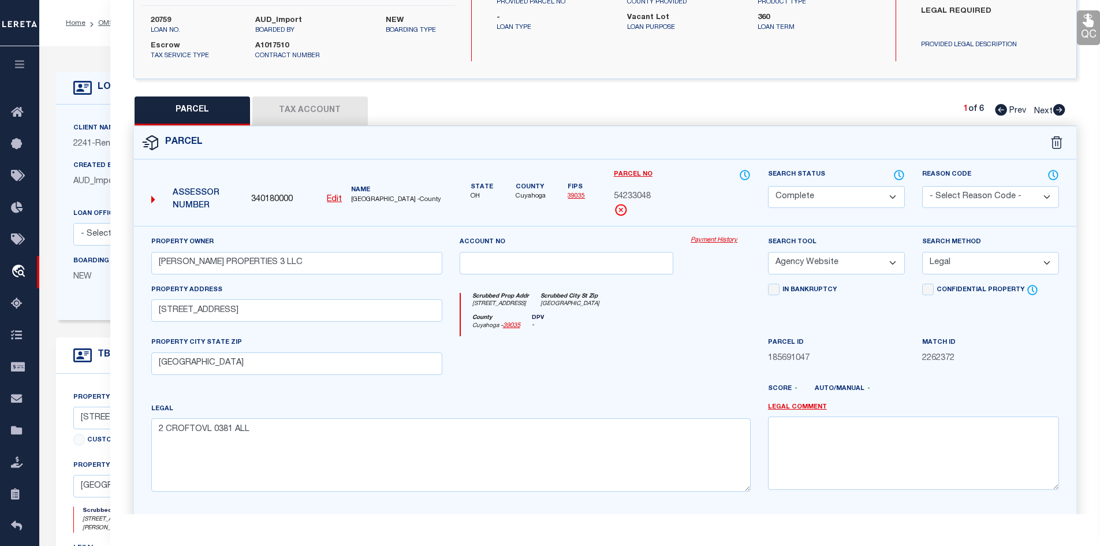
click at [299, 96] on button "Tax Account" at bounding box center [309, 110] width 115 height 29
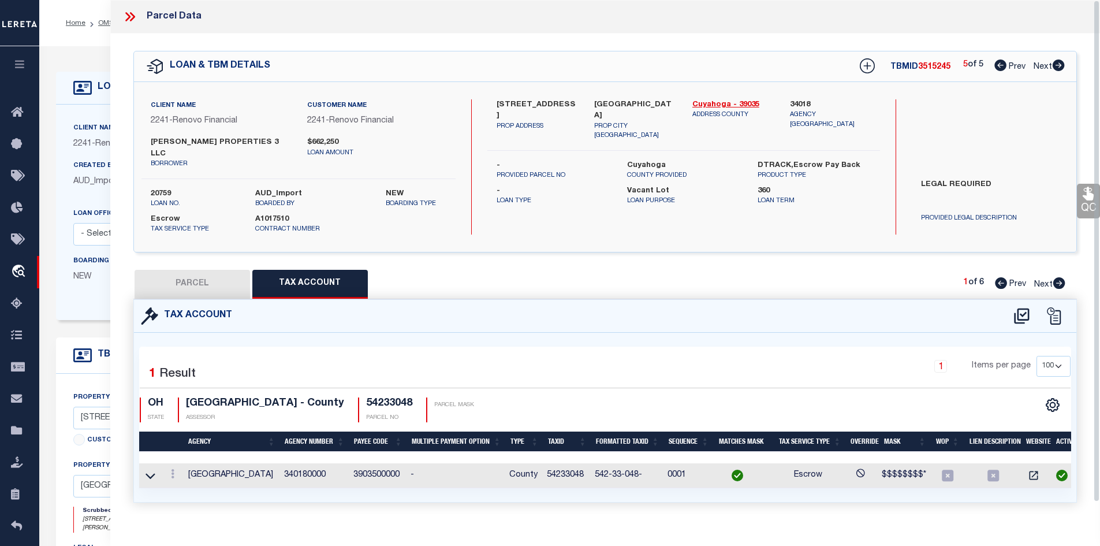
click at [135, 15] on icon at bounding box center [129, 16] width 15 height 15
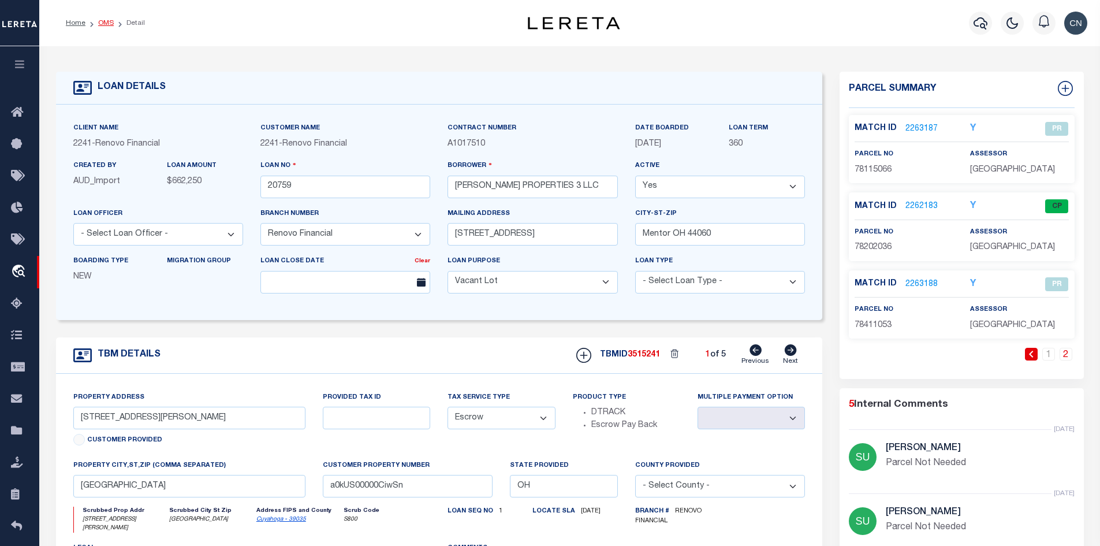
click at [105, 24] on link "OMS" at bounding box center [106, 23] width 16 height 7
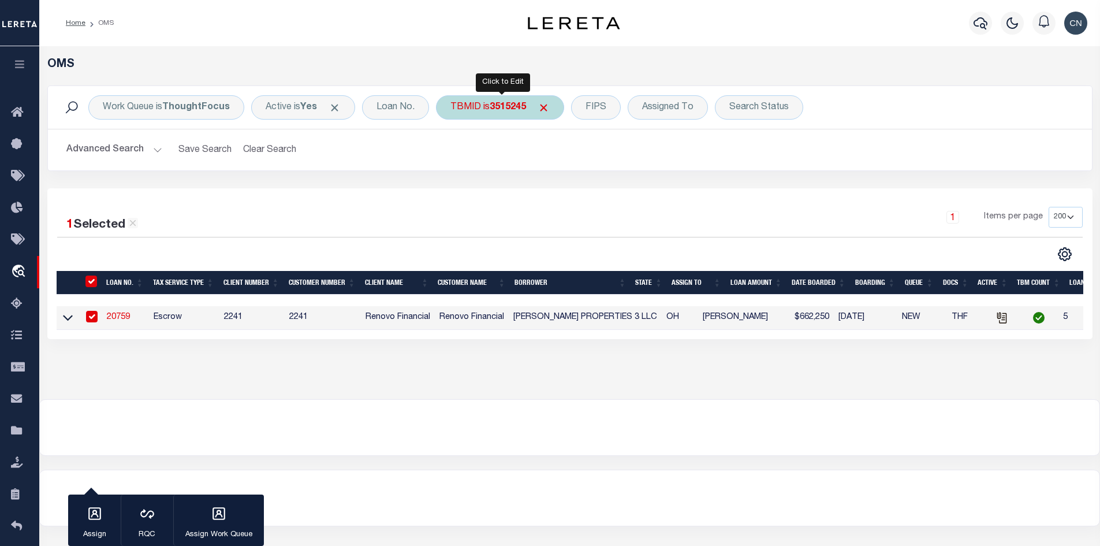
click at [495, 105] on b "3515245" at bounding box center [508, 107] width 36 height 9
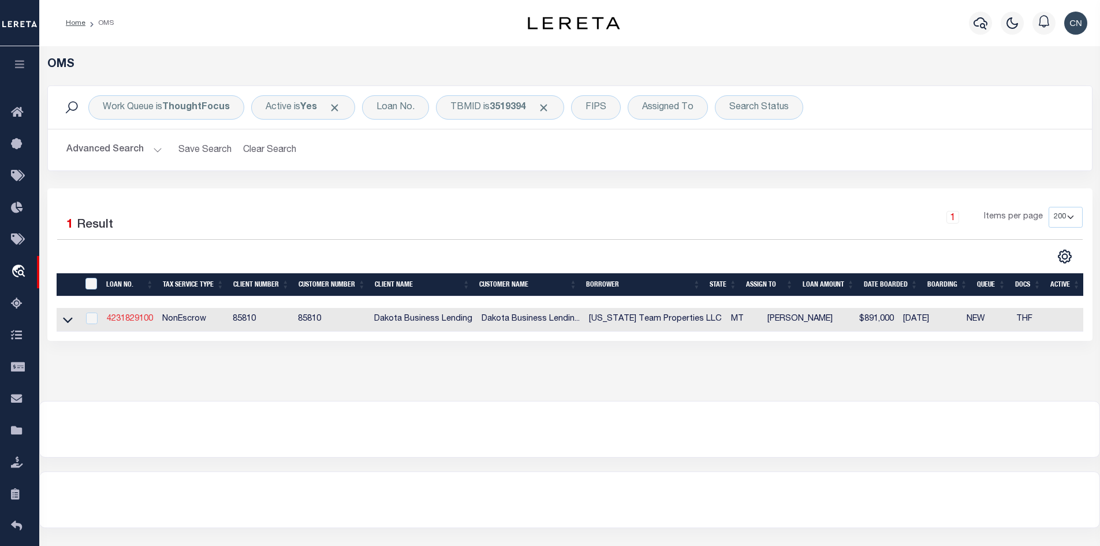
click at [143, 322] on link "4231829100" at bounding box center [130, 319] width 46 height 8
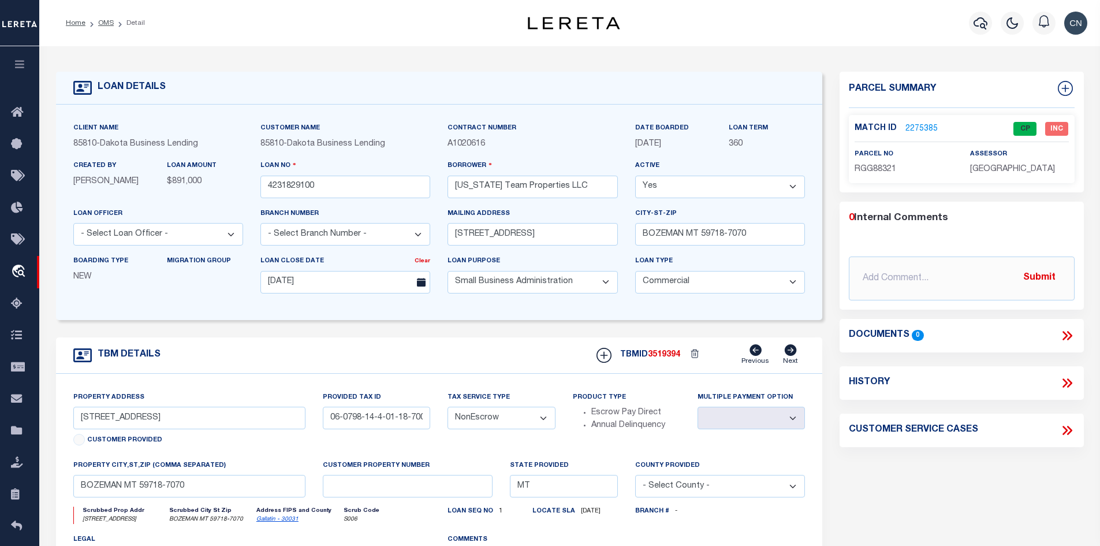
click at [916, 127] on link "2275385" at bounding box center [921, 129] width 32 height 12
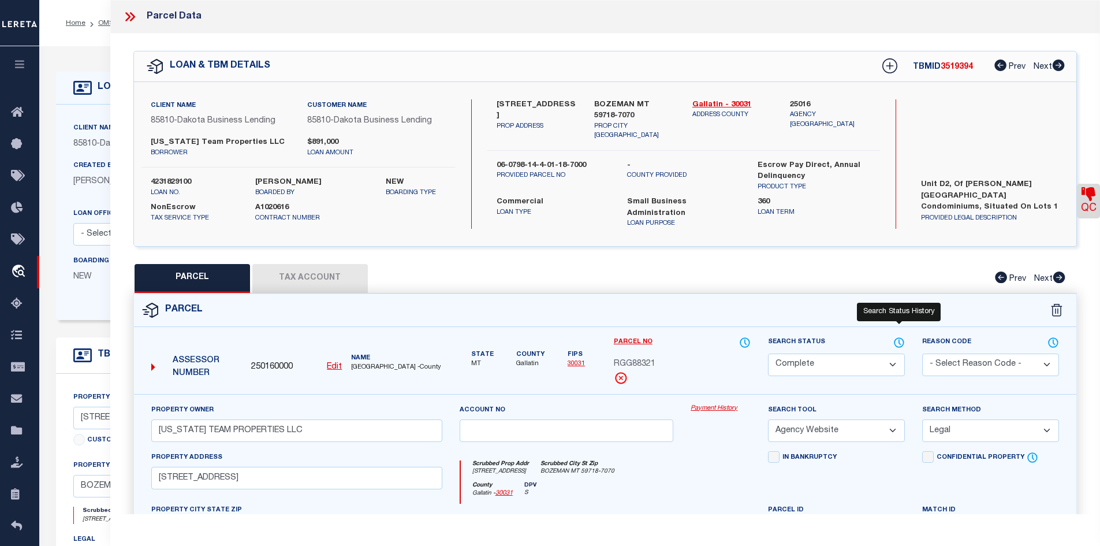
click at [900, 336] on icon at bounding box center [899, 342] width 12 height 13
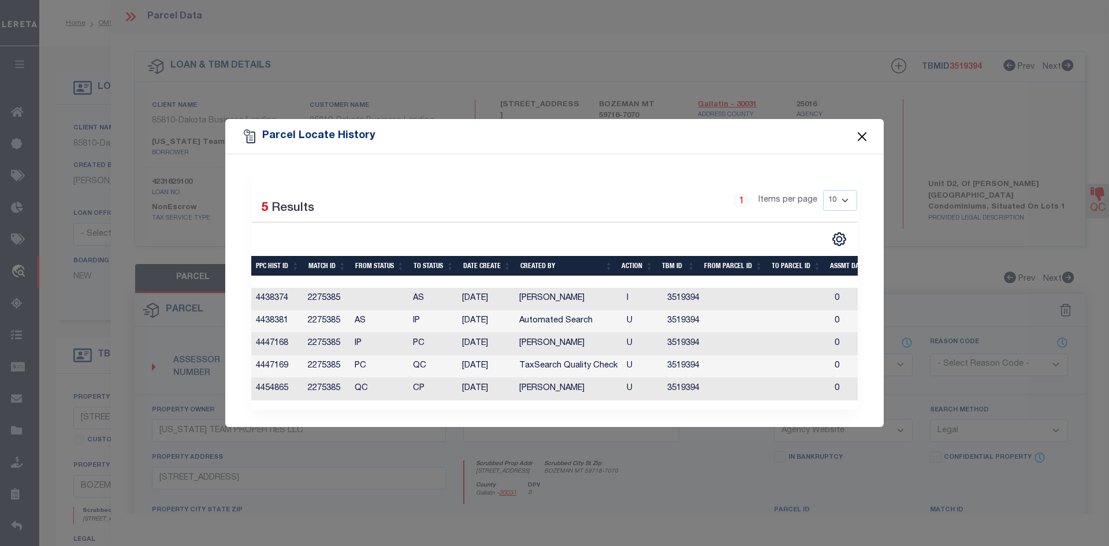
click at [860, 136] on button "Close" at bounding box center [862, 136] width 15 height 15
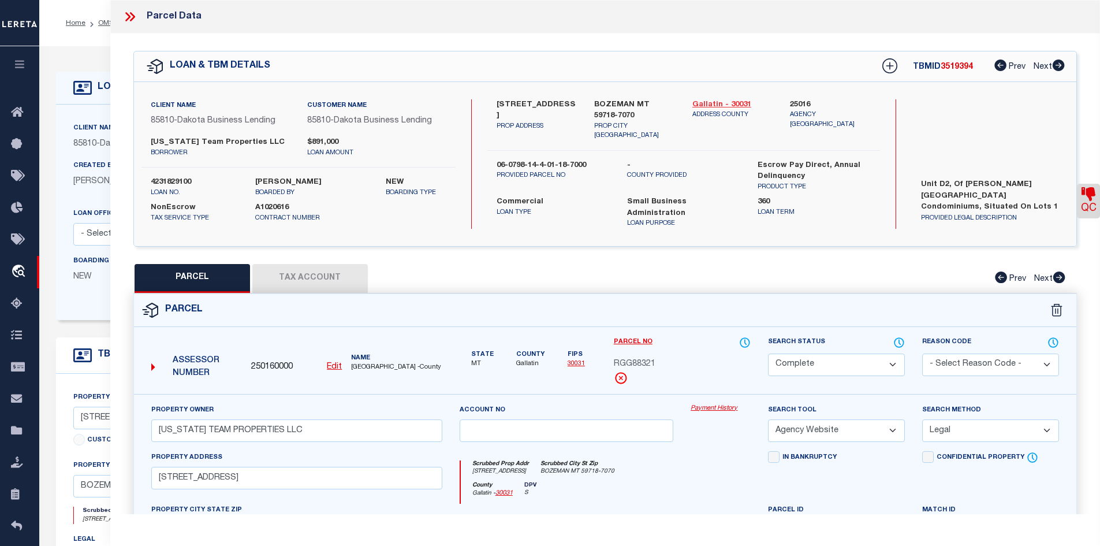
click at [716, 103] on link "Gallatin - 30031" at bounding box center [732, 105] width 81 height 12
drag, startPoint x: 498, startPoint y: 103, endPoint x: 529, endPoint y: 103, distance: 30.6
click at [529, 103] on label "[STREET_ADDRESS]" at bounding box center [537, 110] width 81 height 23
drag, startPoint x: 560, startPoint y: 100, endPoint x: 499, endPoint y: 100, distance: 60.6
click at [499, 100] on label "[STREET_ADDRESS]" at bounding box center [537, 110] width 81 height 23
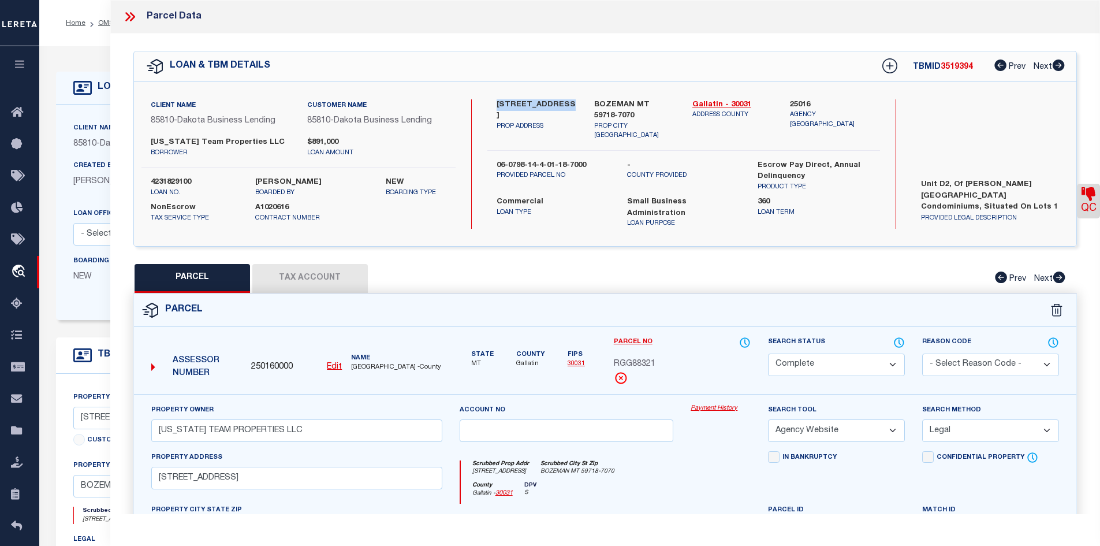
drag, startPoint x: 491, startPoint y: 100, endPoint x: 563, endPoint y: 102, distance: 71.6
click at [563, 102] on div "[STREET_ADDRESS] UNIT D2 PROP ADDRESS" at bounding box center [537, 120] width 98 height 42
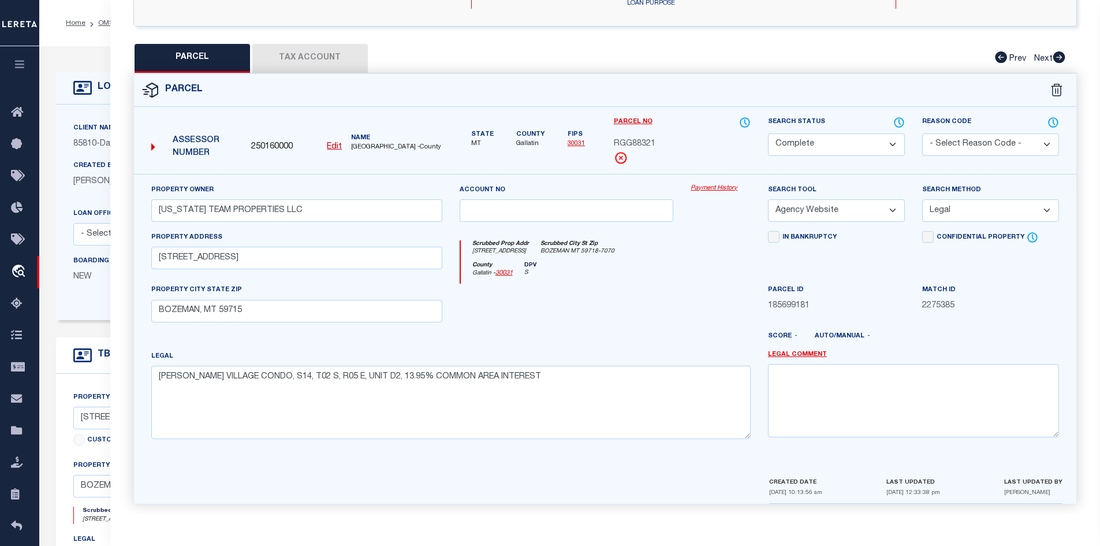
click at [321, 50] on button "Tax Account" at bounding box center [309, 58] width 115 height 29
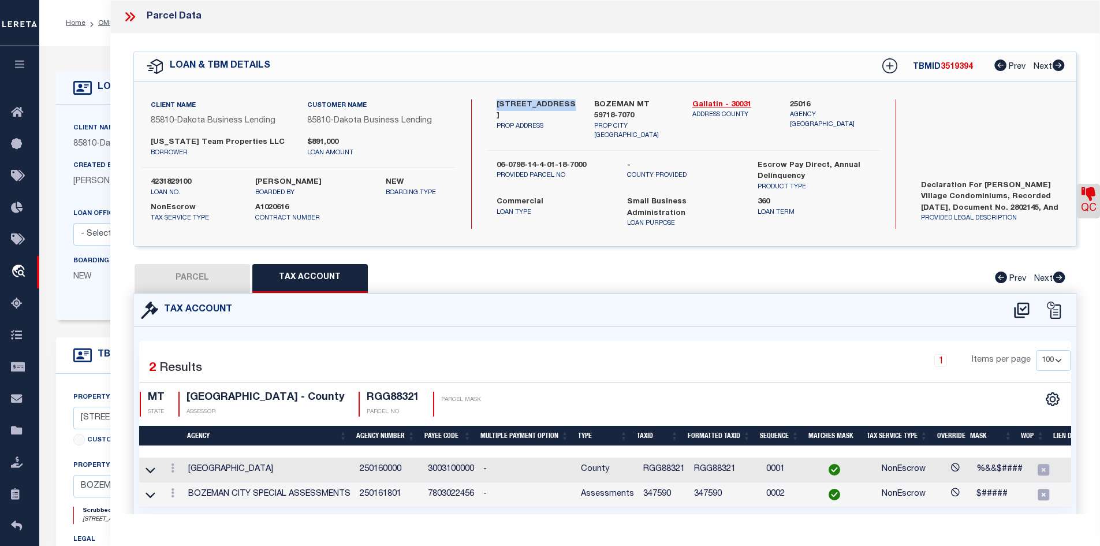
scroll to position [38, 0]
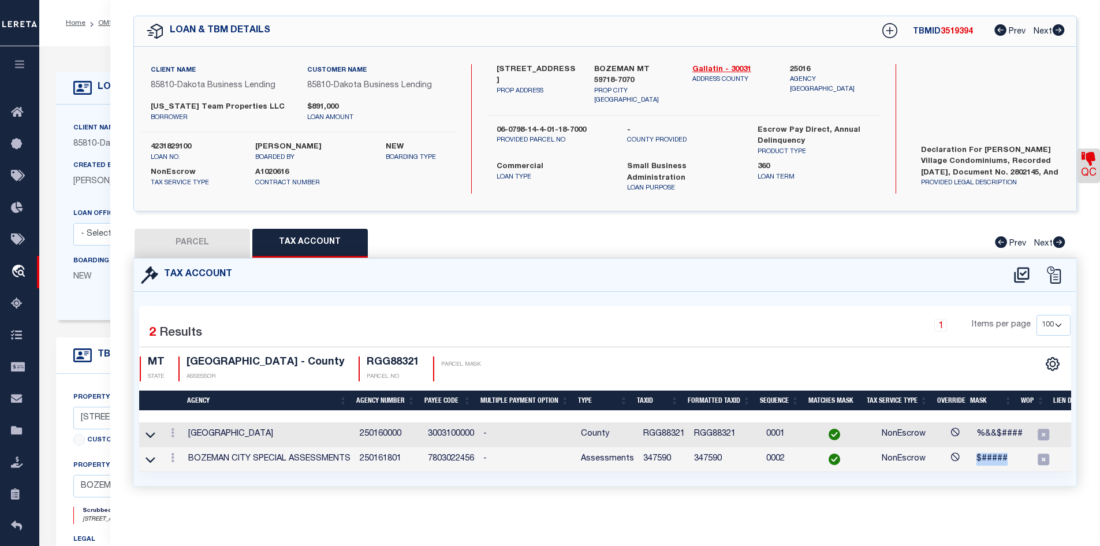
drag, startPoint x: 967, startPoint y: 464, endPoint x: 1001, endPoint y: 463, distance: 34.1
click at [1001, 463] on td "$#####" at bounding box center [999, 459] width 55 height 25
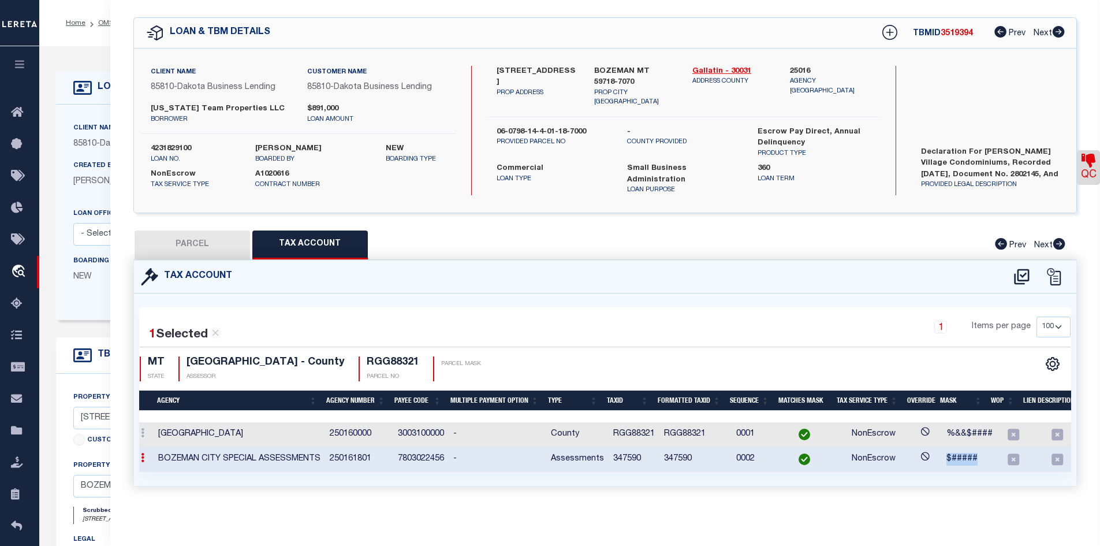
scroll to position [0, 0]
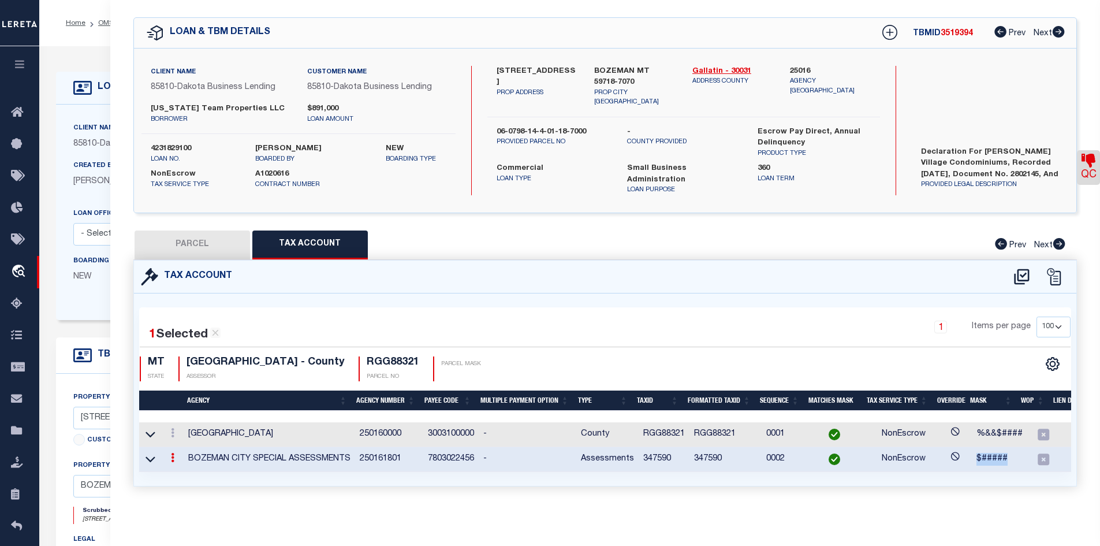
click at [210, 231] on button "PARCEL" at bounding box center [192, 244] width 115 height 29
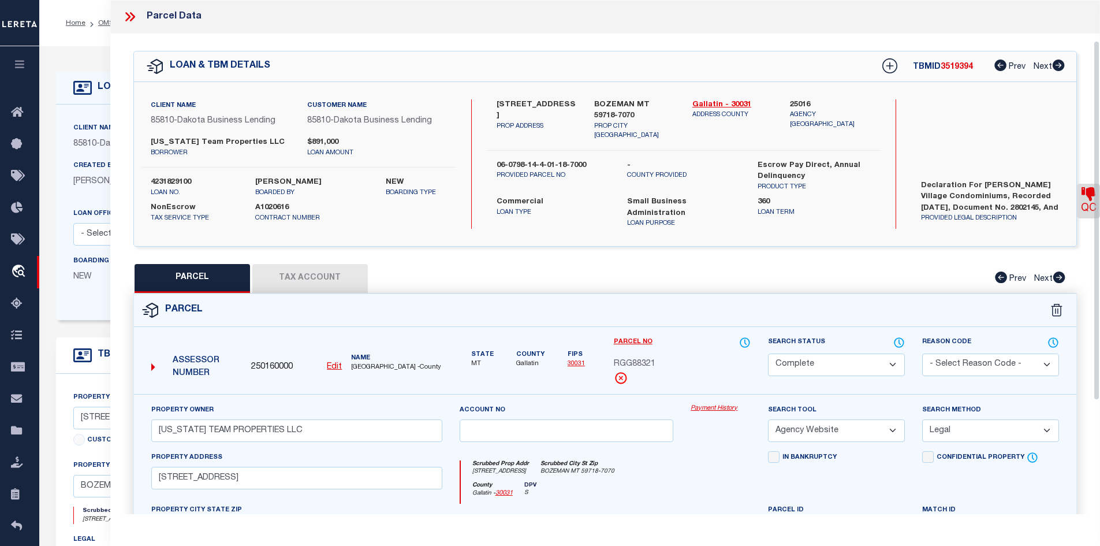
scroll to position [115, 0]
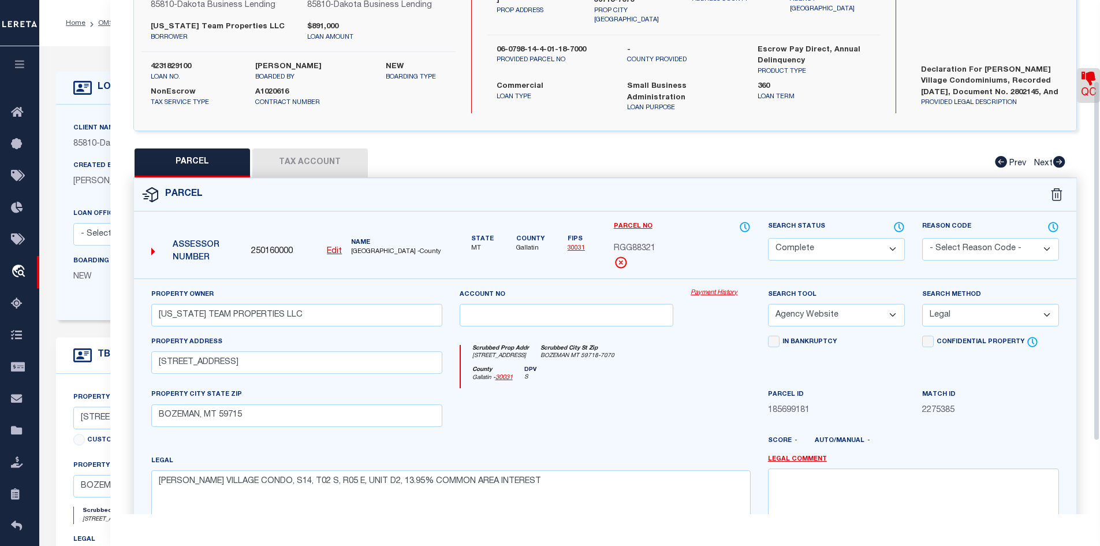
click at [286, 160] on button "Tax Account" at bounding box center [309, 162] width 115 height 29
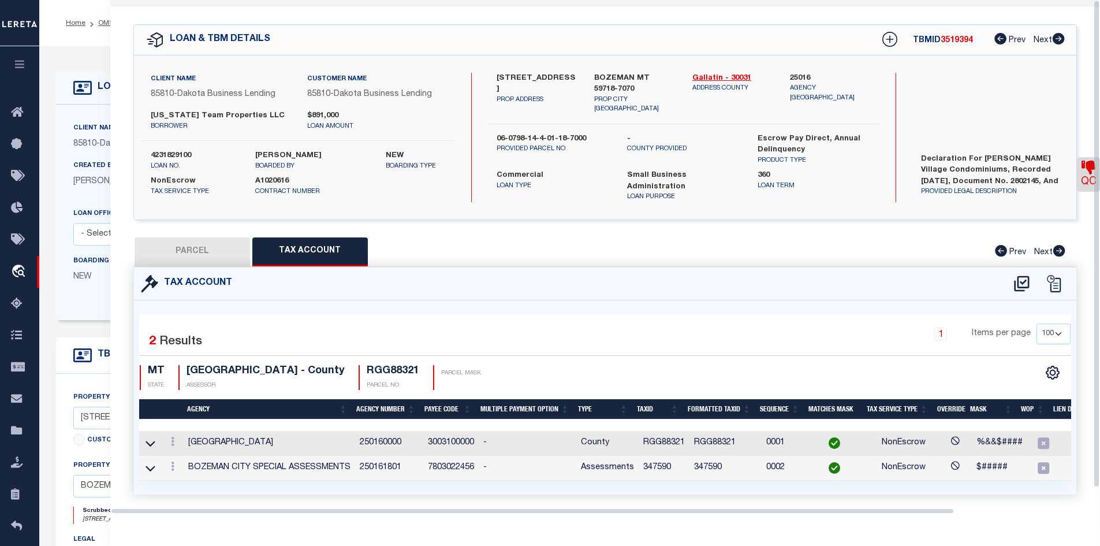
scroll to position [0, 0]
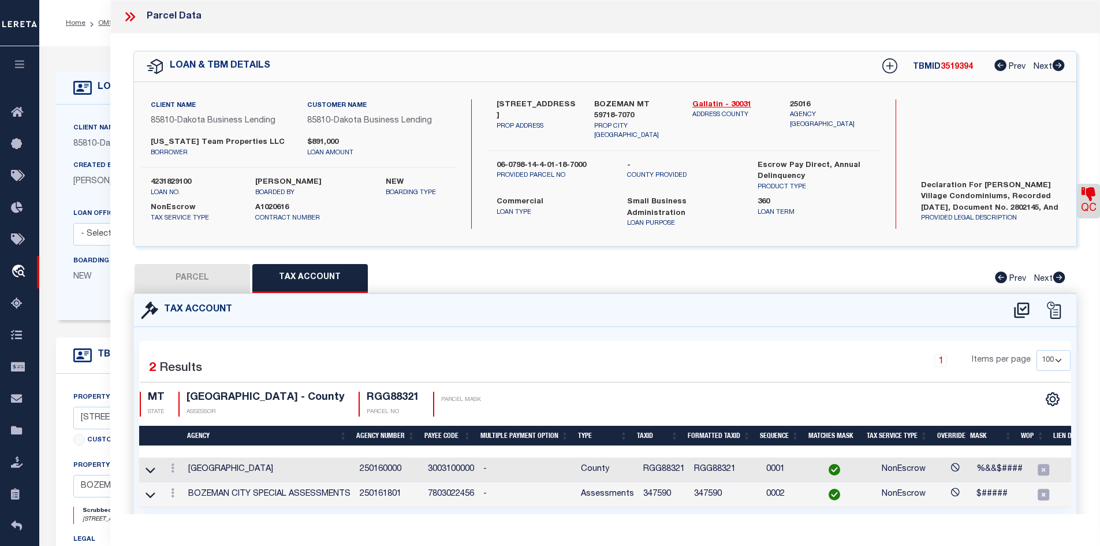
click at [189, 269] on button "PARCEL" at bounding box center [192, 278] width 115 height 29
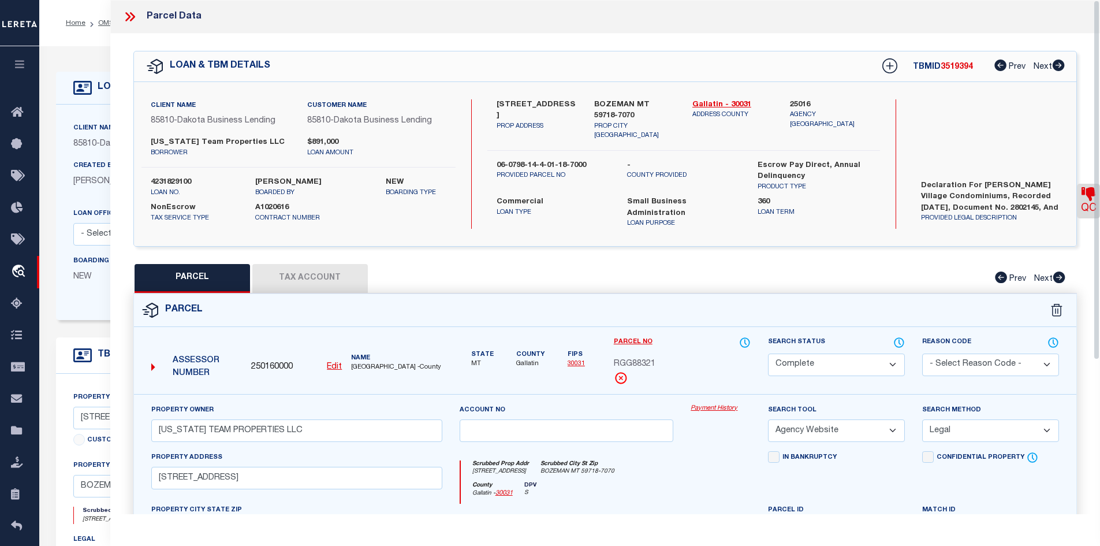
click at [502, 102] on label "[STREET_ADDRESS]" at bounding box center [537, 110] width 81 height 23
drag, startPoint x: 494, startPoint y: 99, endPoint x: 558, endPoint y: 103, distance: 63.6
click at [558, 103] on div "[STREET_ADDRESS] UNIT D2 PROP ADDRESS" at bounding box center [537, 120] width 98 height 42
click at [305, 271] on button "Tax Account" at bounding box center [309, 278] width 115 height 29
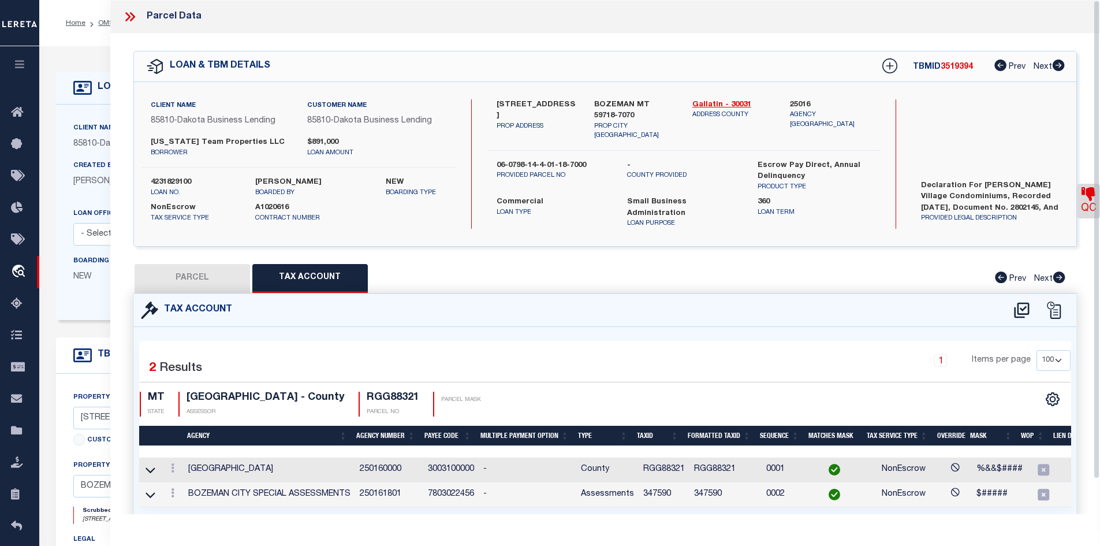
click at [136, 20] on icon at bounding box center [129, 16] width 15 height 15
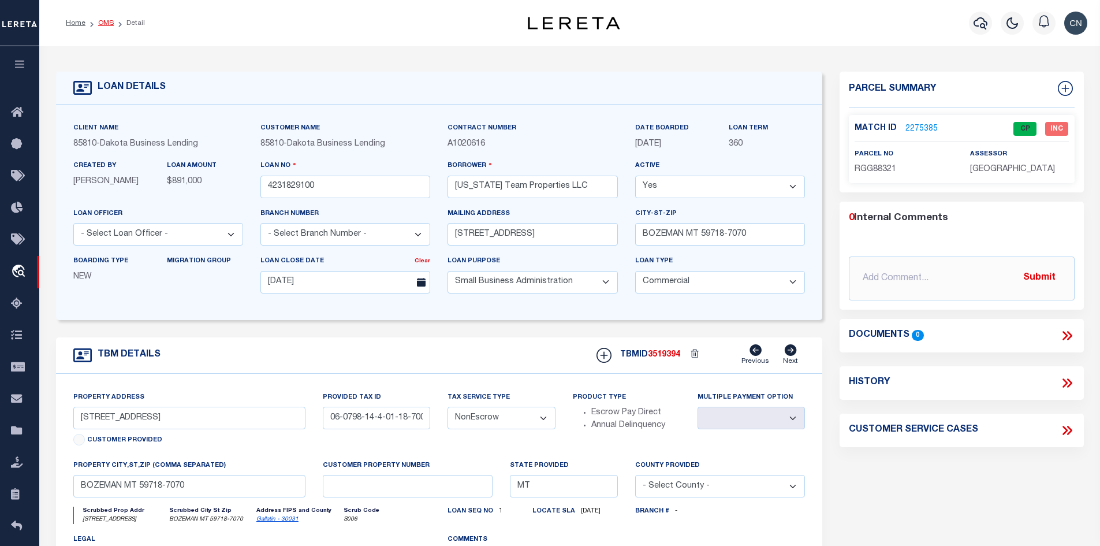
click at [105, 21] on link "OMS" at bounding box center [106, 23] width 16 height 7
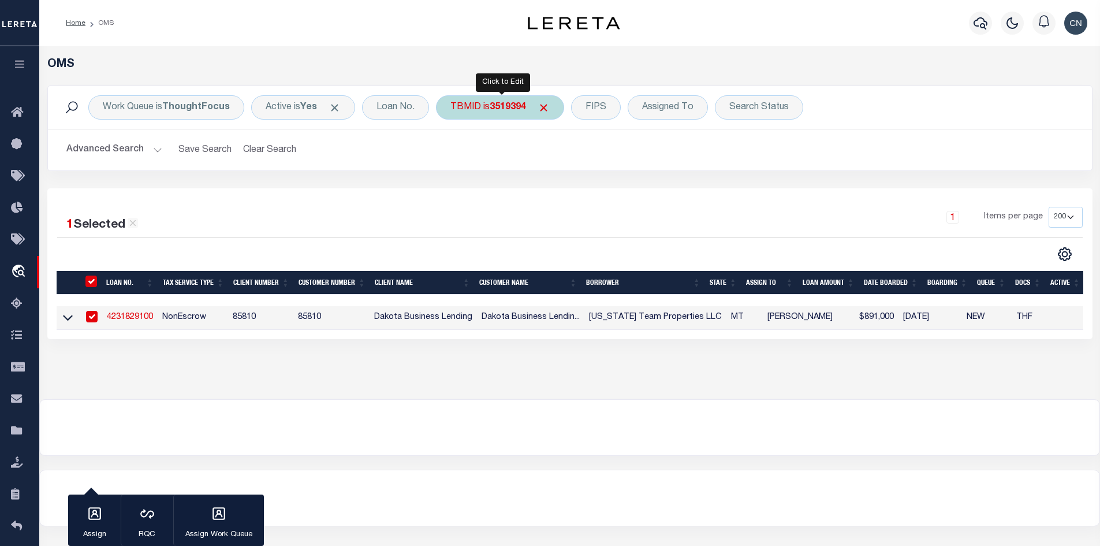
click at [494, 107] on b "3519394" at bounding box center [508, 107] width 36 height 9
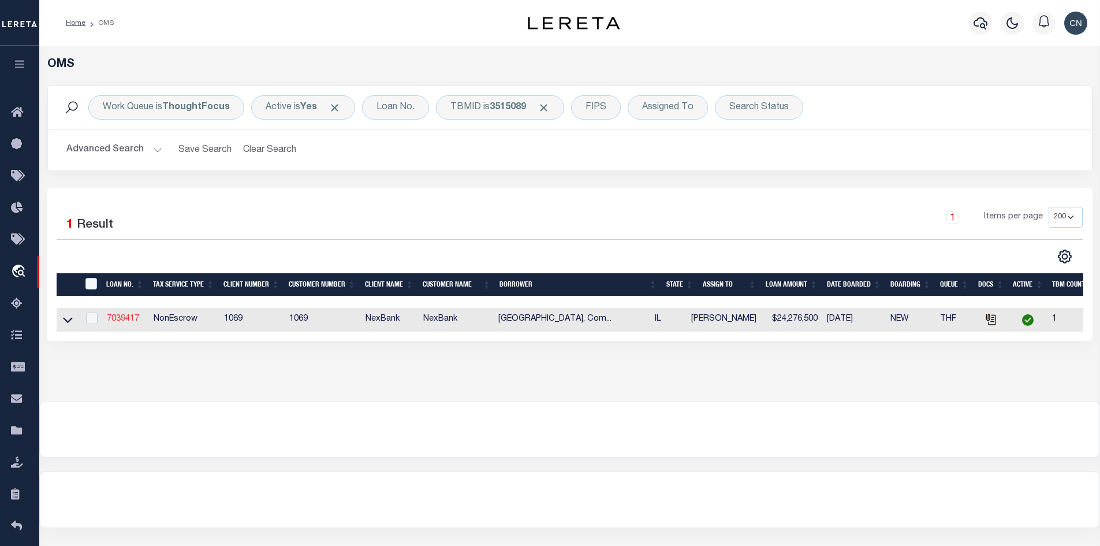
click at [120, 316] on link "7039417" at bounding box center [123, 319] width 32 height 8
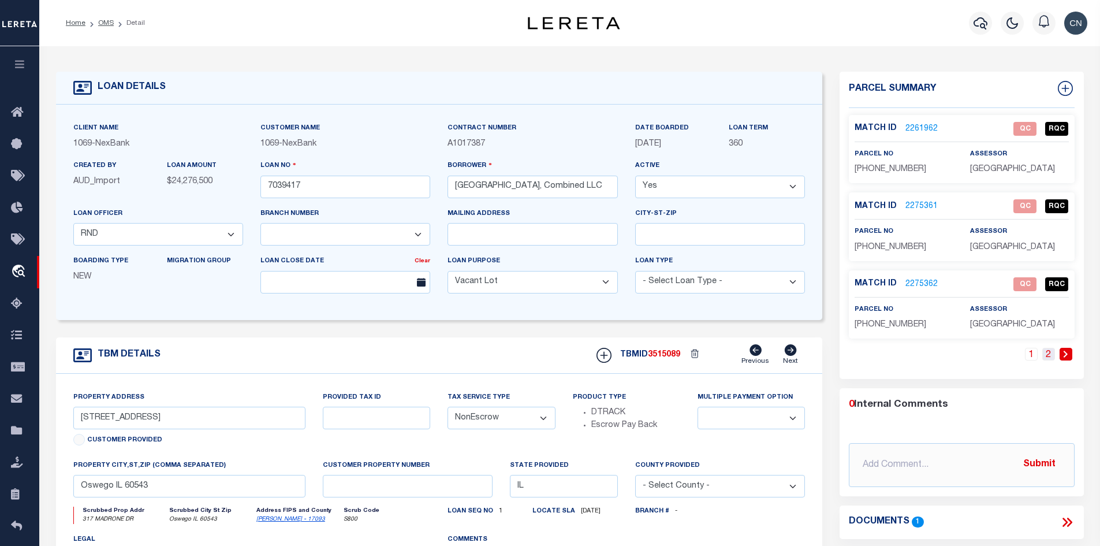
click at [1050, 356] on link "2" at bounding box center [1048, 354] width 13 height 13
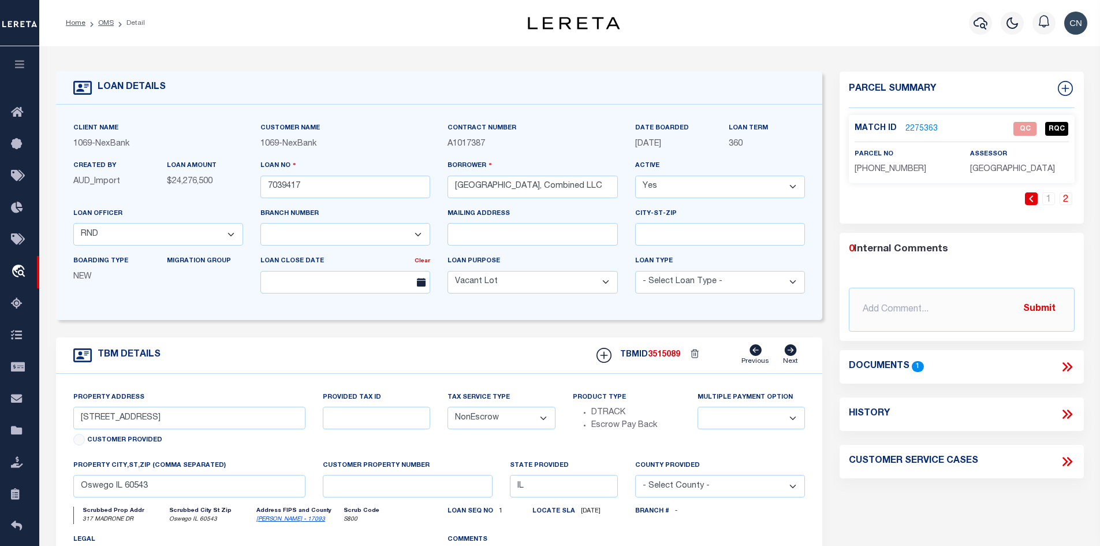
click at [916, 126] on link "2275363" at bounding box center [921, 129] width 32 height 12
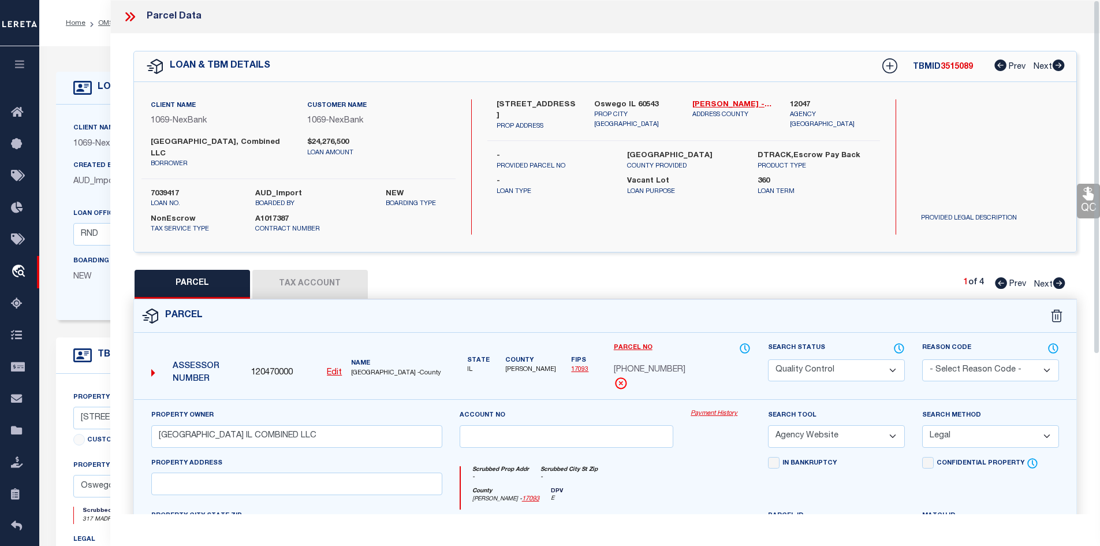
click at [128, 14] on icon at bounding box center [129, 16] width 15 height 15
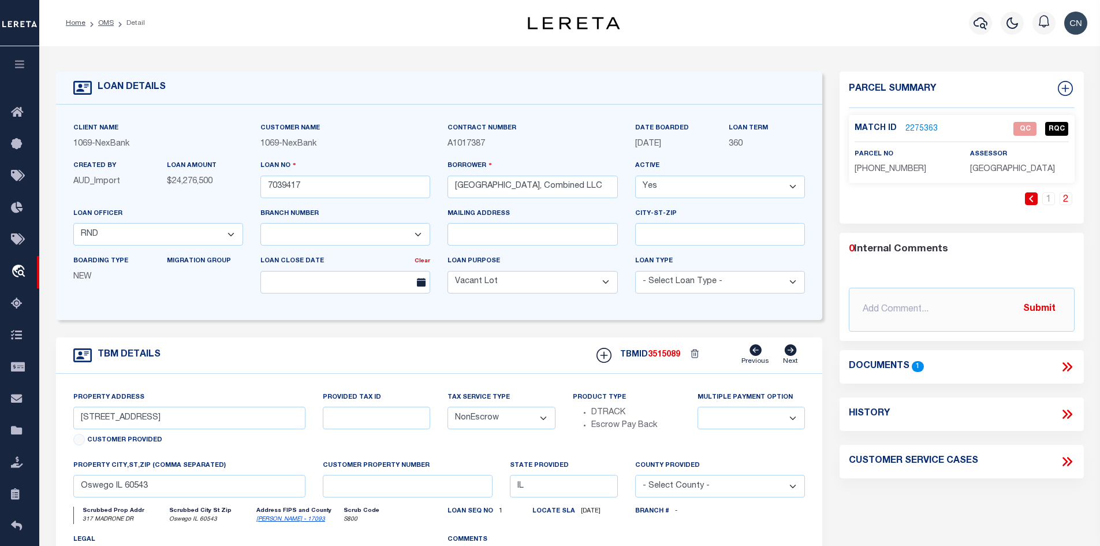
click at [917, 125] on link "2275363" at bounding box center [921, 129] width 32 height 12
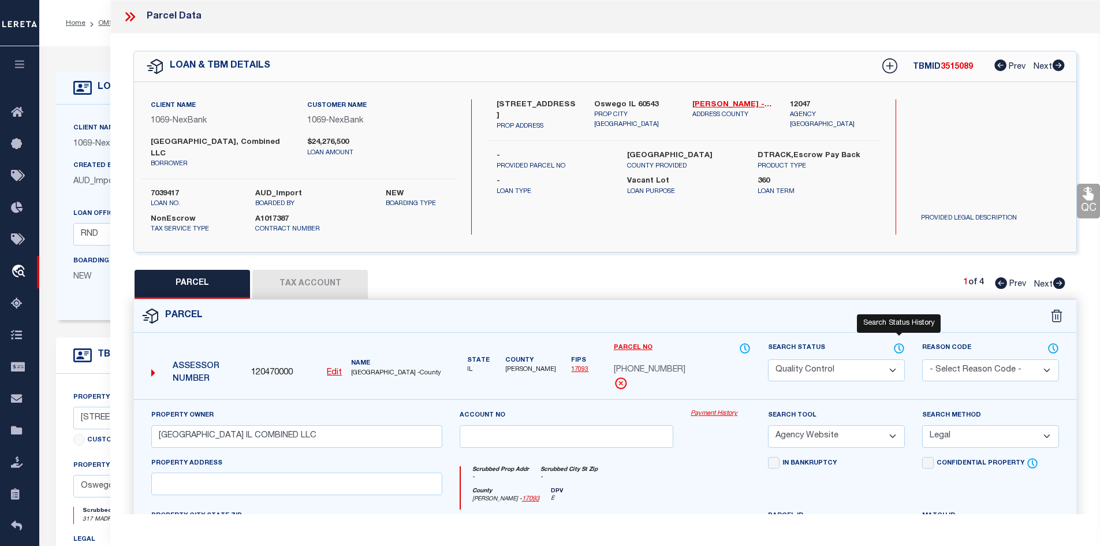
click at [901, 348] on icon at bounding box center [899, 348] width 12 height 13
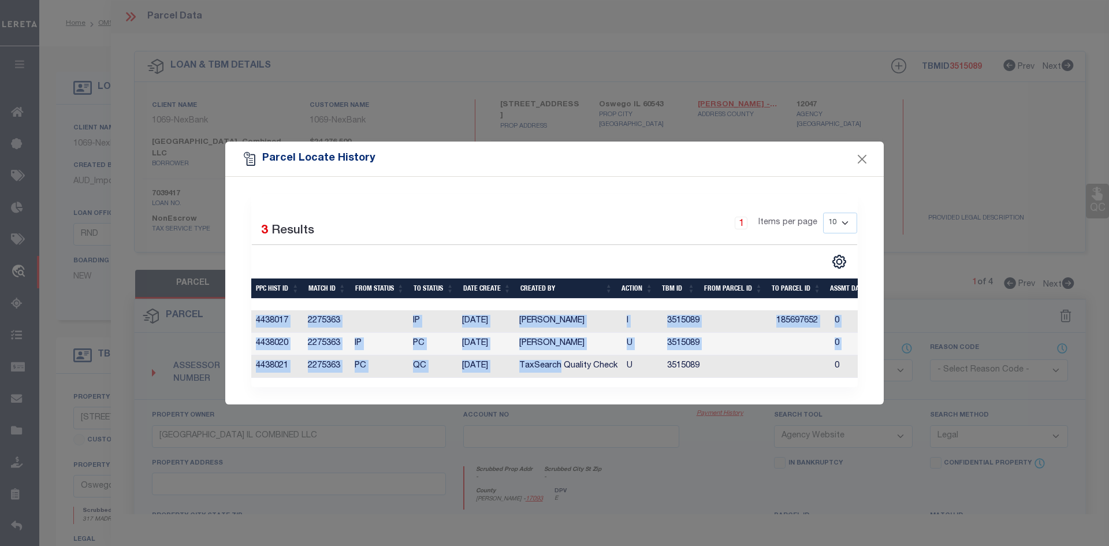
drag, startPoint x: 561, startPoint y: 372, endPoint x: 743, endPoint y: 375, distance: 181.9
click at [743, 375] on div "PPC Hist Id Match Id From Status To Status Date Create Created By Action TBM ID…" at bounding box center [554, 344] width 606 height 68
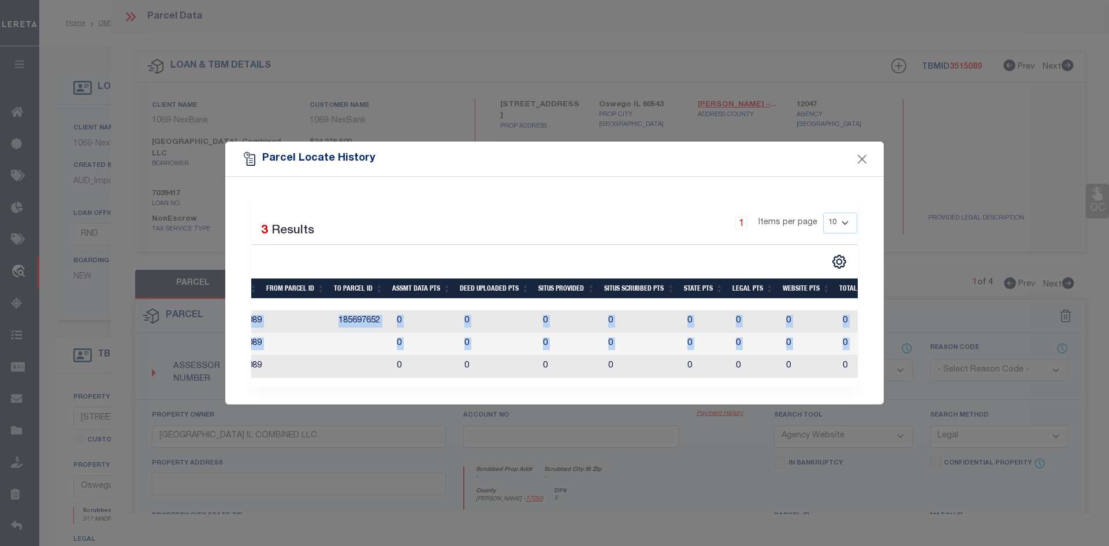
scroll to position [0, 19]
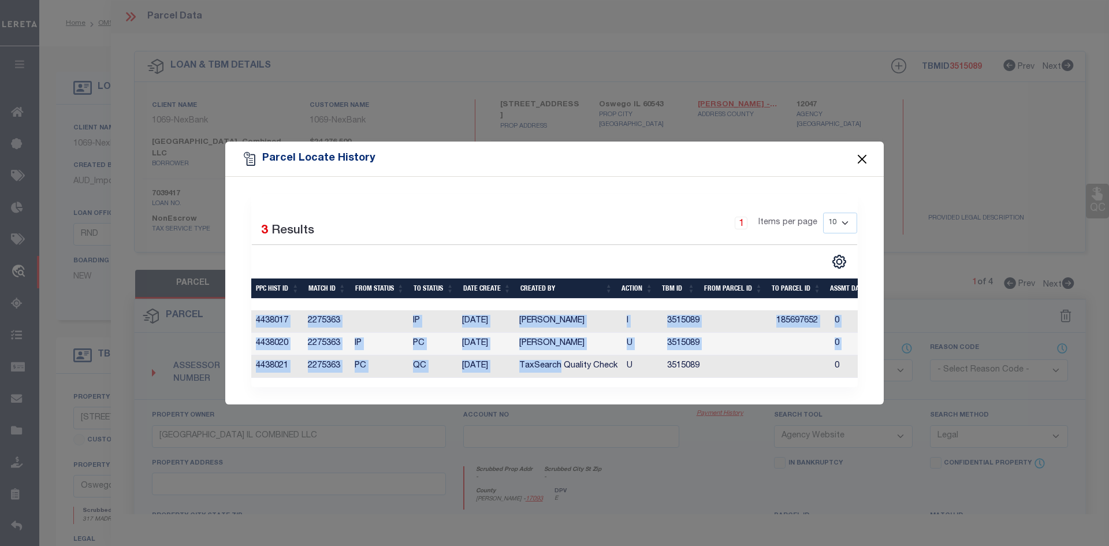
click at [858, 151] on button "Close" at bounding box center [862, 158] width 15 height 15
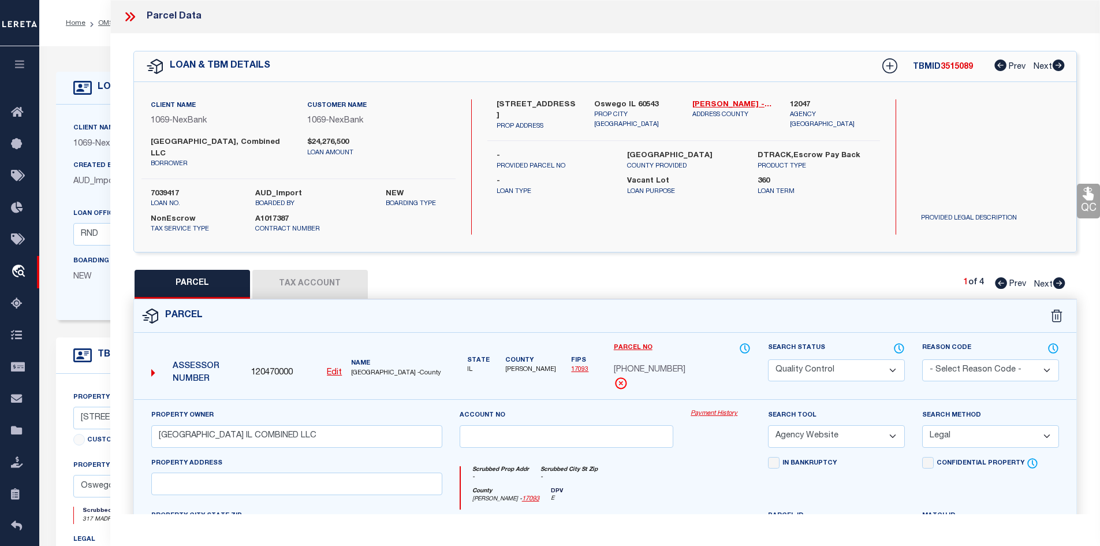
click at [1058, 280] on icon at bounding box center [1059, 283] width 12 height 12
click at [1055, 282] on icon at bounding box center [1059, 283] width 12 height 12
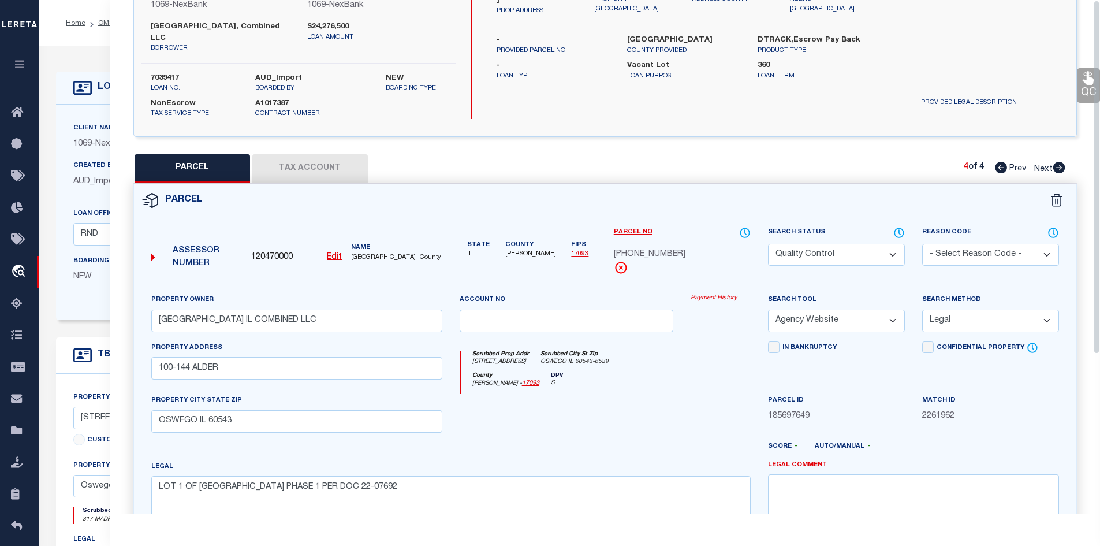
scroll to position [0, 0]
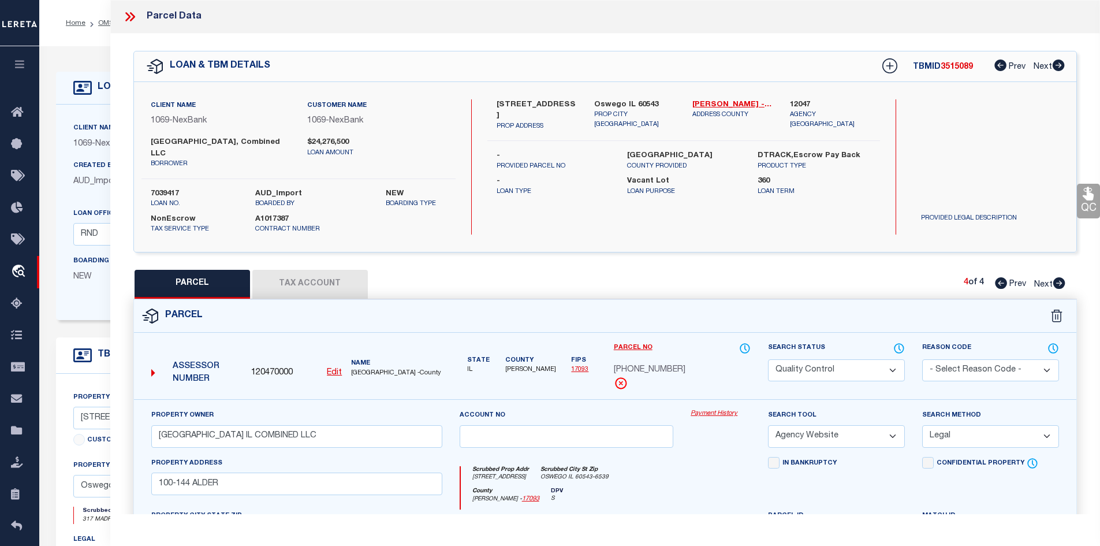
click at [125, 17] on icon at bounding box center [129, 16] width 15 height 15
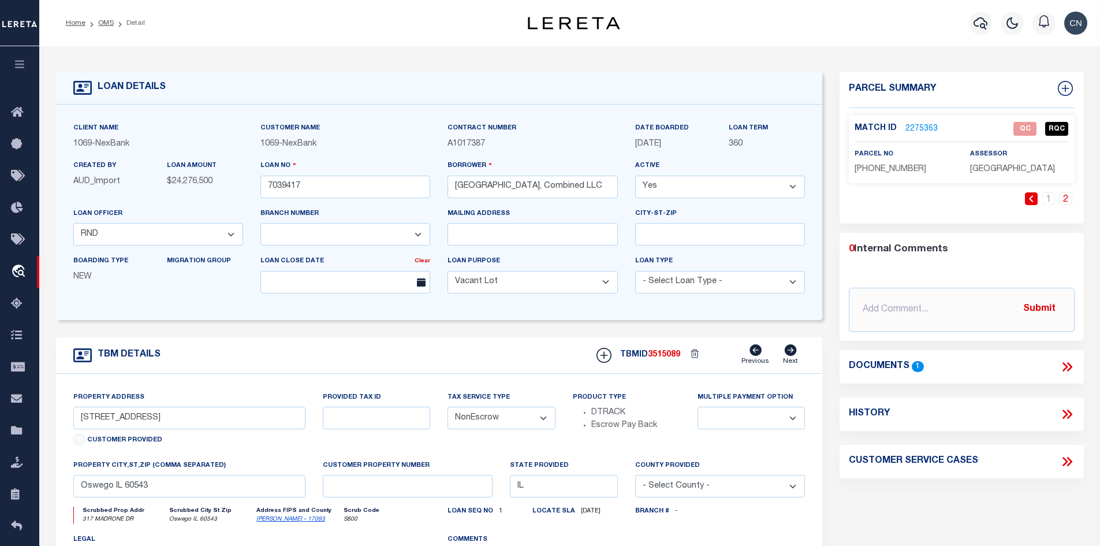
click at [1064, 364] on icon at bounding box center [1067, 366] width 15 height 15
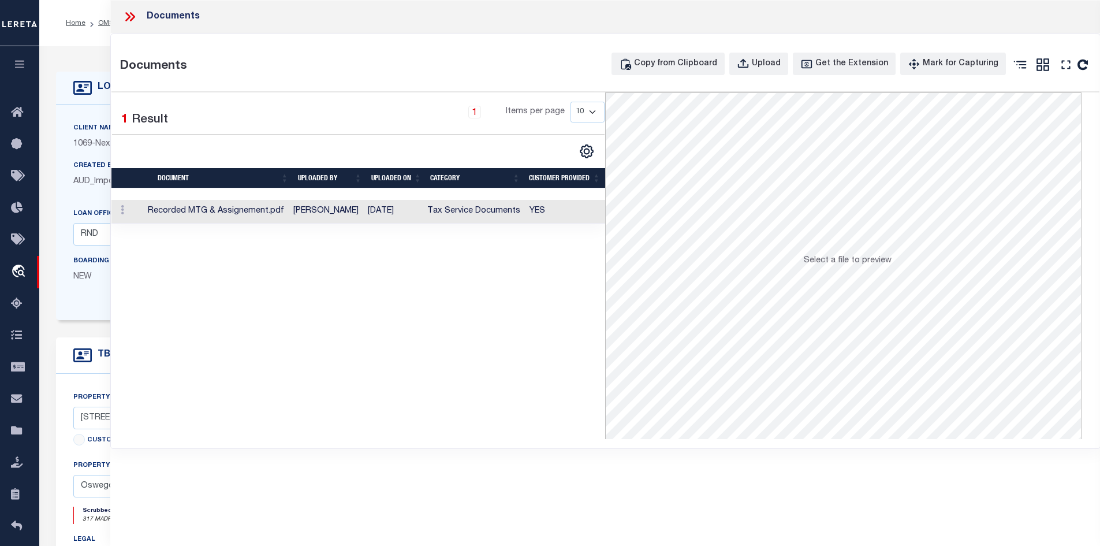
click at [332, 206] on td "[PERSON_NAME]" at bounding box center [326, 212] width 74 height 24
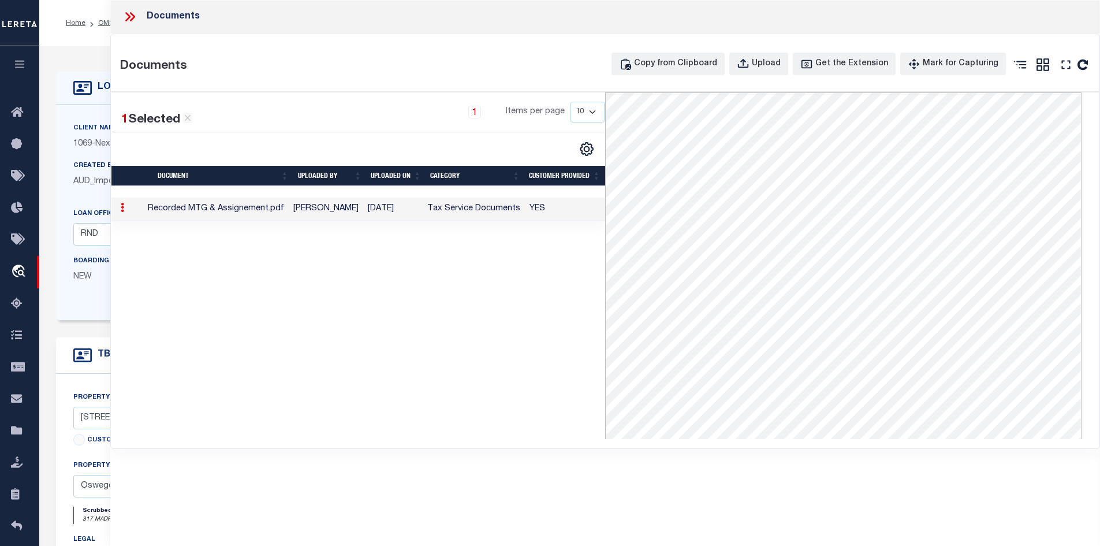
click at [129, 13] on icon at bounding box center [129, 16] width 15 height 15
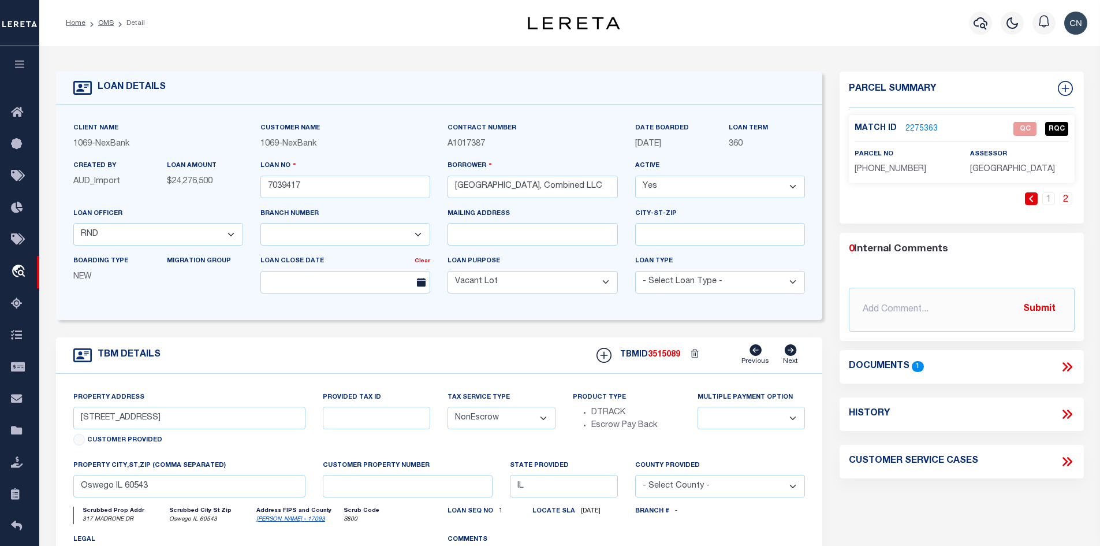
click at [95, 21] on li "OMS" at bounding box center [99, 23] width 28 height 10
click at [105, 23] on link "OMS" at bounding box center [106, 23] width 16 height 7
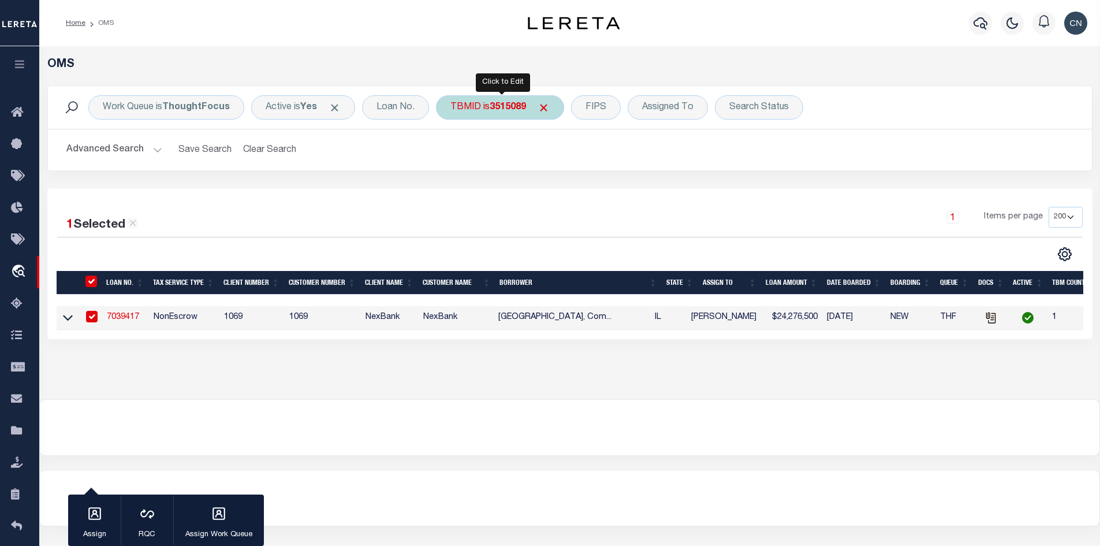
click at [501, 109] on b "3515089" at bounding box center [508, 107] width 36 height 9
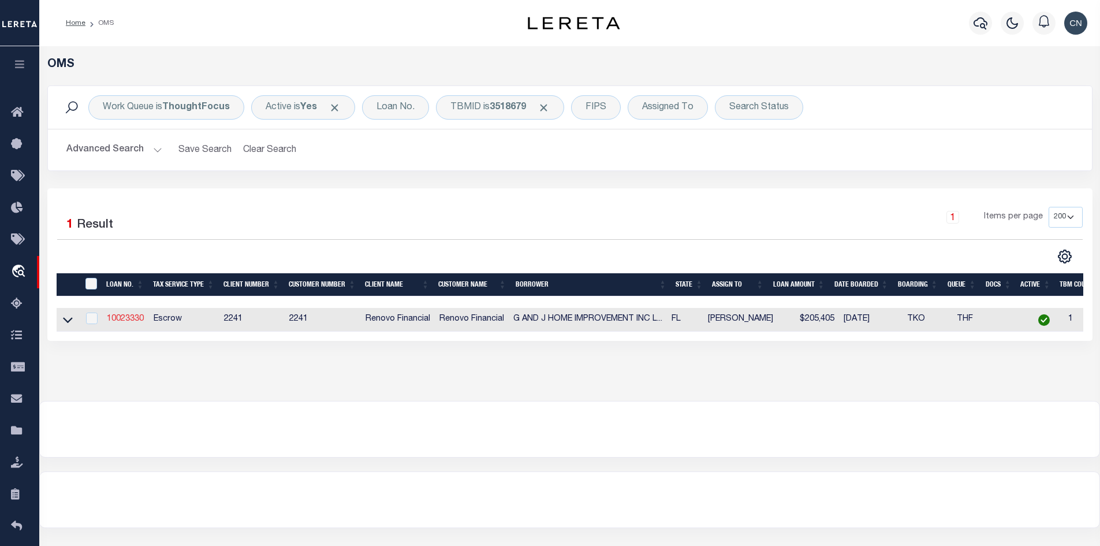
click at [126, 320] on link "10023330" at bounding box center [125, 319] width 37 height 8
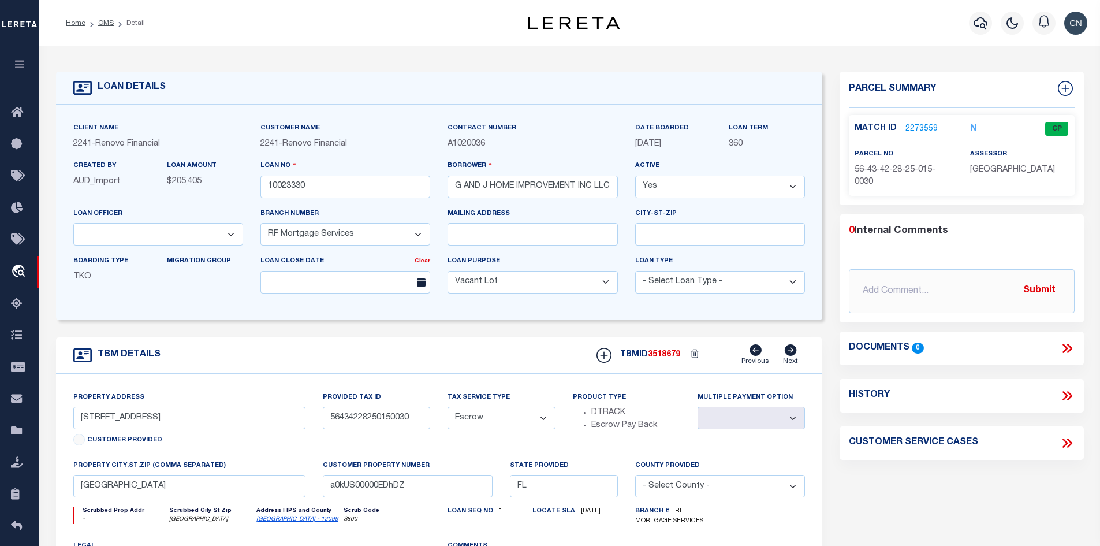
click at [920, 128] on link "2273559" at bounding box center [921, 129] width 32 height 12
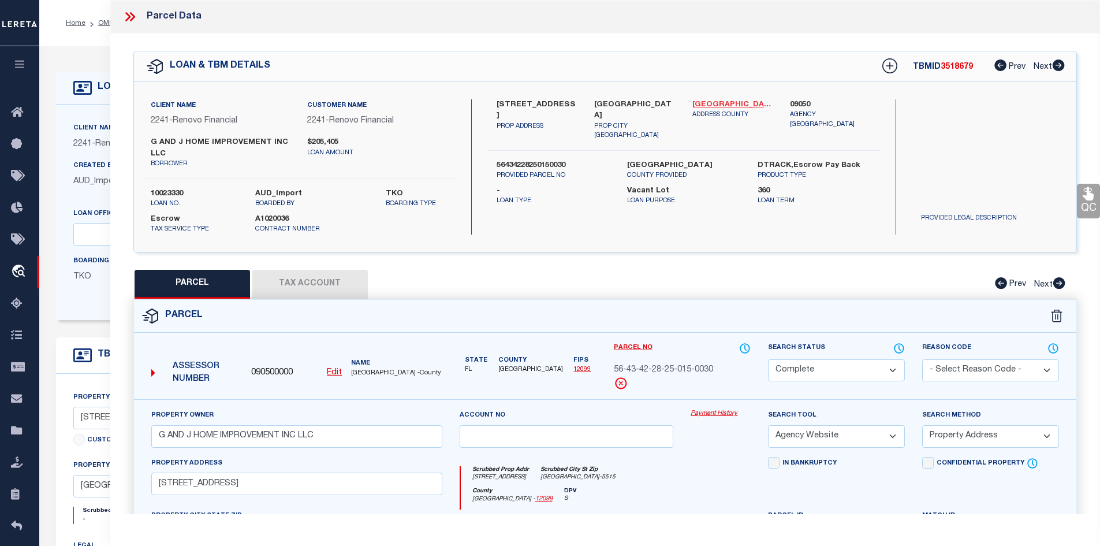
click at [717, 103] on link "[GEOGRAPHIC_DATA] - 12099" at bounding box center [732, 105] width 81 height 12
drag, startPoint x: 497, startPoint y: 101, endPoint x: 580, endPoint y: 105, distance: 82.7
click at [580, 105] on div "[STREET_ADDRESS] PROP ADDRESS" at bounding box center [537, 120] width 98 height 42
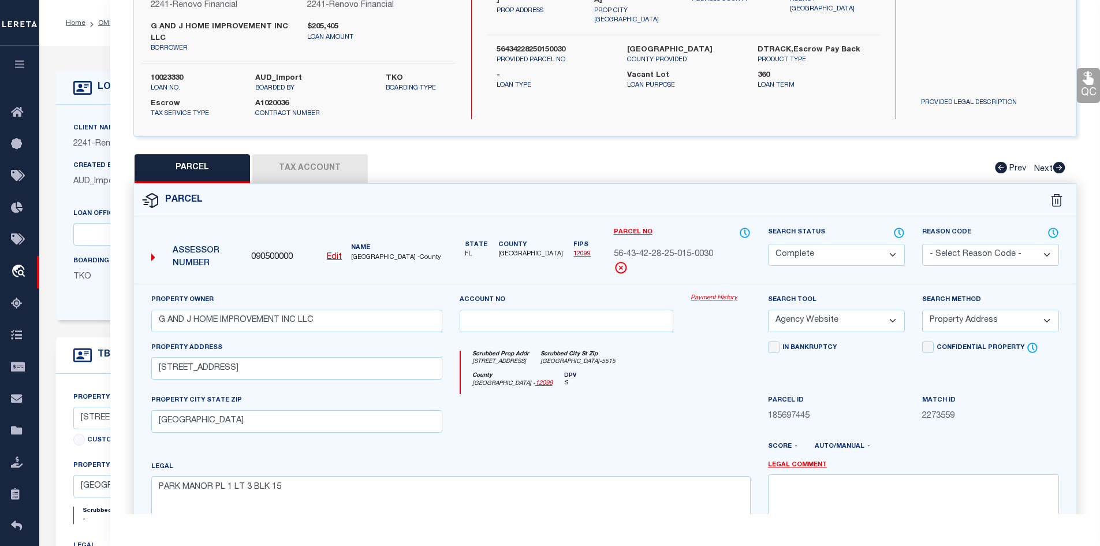
click at [306, 169] on button "Tax Account" at bounding box center [309, 168] width 115 height 29
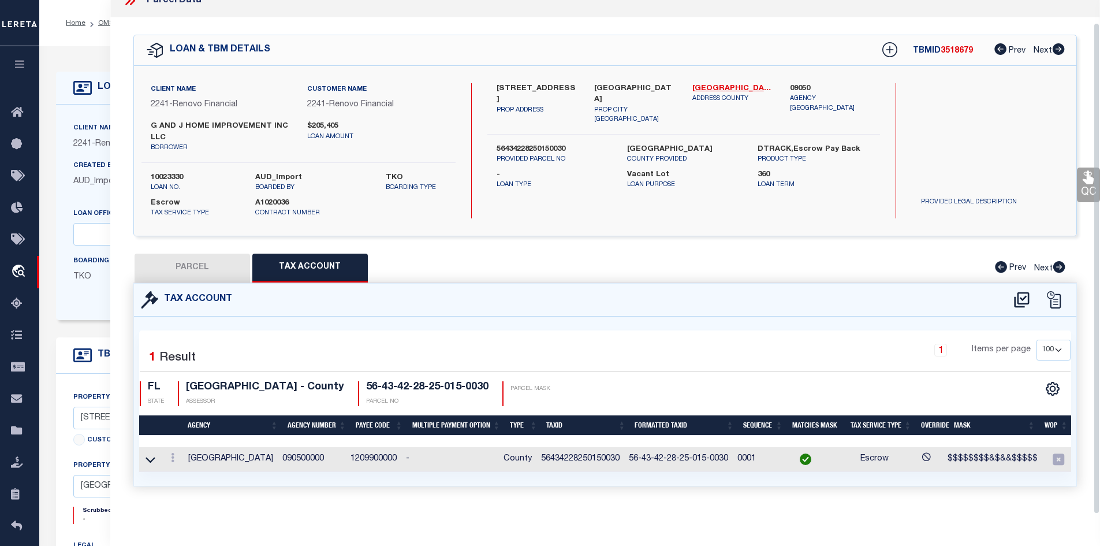
scroll to position [58, 0]
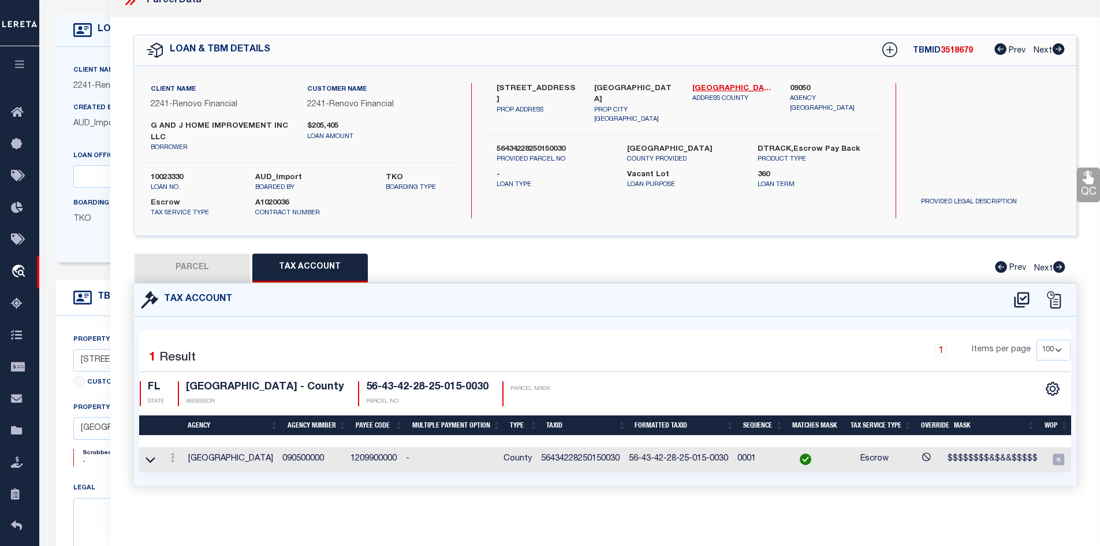
click at [213, 254] on button "PARCEL" at bounding box center [192, 268] width 115 height 29
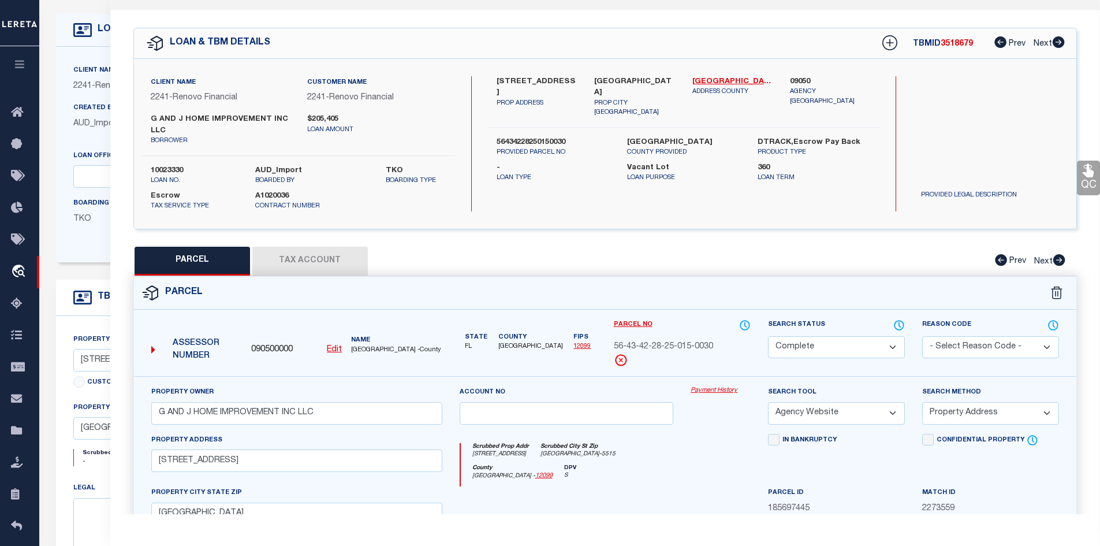
scroll to position [0, 0]
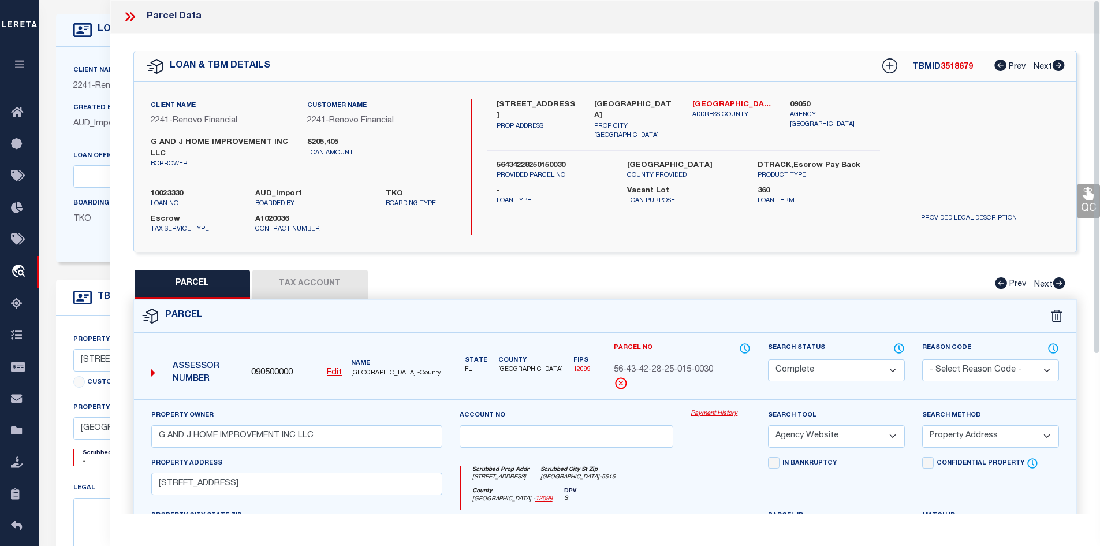
click at [312, 275] on button "Tax Account" at bounding box center [309, 284] width 115 height 29
